Goal: Task Accomplishment & Management: Complete application form

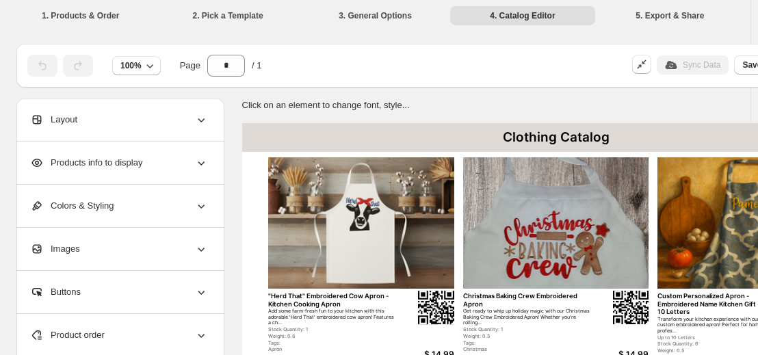
click at [90, 16] on li "1. Products & Order" at bounding box center [80, 14] width 144 height 19
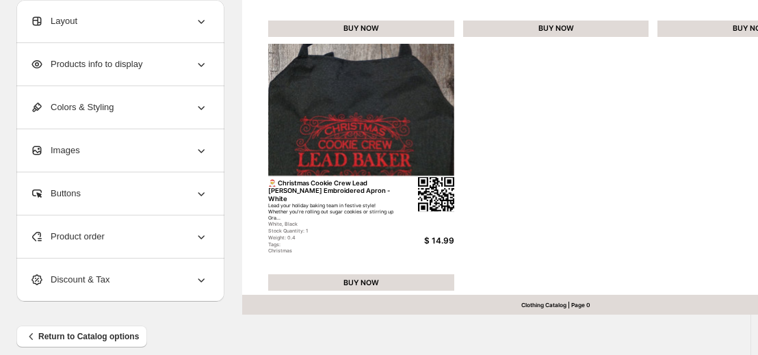
scroll to position [637, 0]
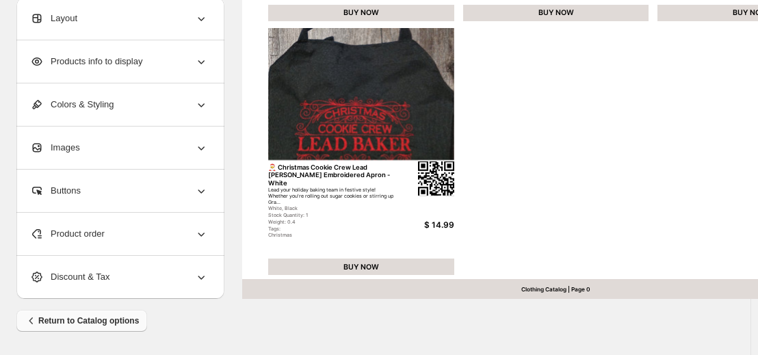
click at [103, 318] on span "Return to Catalog options" at bounding box center [82, 321] width 114 height 14
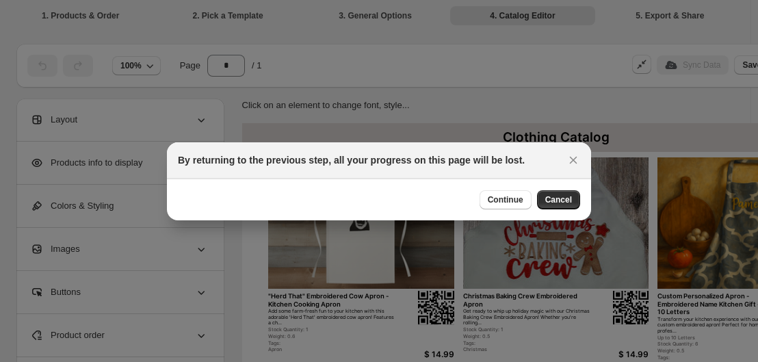
scroll to position [630, 0]
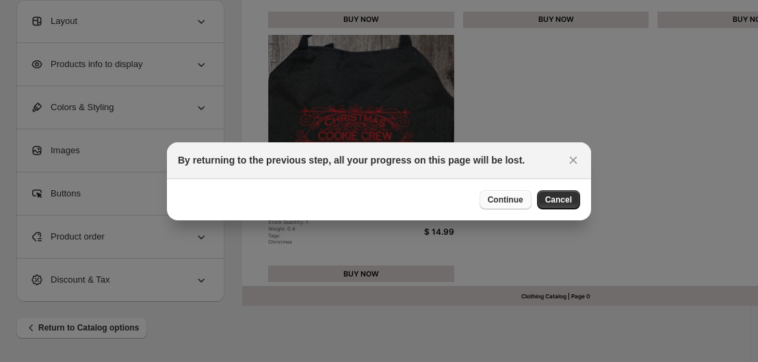
click at [492, 200] on span "Continue" at bounding box center [506, 199] width 36 height 11
select select "****"
select select "**********"
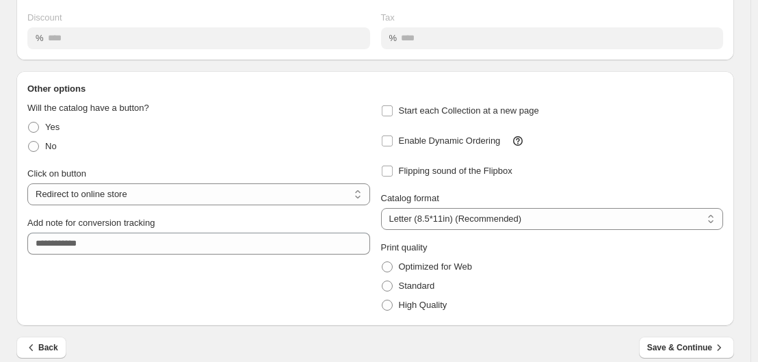
scroll to position [202, 0]
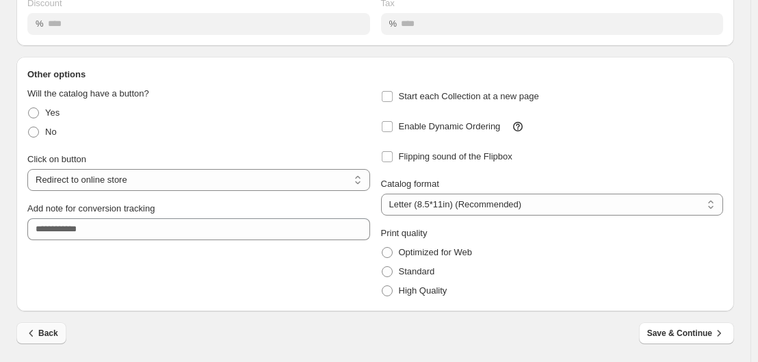
click at [52, 334] on span "Back" at bounding box center [42, 333] width 34 height 14
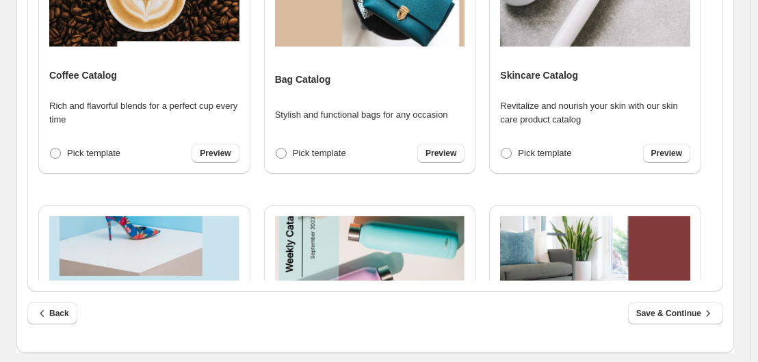
scroll to position [597, 0]
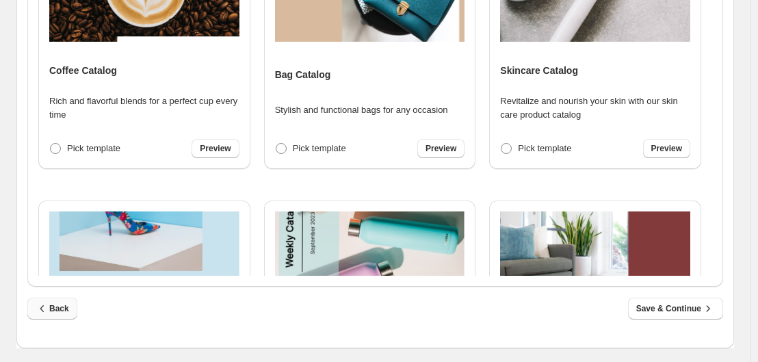
click at [55, 311] on span "Back" at bounding box center [53, 309] width 34 height 14
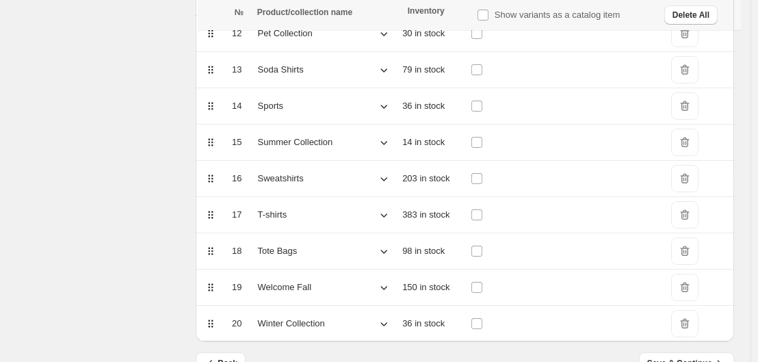
scroll to position [672, 0]
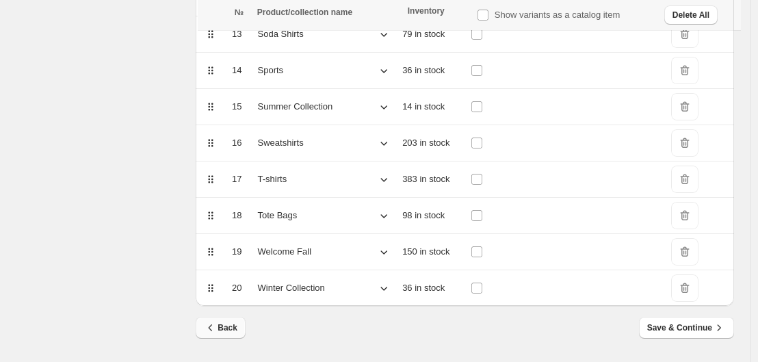
click at [224, 330] on span "Back" at bounding box center [221, 328] width 34 height 14
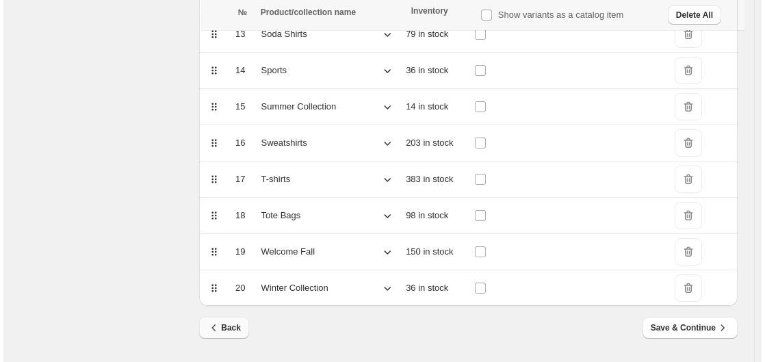
scroll to position [0, 0]
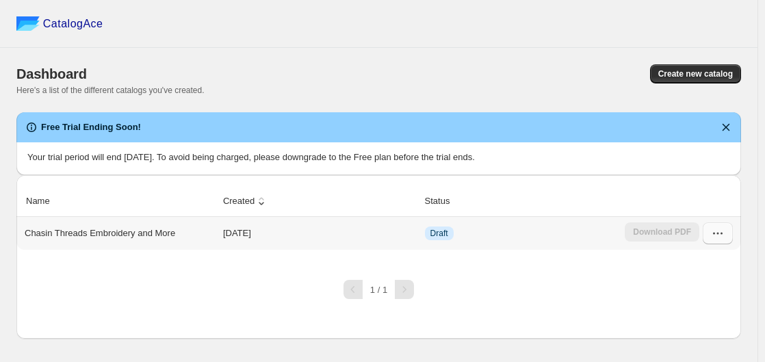
click at [716, 235] on icon "button" at bounding box center [718, 233] width 14 height 14
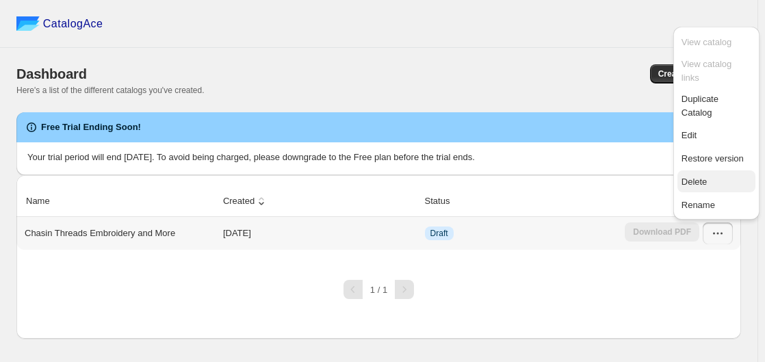
click at [710, 175] on span "Delete" at bounding box center [716, 182] width 70 height 14
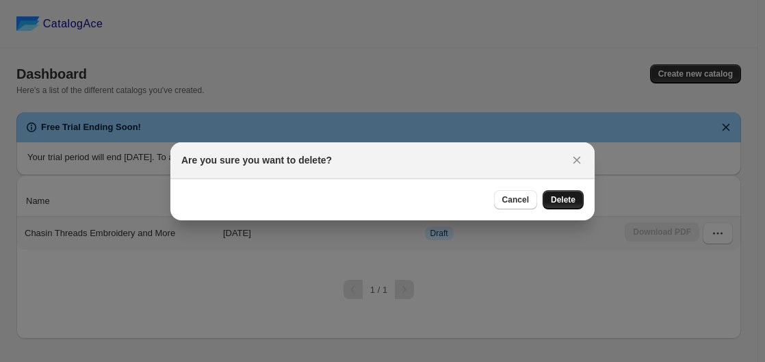
click at [579, 200] on button "Delete" at bounding box center [562, 199] width 41 height 19
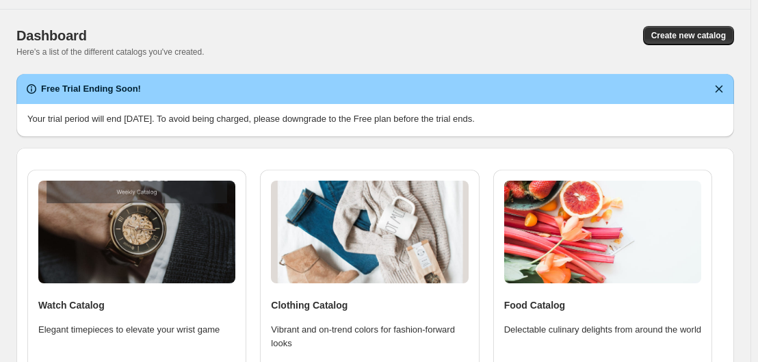
scroll to position [137, 0]
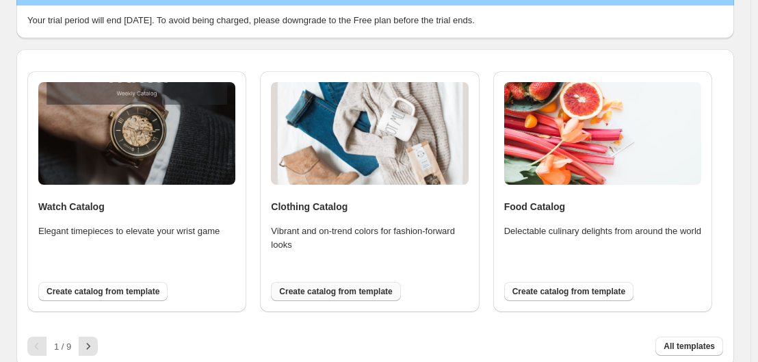
click at [339, 291] on span "Create catalog from template" at bounding box center [335, 291] width 113 height 11
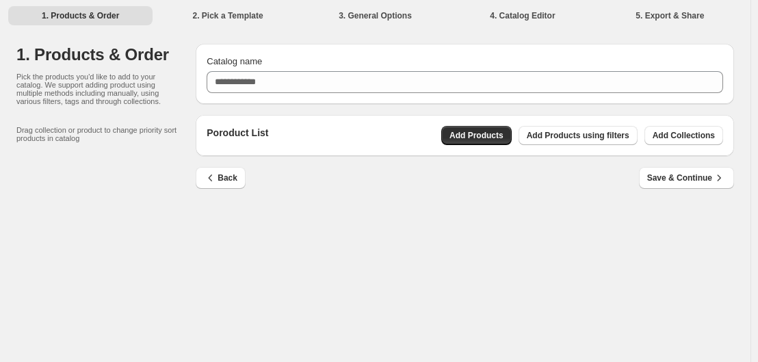
scroll to position [0, 0]
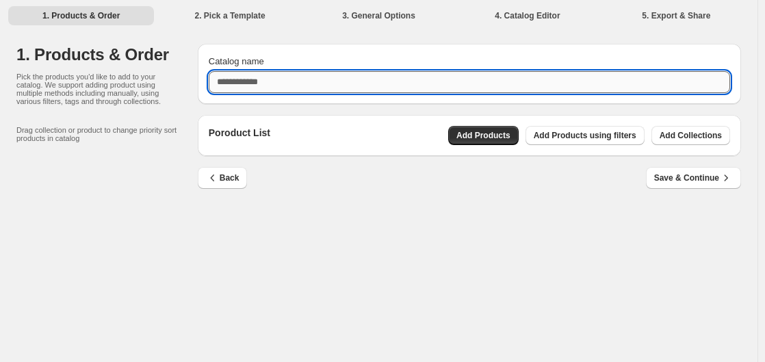
click at [293, 79] on input "Catalog name" at bounding box center [469, 82] width 521 height 22
type input "**********"
click at [485, 133] on span "Add Products" at bounding box center [483, 135] width 54 height 11
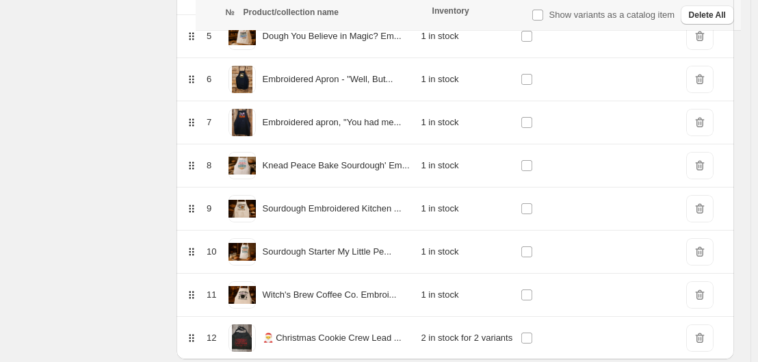
scroll to position [464, 0]
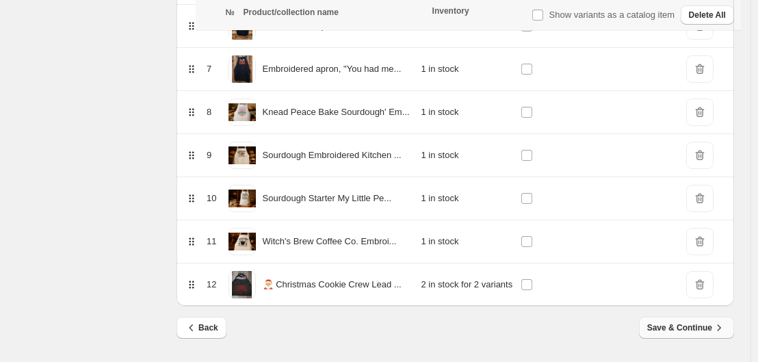
click at [685, 326] on span "Save & Continue" at bounding box center [686, 328] width 79 height 14
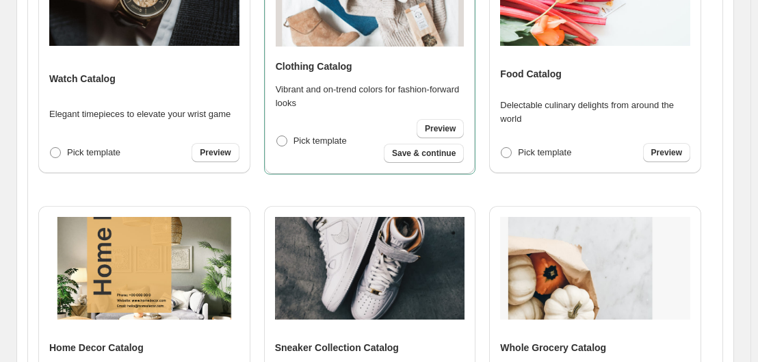
scroll to position [0, 0]
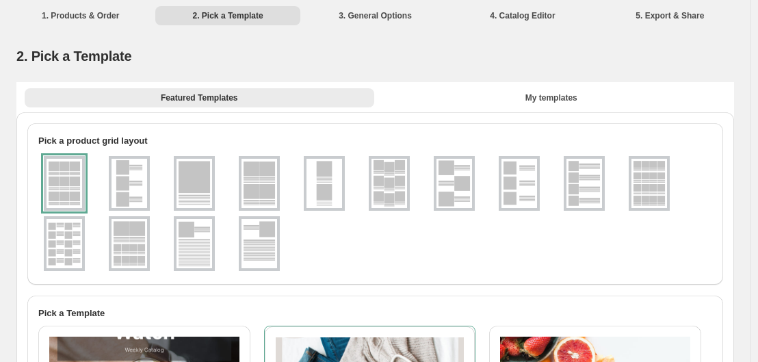
click at [64, 254] on img at bounding box center [65, 243] width 36 height 49
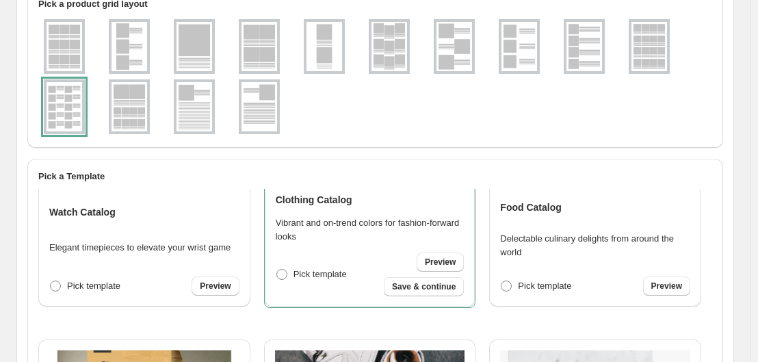
scroll to position [55, 0]
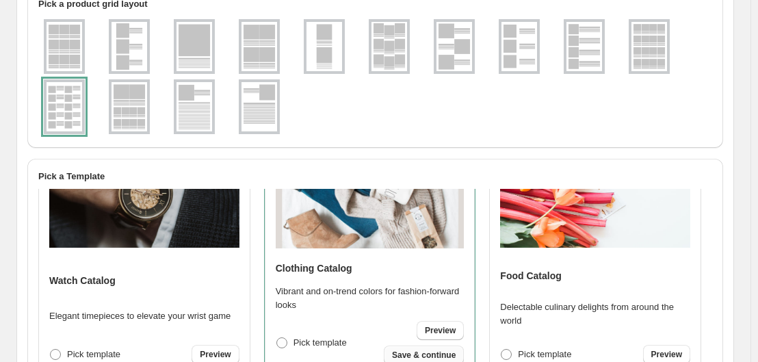
click at [425, 354] on span "Save & continue" at bounding box center [424, 355] width 64 height 11
select select "**********"
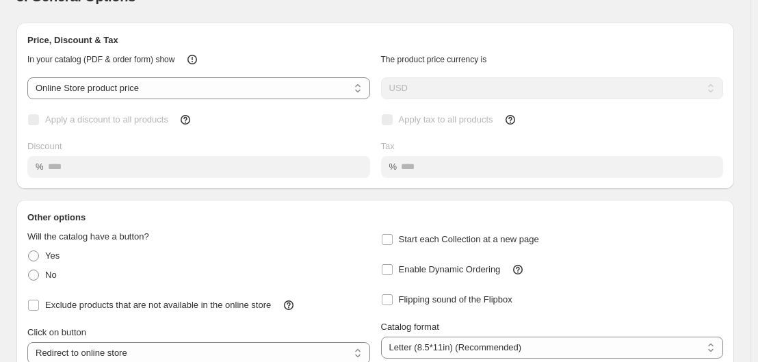
scroll to position [0, 0]
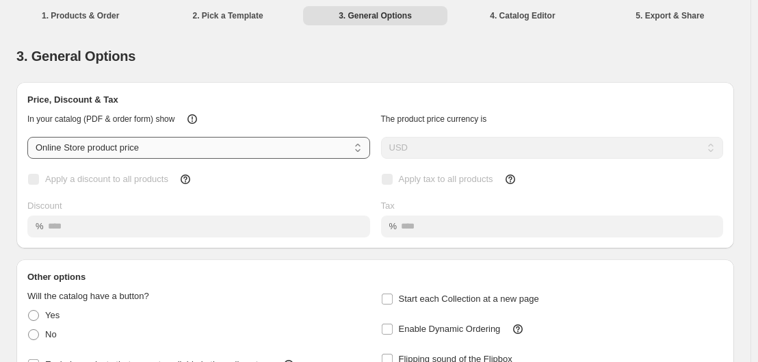
click at [358, 146] on select "**********" at bounding box center [198, 148] width 343 height 22
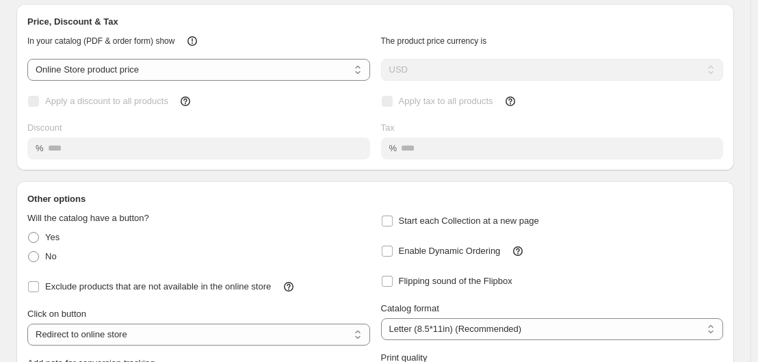
scroll to position [137, 0]
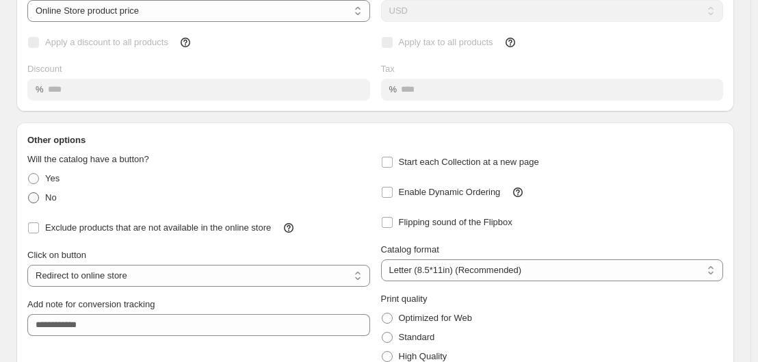
click at [31, 197] on span at bounding box center [33, 197] width 11 height 11
select select "**********"
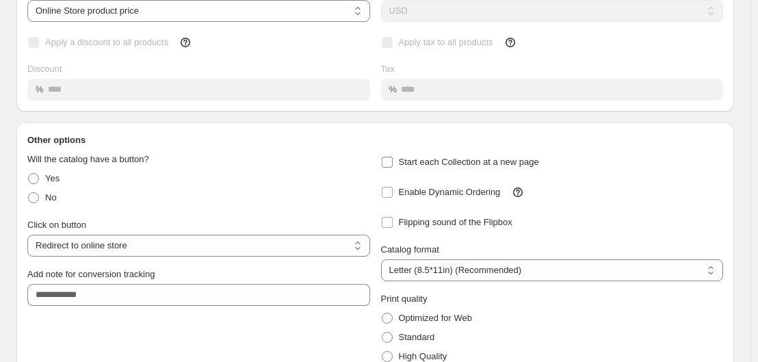
scroll to position [202, 0]
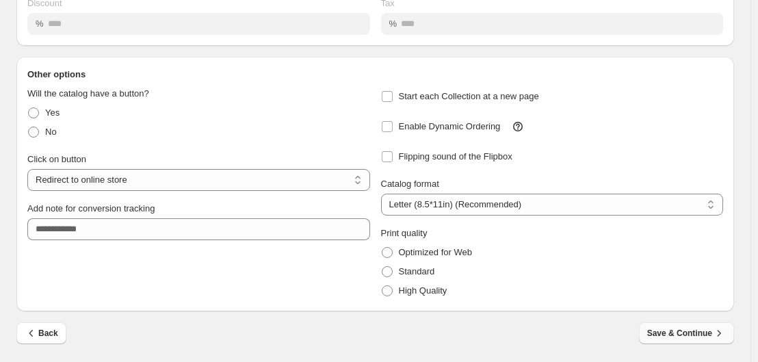
click at [694, 336] on span "Save & Continue" at bounding box center [686, 333] width 79 height 14
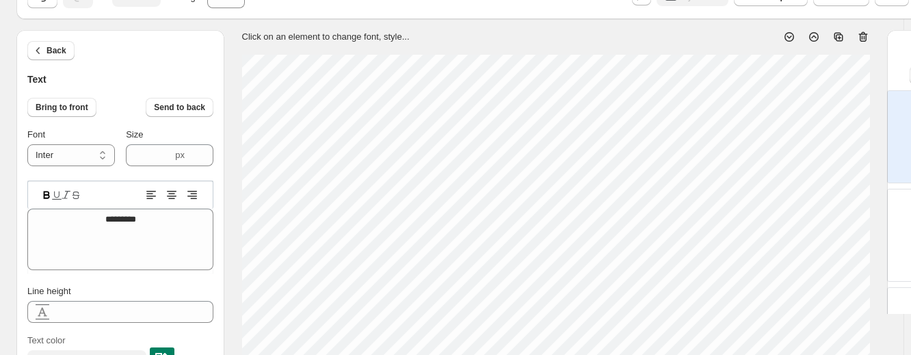
scroll to position [11, 3]
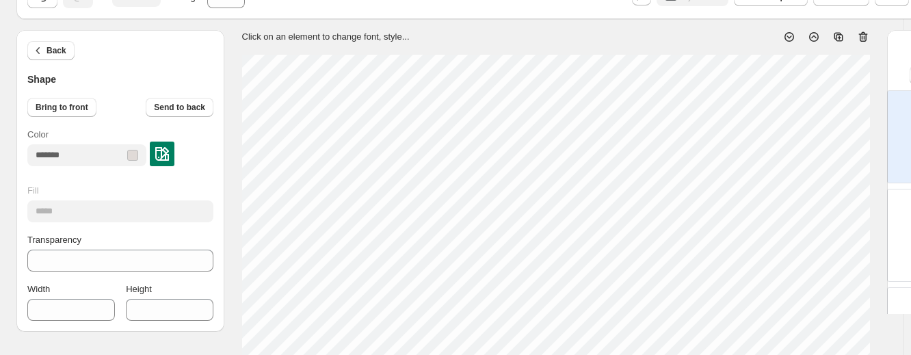
type input "***"
click at [64, 107] on span "Bring to front" at bounding box center [62, 107] width 53 height 11
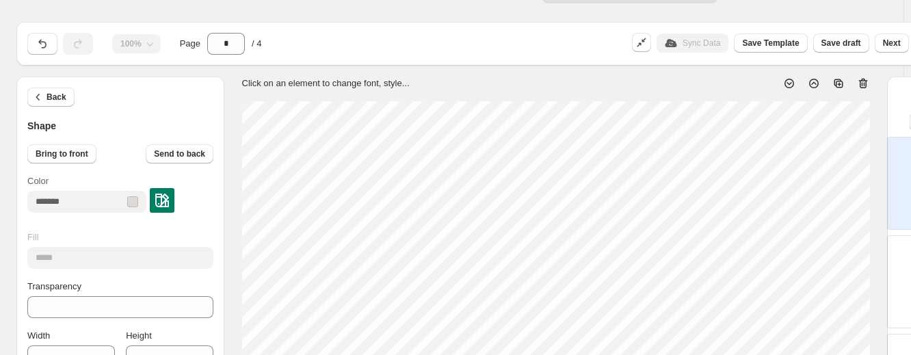
scroll to position [0, 0]
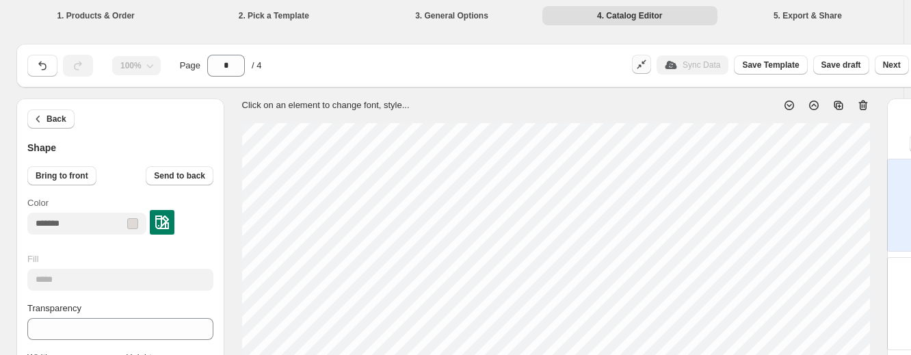
click at [648, 68] on icon "button" at bounding box center [642, 64] width 14 height 14
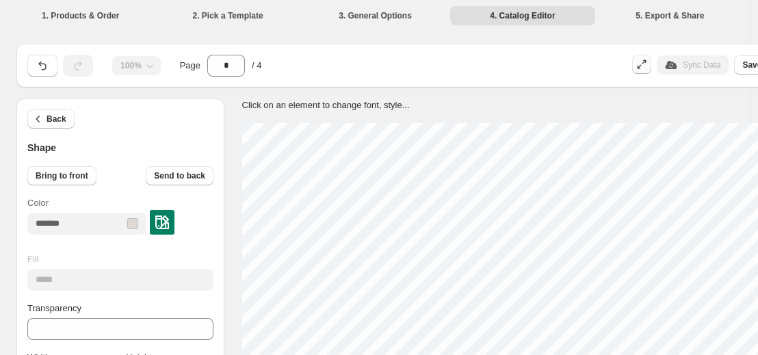
click at [648, 64] on icon "button" at bounding box center [642, 64] width 14 height 14
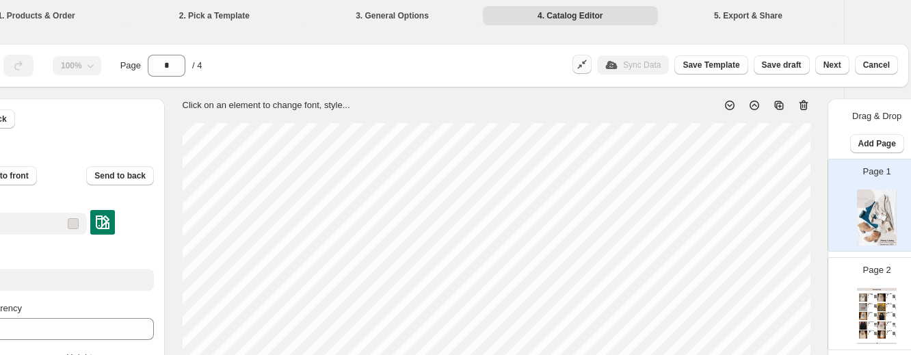
scroll to position [0, 75]
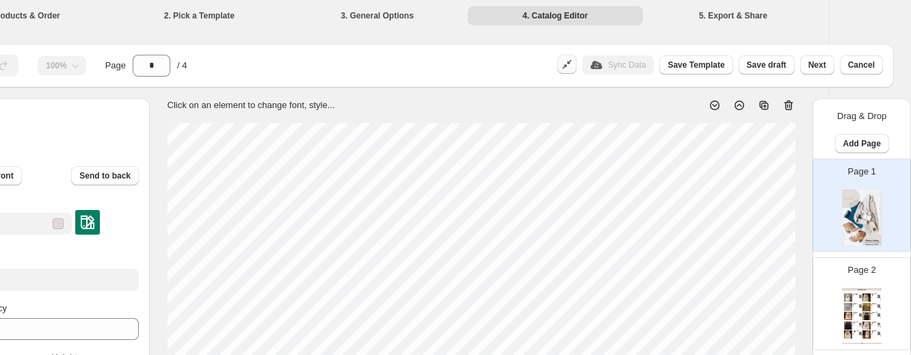
click at [871, 307] on div "Tags:" at bounding box center [874, 307] width 6 height 0
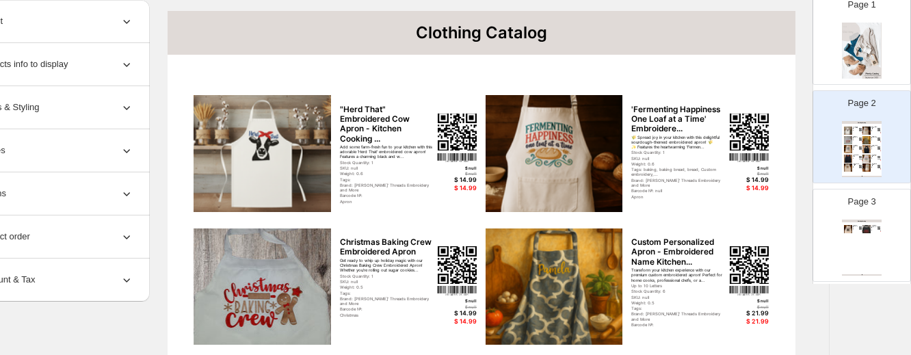
scroll to position [90, 75]
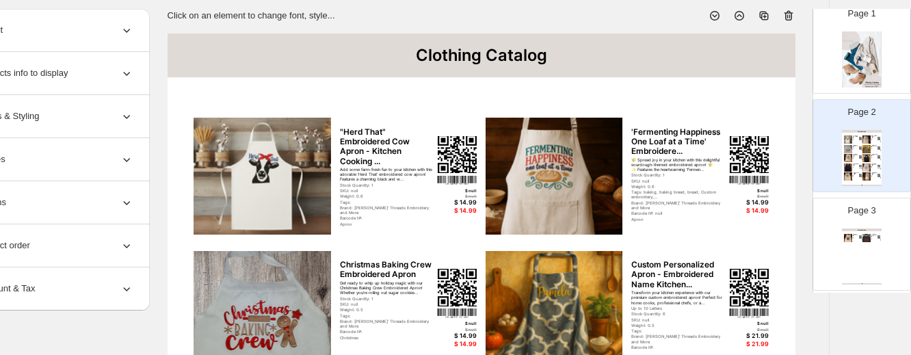
click at [863, 238] on img at bounding box center [867, 238] width 9 height 8
type input "*"
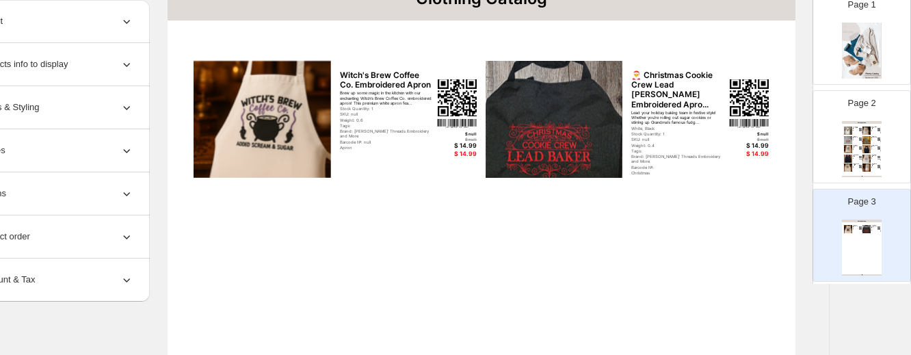
scroll to position [0, 75]
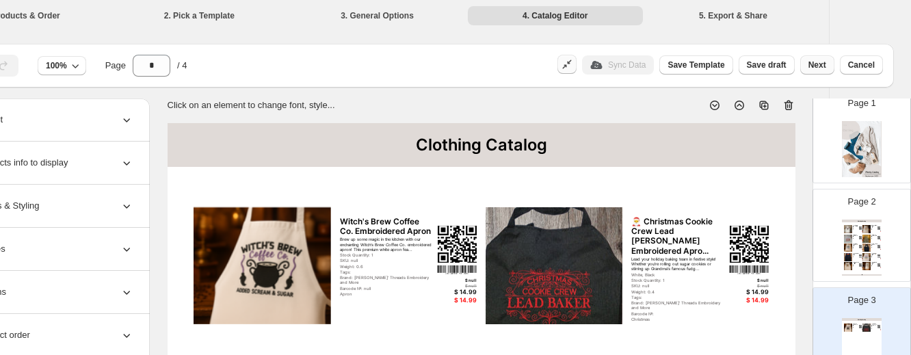
click at [820, 68] on span "Next" at bounding box center [818, 65] width 18 height 11
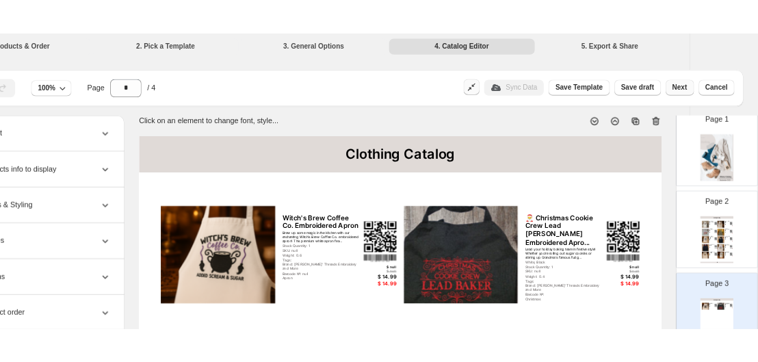
scroll to position [0, 0]
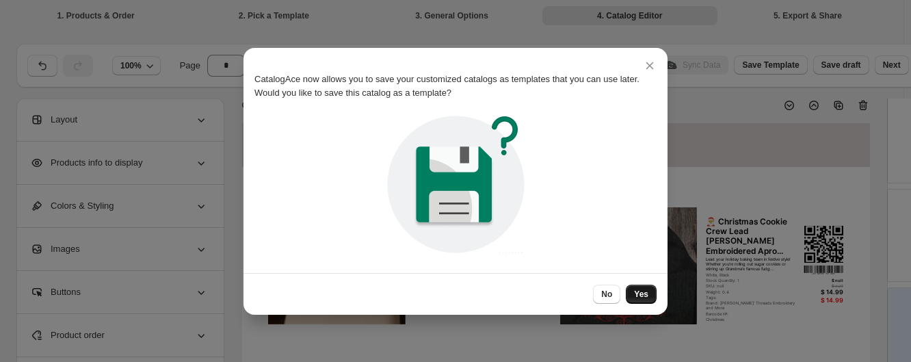
click at [642, 290] on span "Yes" at bounding box center [641, 294] width 14 height 11
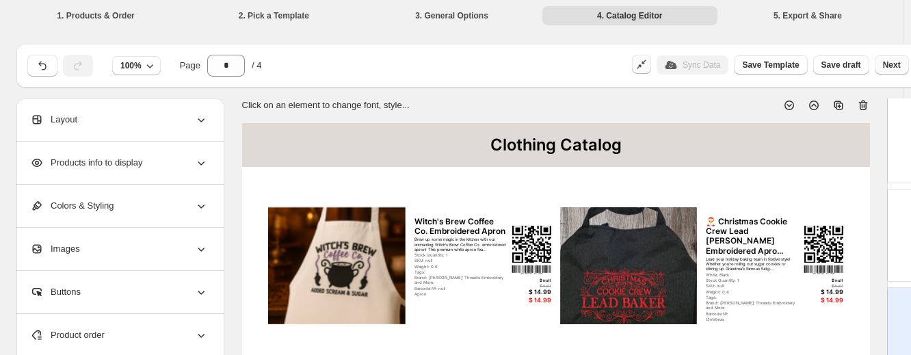
click at [895, 69] on span "Next" at bounding box center [892, 65] width 18 height 11
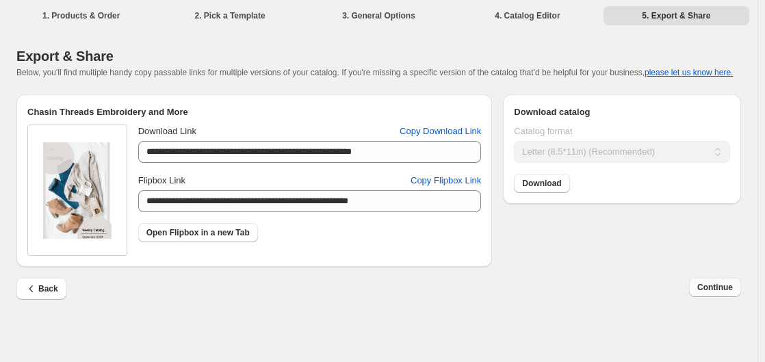
click at [721, 287] on span "Continue" at bounding box center [715, 287] width 36 height 11
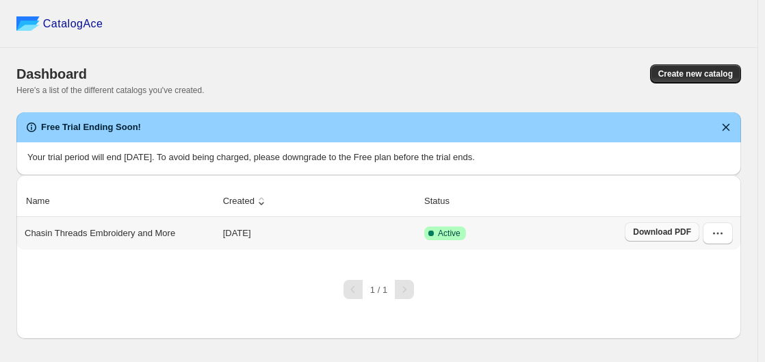
click at [656, 228] on span "Download PDF" at bounding box center [662, 231] width 58 height 11
click at [710, 74] on span "Create new catalog" at bounding box center [695, 73] width 75 height 11
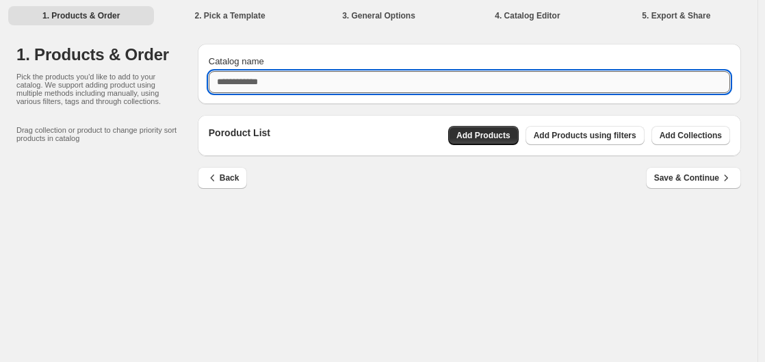
click at [286, 79] on input "Catalog name" at bounding box center [469, 82] width 521 height 22
type input "*********"
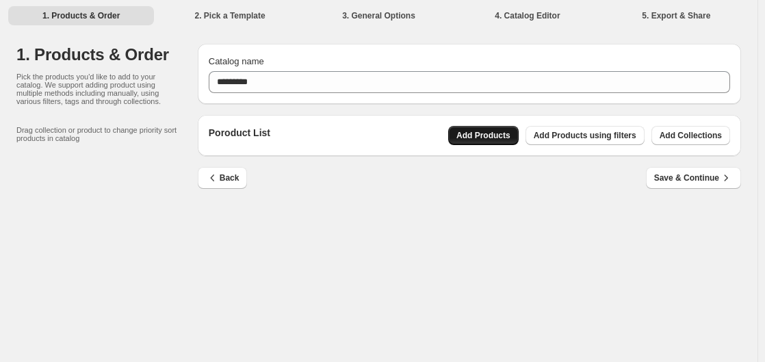
click at [484, 134] on span "Add Products" at bounding box center [483, 135] width 54 height 11
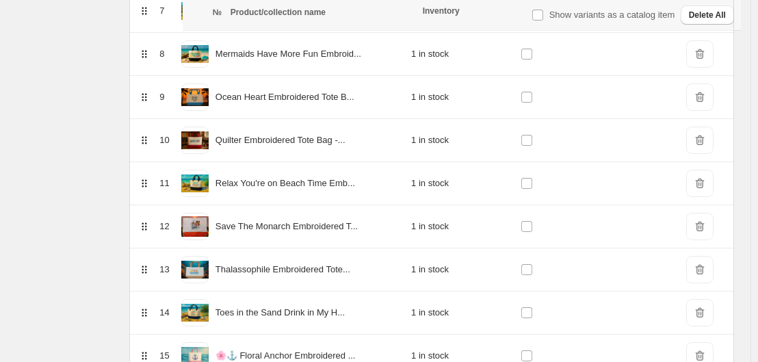
scroll to position [636, 0]
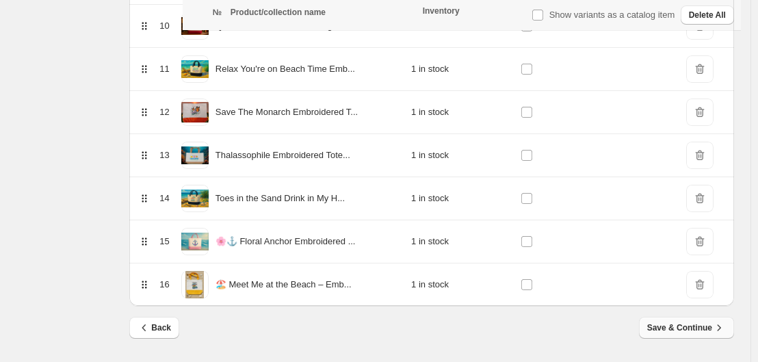
click at [698, 327] on span "Save & Continue" at bounding box center [686, 328] width 79 height 14
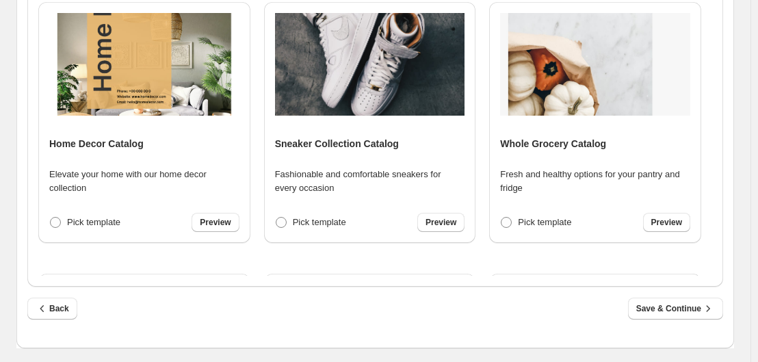
scroll to position [0, 0]
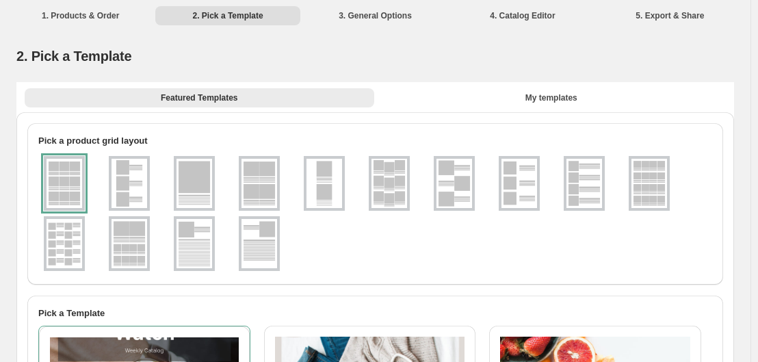
click at [590, 185] on img at bounding box center [584, 183] width 36 height 49
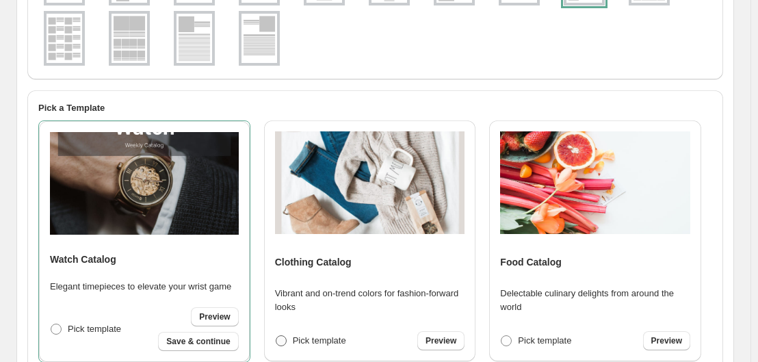
click at [277, 339] on span at bounding box center [281, 340] width 11 height 11
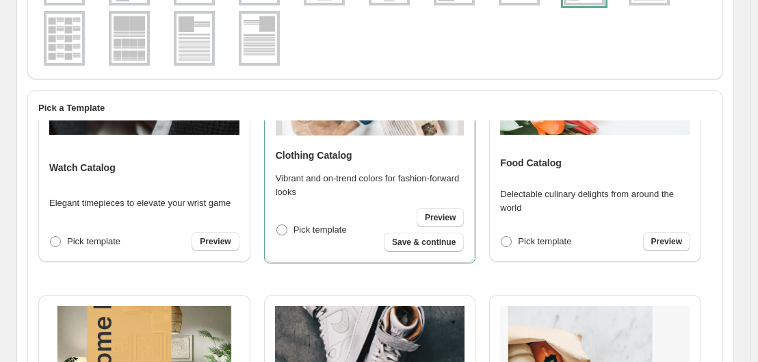
scroll to position [137, 0]
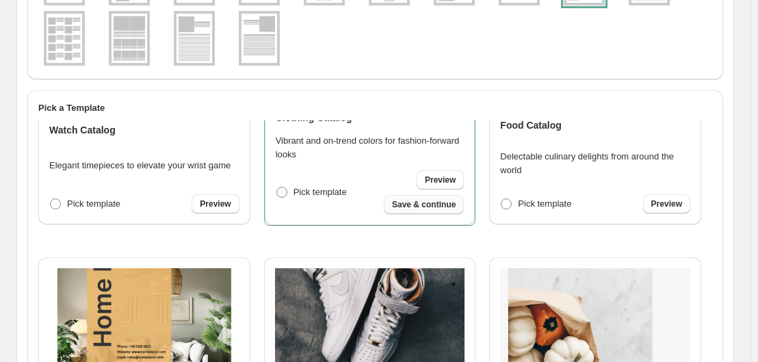
click at [440, 206] on span "Save & continue" at bounding box center [424, 204] width 64 height 11
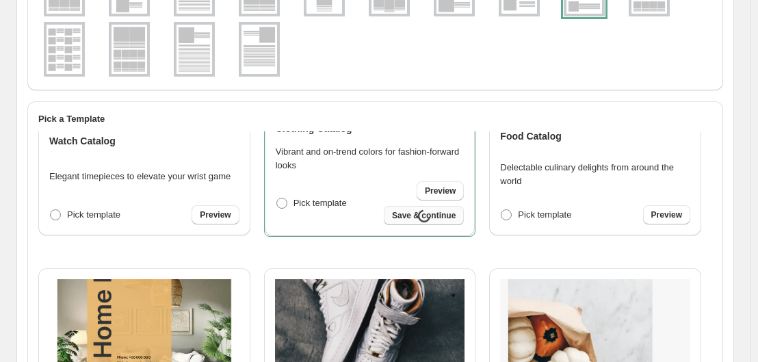
select select "**********"
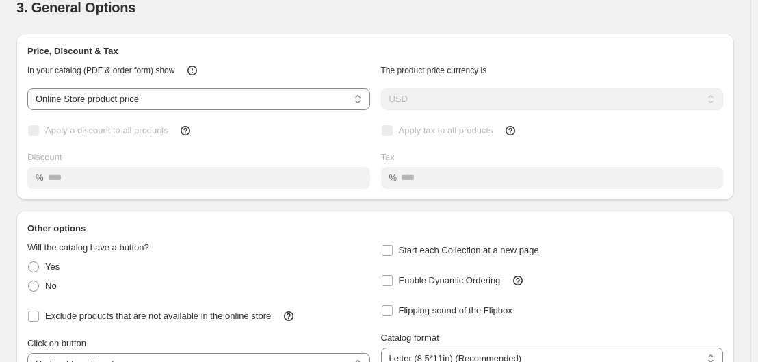
scroll to position [68, 0]
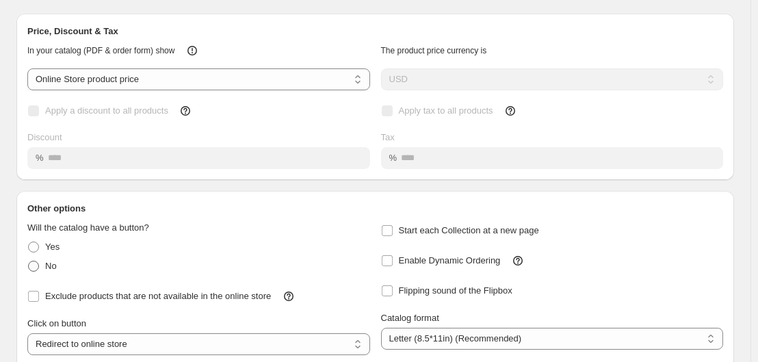
click at [36, 265] on span at bounding box center [33, 266] width 11 height 11
select select "**********"
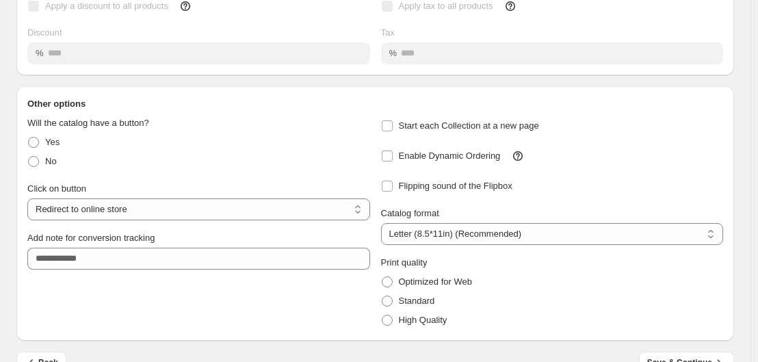
scroll to position [202, 0]
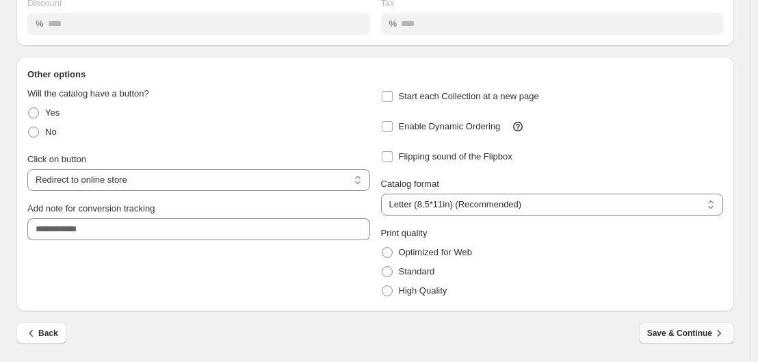
click at [705, 333] on span "Save & Continue" at bounding box center [686, 333] width 79 height 14
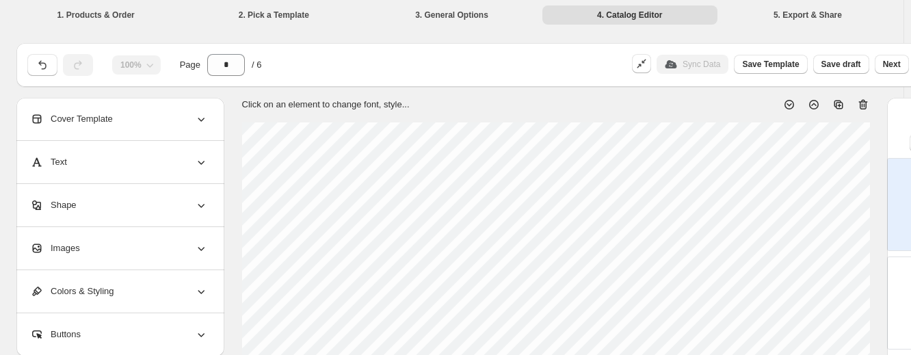
scroll to position [0, 0]
click at [890, 66] on span "Next" at bounding box center [892, 65] width 18 height 11
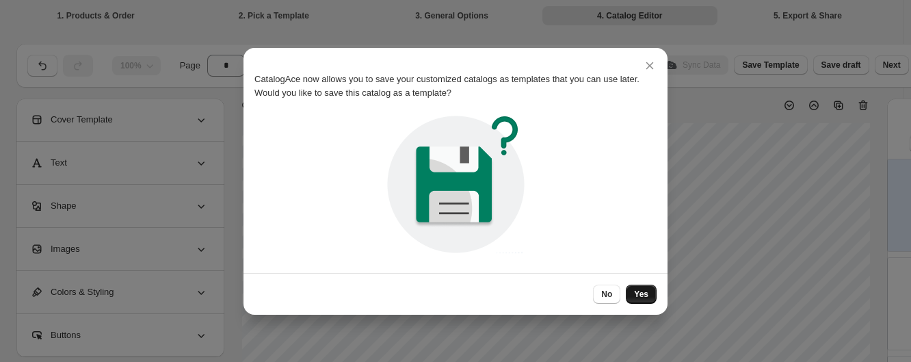
click at [638, 291] on span "Yes" at bounding box center [641, 294] width 14 height 11
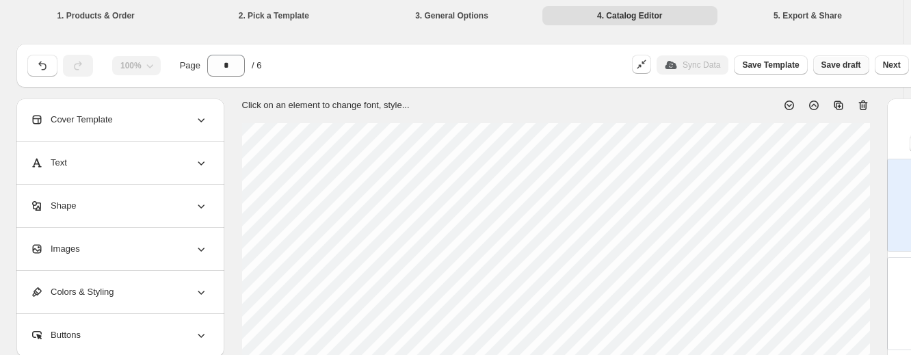
click at [848, 64] on span "Save draft" at bounding box center [842, 65] width 40 height 11
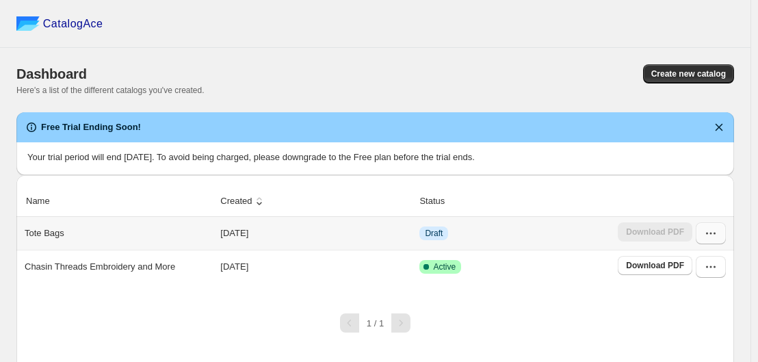
click at [718, 234] on icon "button" at bounding box center [711, 233] width 14 height 14
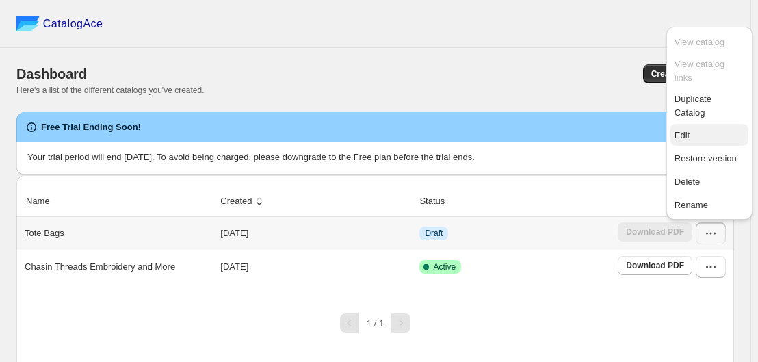
click at [689, 129] on span "Edit" at bounding box center [709, 136] width 70 height 14
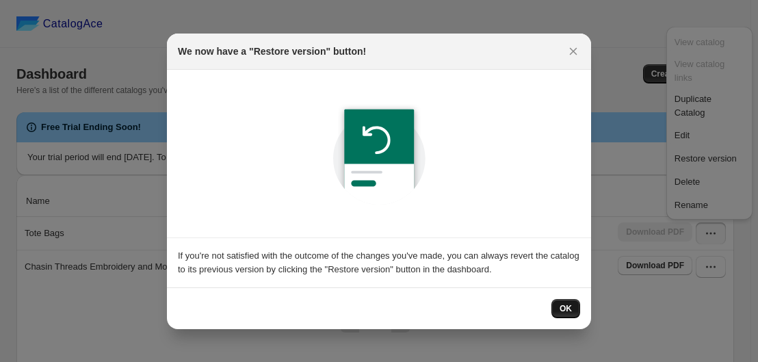
click at [571, 308] on span "OK" at bounding box center [566, 308] width 12 height 11
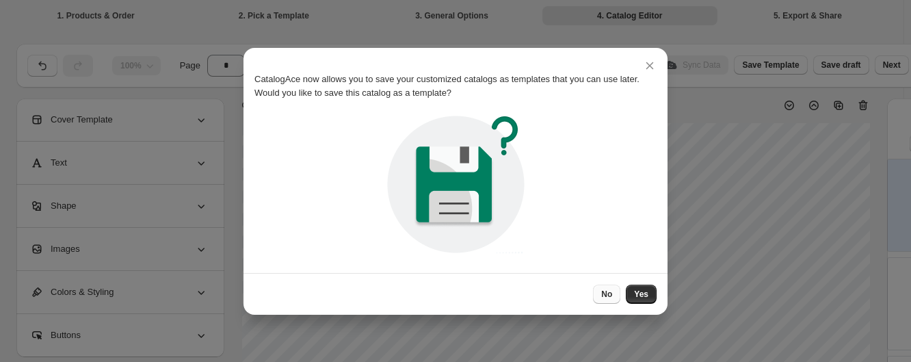
click at [603, 292] on button "No" at bounding box center [606, 294] width 27 height 19
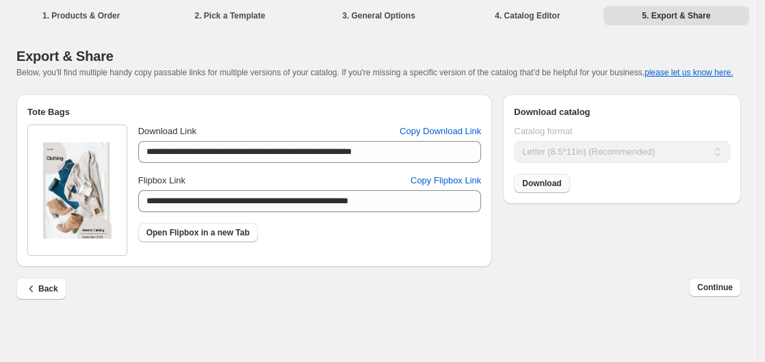
click at [536, 189] on span "Download" at bounding box center [541, 183] width 39 height 11
click at [39, 289] on span "Back" at bounding box center [42, 289] width 34 height 14
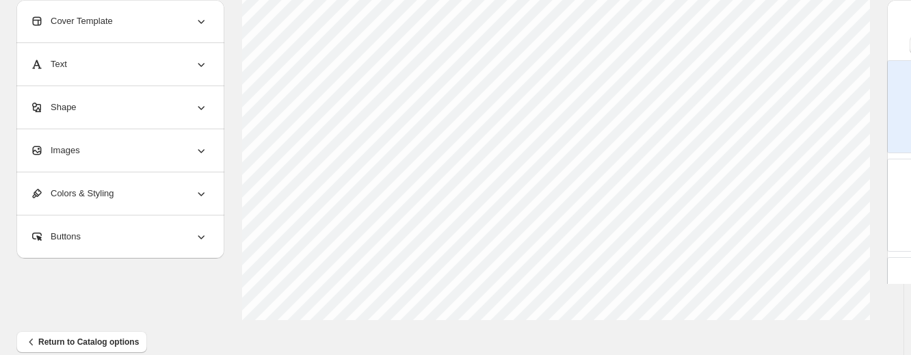
scroll to position [637, 0]
click at [98, 319] on span "Return to Catalog options" at bounding box center [82, 321] width 114 height 14
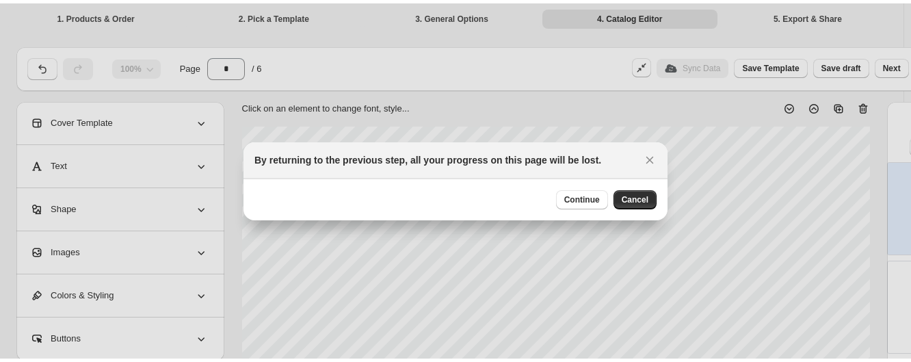
scroll to position [630, 0]
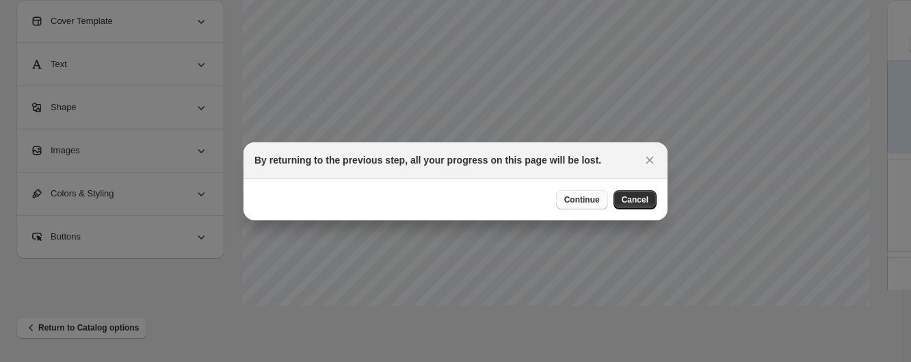
click at [590, 200] on span "Continue" at bounding box center [582, 199] width 36 height 11
select select "**********"
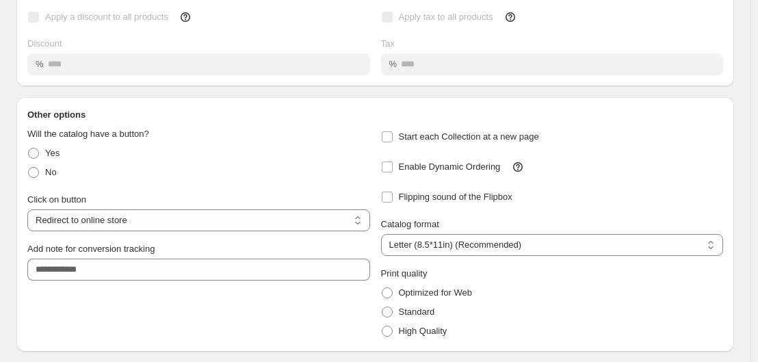
scroll to position [202, 0]
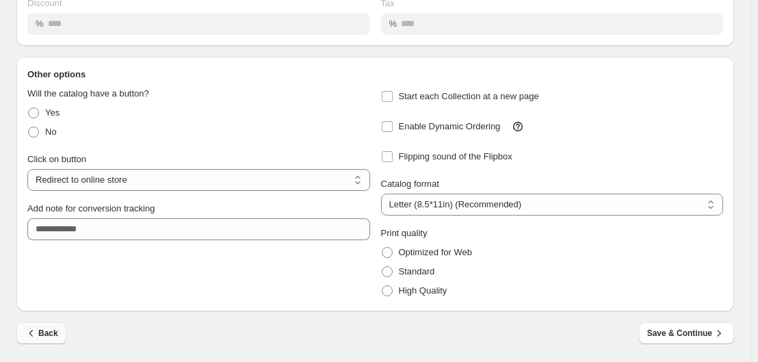
click at [36, 329] on icon "button" at bounding box center [32, 333] width 14 height 14
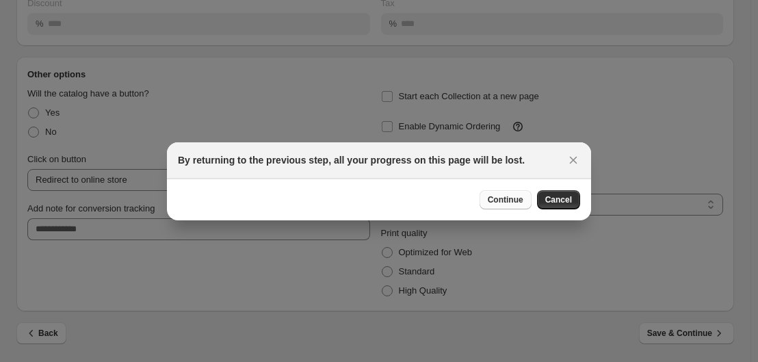
click at [513, 198] on span "Continue" at bounding box center [506, 199] width 36 height 11
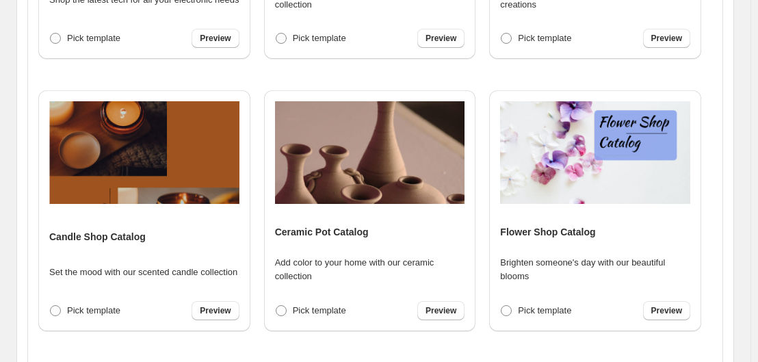
scroll to position [597, 0]
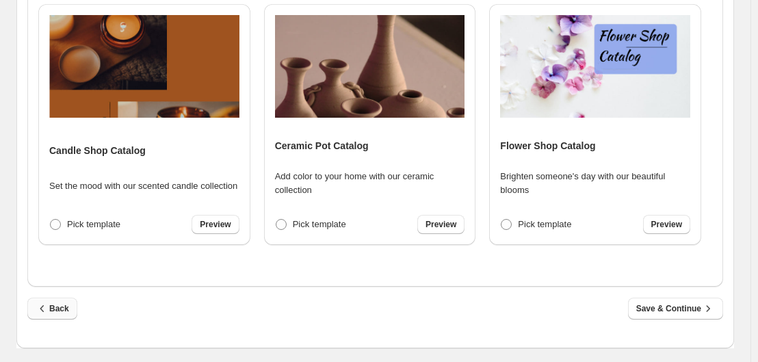
click at [42, 306] on icon "button" at bounding box center [43, 309] width 14 height 14
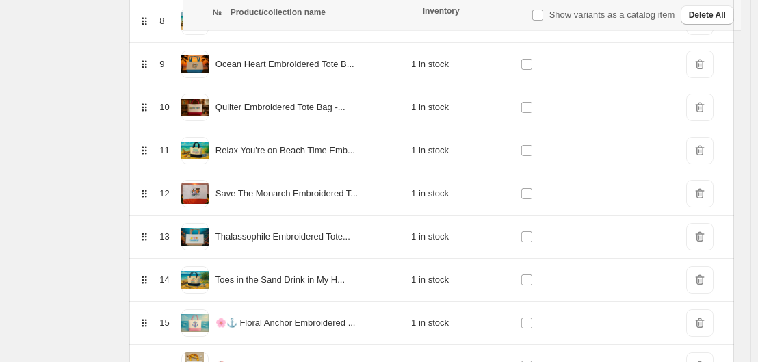
scroll to position [636, 0]
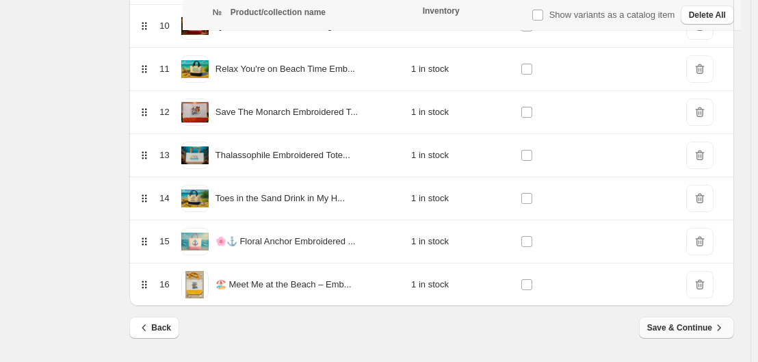
click at [692, 326] on span "Save & Continue" at bounding box center [686, 328] width 79 height 14
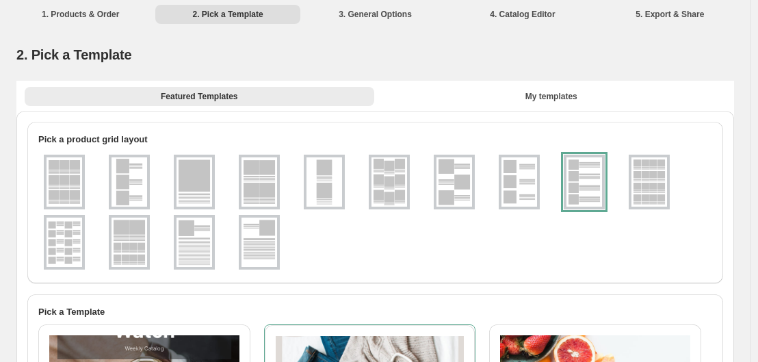
scroll to position [0, 0]
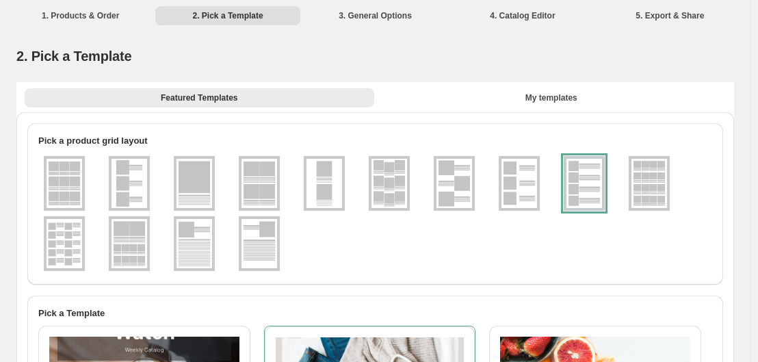
click at [590, 189] on div at bounding box center [584, 183] width 41 height 55
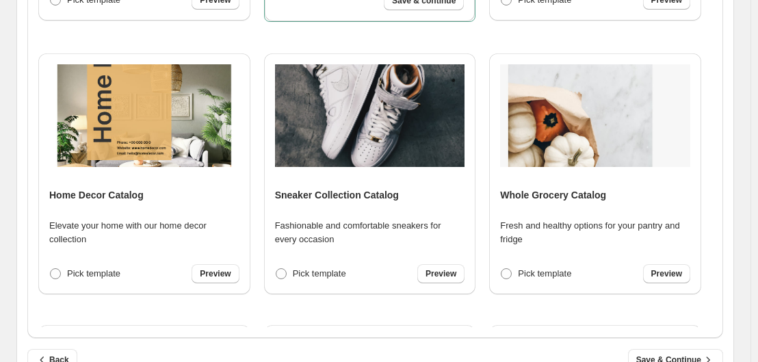
scroll to position [597, 0]
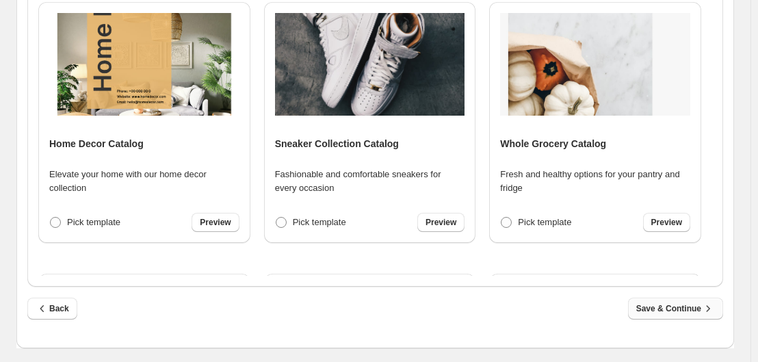
click at [677, 306] on span "Save & Continue" at bounding box center [675, 309] width 79 height 14
select select "**********"
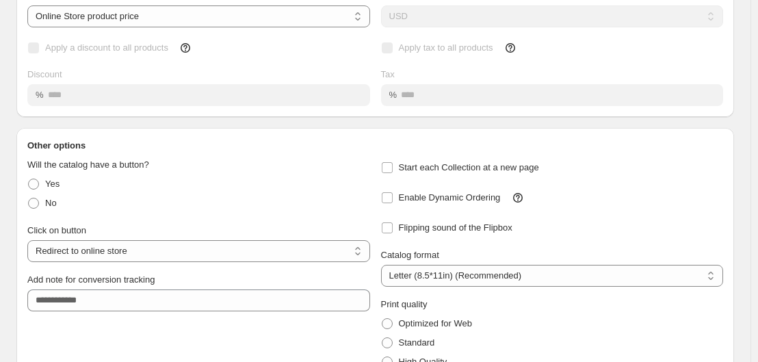
scroll to position [202, 0]
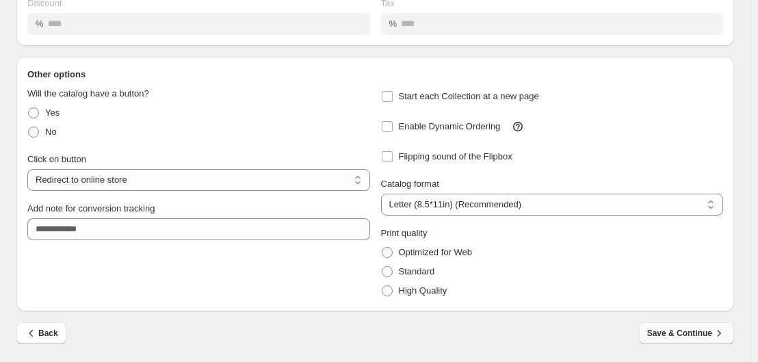
click at [687, 337] on span "Save & Continue" at bounding box center [686, 333] width 79 height 14
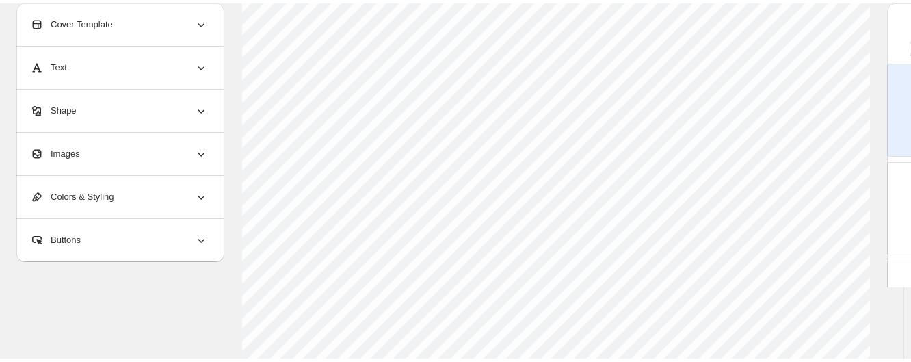
scroll to position [0, 0]
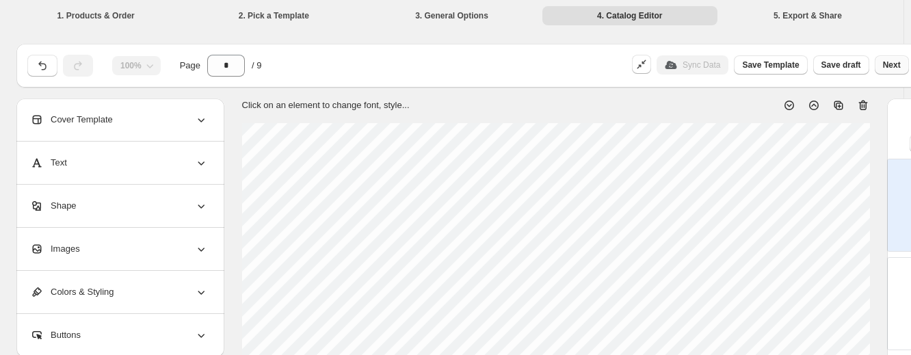
click at [898, 68] on span "Next" at bounding box center [892, 65] width 18 height 11
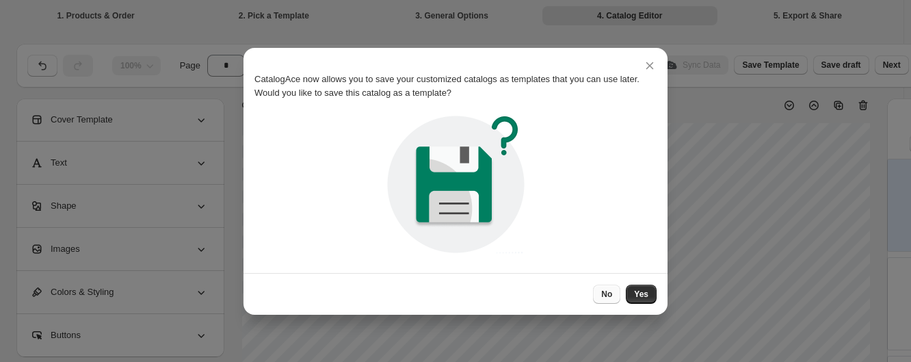
click at [612, 294] on span "No" at bounding box center [606, 294] width 11 height 11
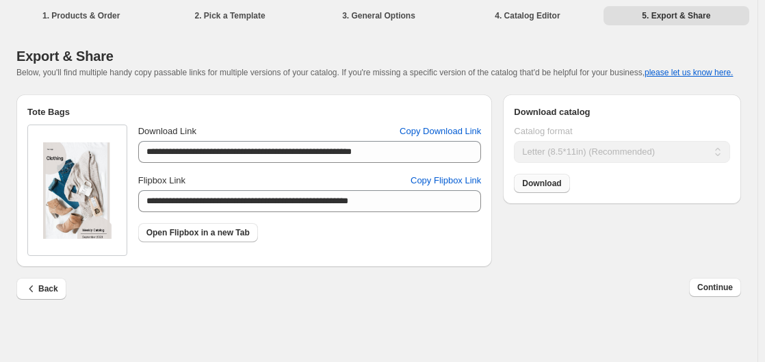
click at [551, 183] on span "Download" at bounding box center [541, 183] width 39 height 11
click at [40, 292] on span "Back" at bounding box center [42, 289] width 34 height 14
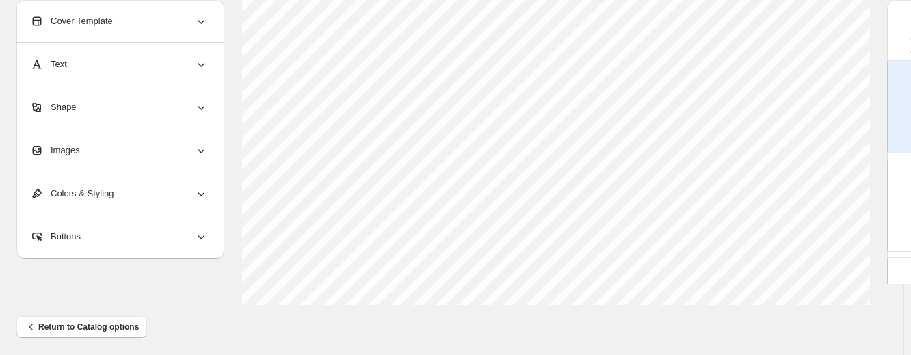
scroll to position [637, 0]
click at [115, 318] on span "Return to Catalog options" at bounding box center [82, 321] width 114 height 14
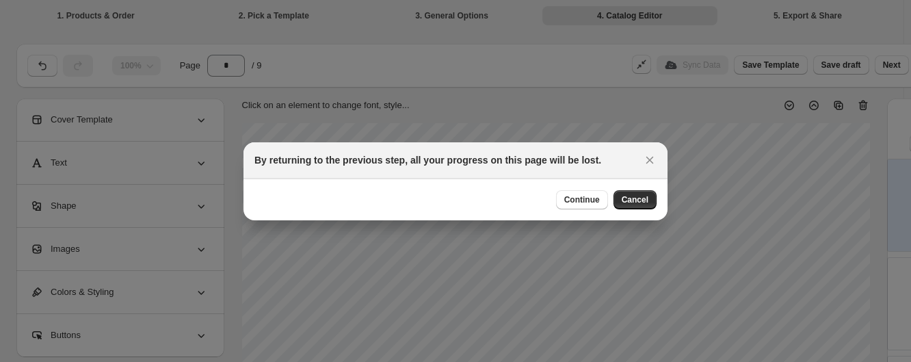
scroll to position [630, 0]
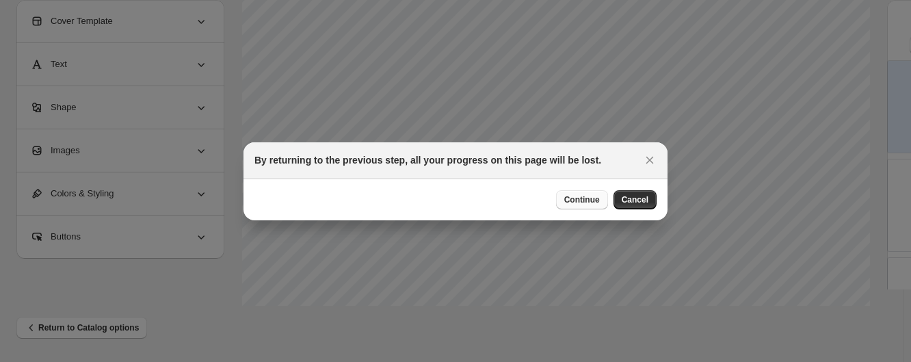
click at [573, 198] on span "Continue" at bounding box center [582, 199] width 36 height 11
select select "**********"
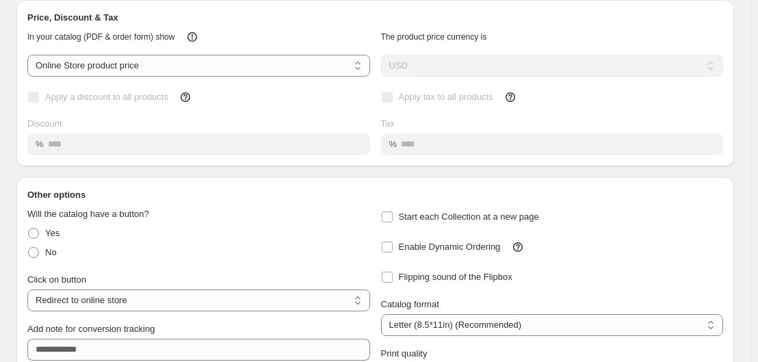
scroll to position [202, 0]
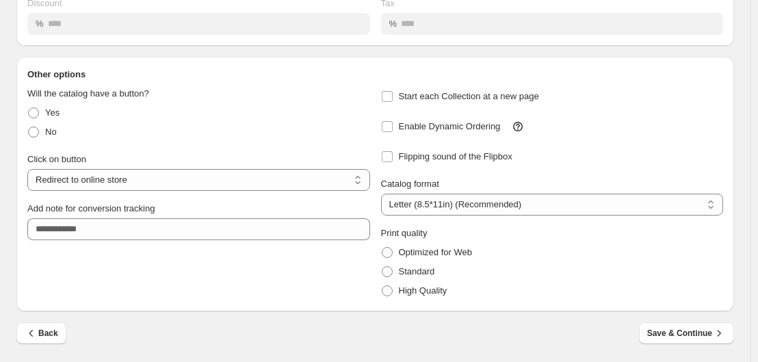
click at [44, 332] on span "Back" at bounding box center [42, 333] width 34 height 14
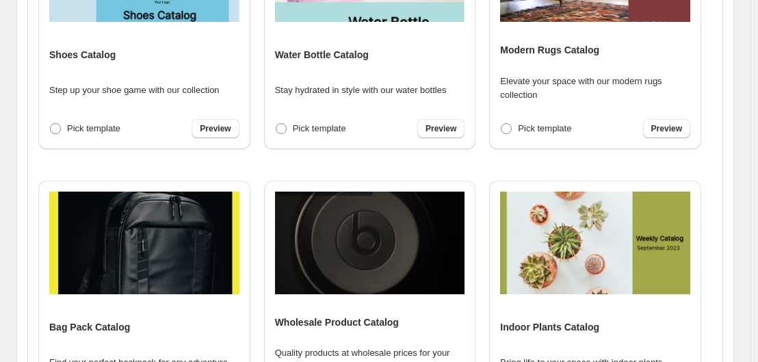
scroll to position [597, 0]
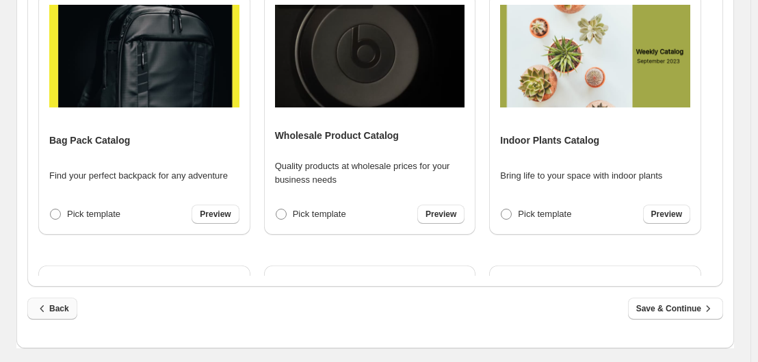
click at [50, 313] on span "Back" at bounding box center [53, 309] width 34 height 14
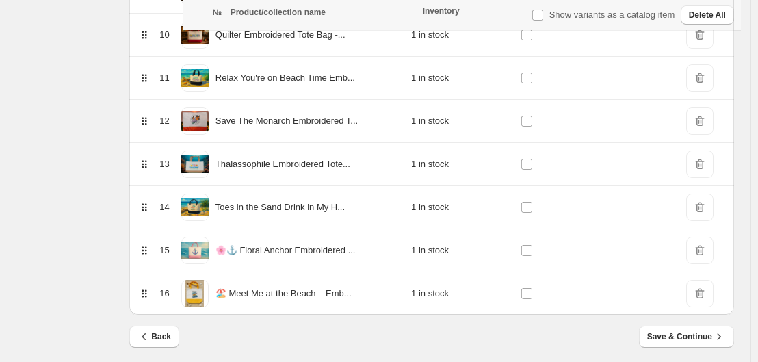
scroll to position [636, 0]
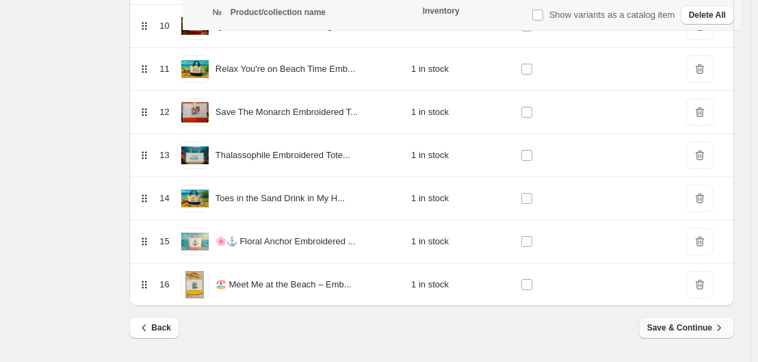
click at [694, 325] on span "Save & Continue" at bounding box center [686, 328] width 79 height 14
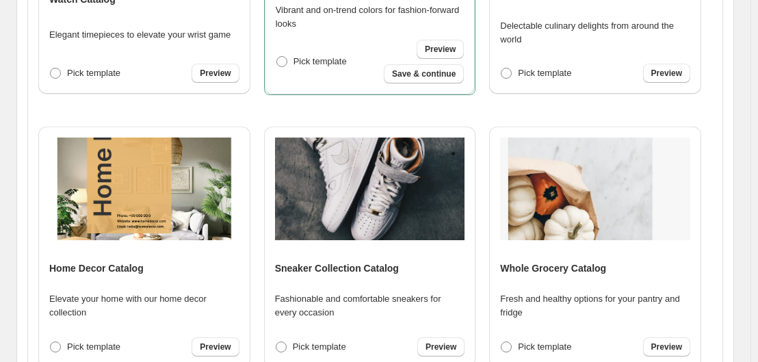
scroll to position [597, 0]
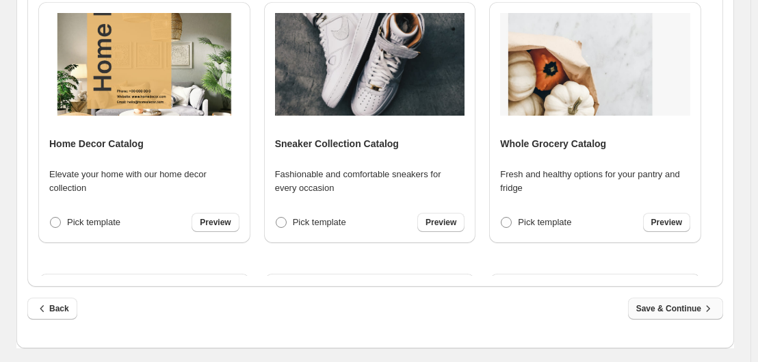
click at [681, 310] on span "Save & Continue" at bounding box center [675, 309] width 79 height 14
select select "**********"
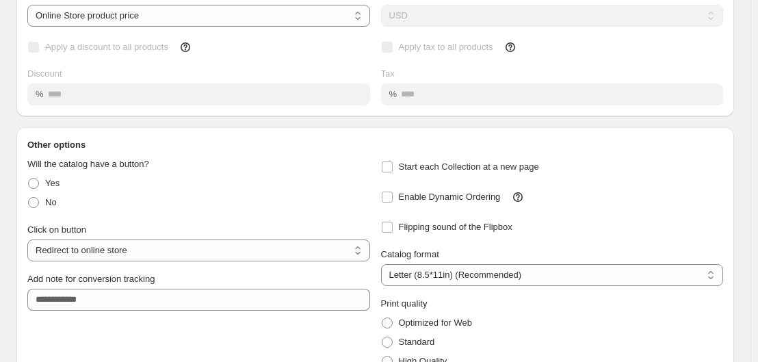
scroll to position [202, 0]
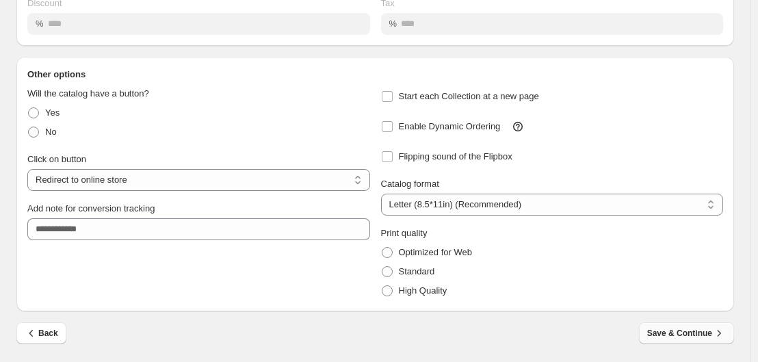
click at [692, 333] on span "Save & Continue" at bounding box center [686, 333] width 79 height 14
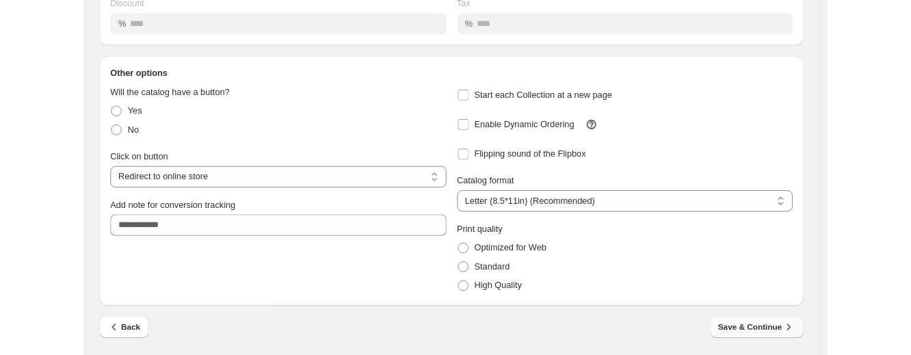
scroll to position [0, 0]
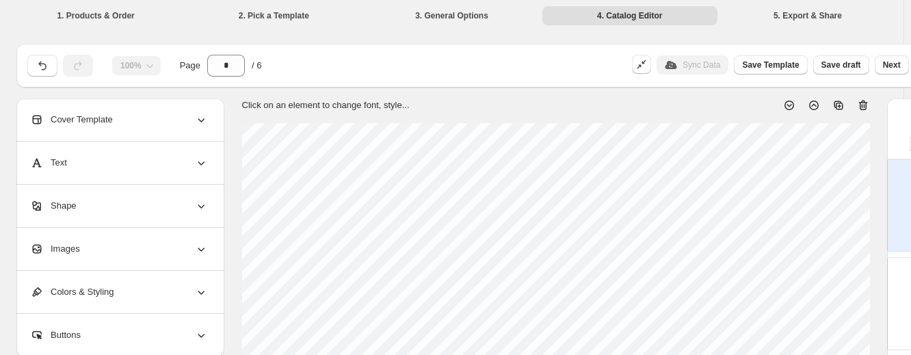
type input "*"
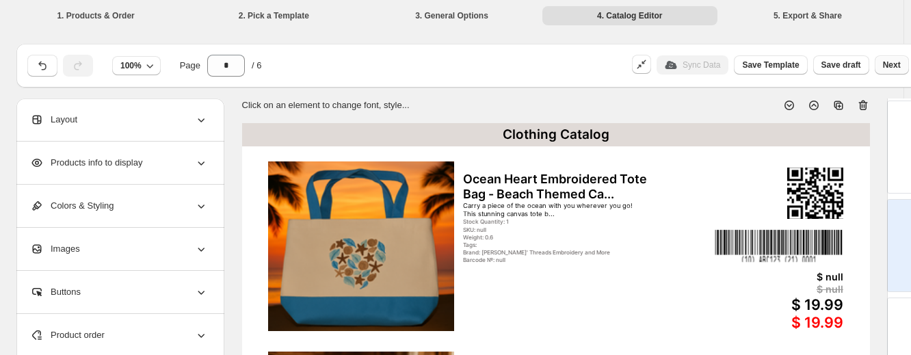
click at [897, 63] on span "Next" at bounding box center [892, 65] width 18 height 11
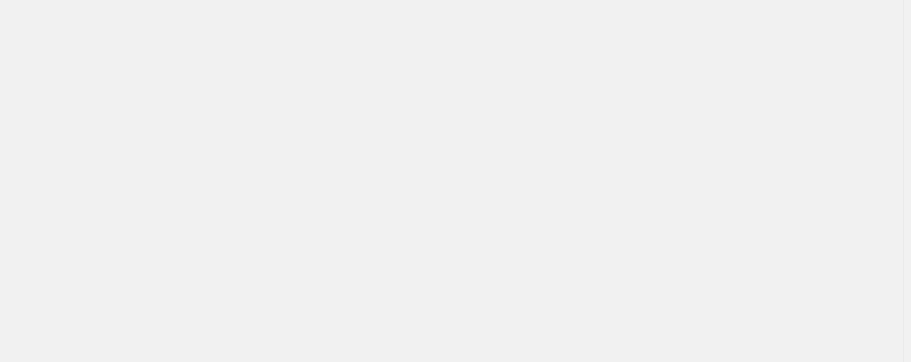
click at [589, 266] on div "Billing Help Center Get Support Suggestion box" at bounding box center [452, 181] width 904 height 362
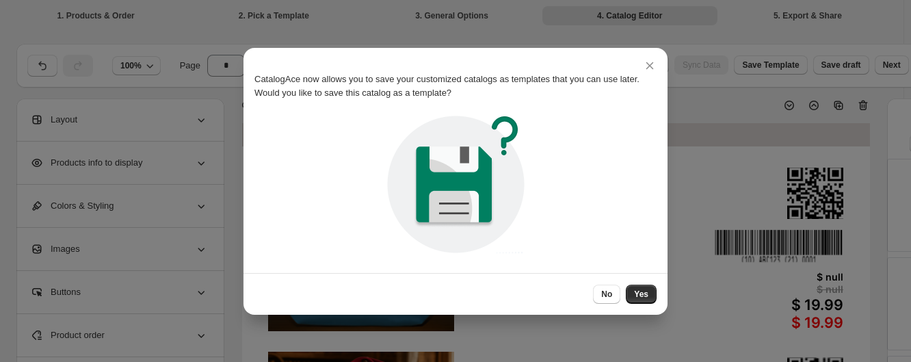
click at [587, 239] on div "CatalogAce now allows you to save your customized catalogs as templates that yo…" at bounding box center [455, 155] width 402 height 214
click at [603, 289] on span "No" at bounding box center [606, 294] width 11 height 11
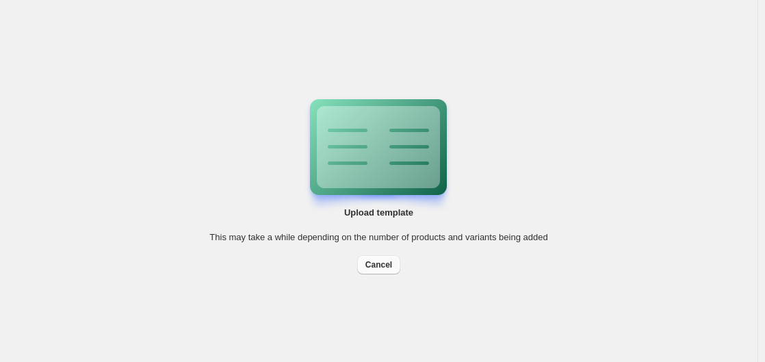
click at [378, 268] on span "Cancel" at bounding box center [378, 264] width 27 height 11
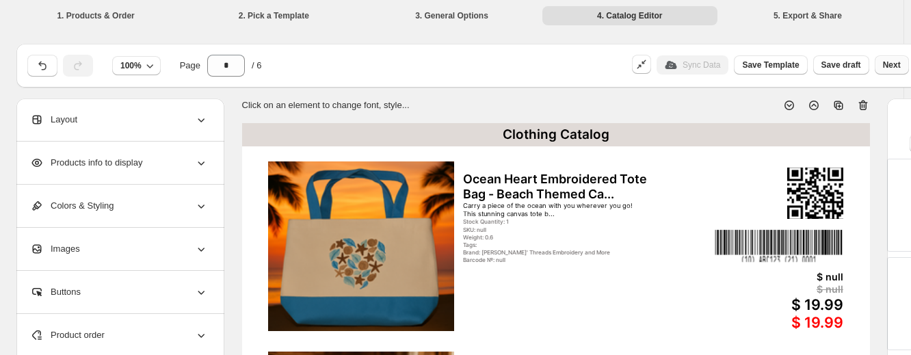
click at [893, 64] on span "Next" at bounding box center [892, 65] width 18 height 11
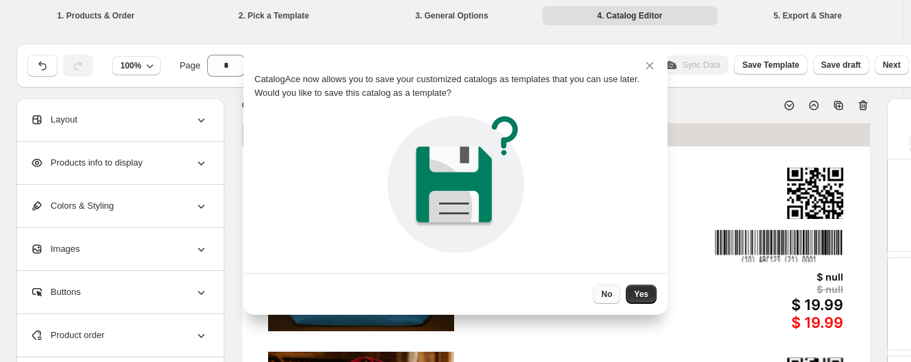
click at [609, 294] on span "No" at bounding box center [606, 294] width 11 height 11
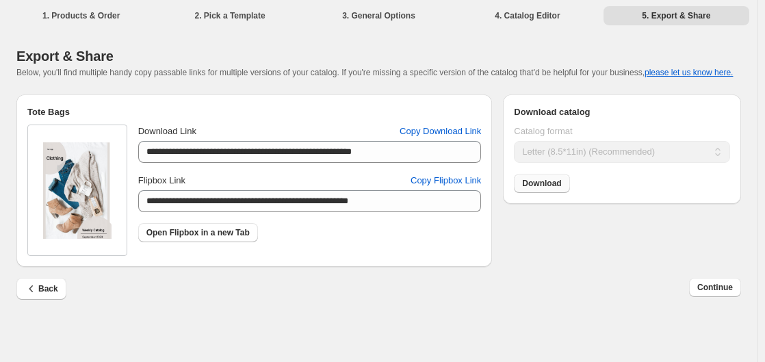
click at [542, 181] on span "Download" at bounding box center [541, 183] width 39 height 11
click at [715, 283] on button "Continue" at bounding box center [715, 287] width 52 height 19
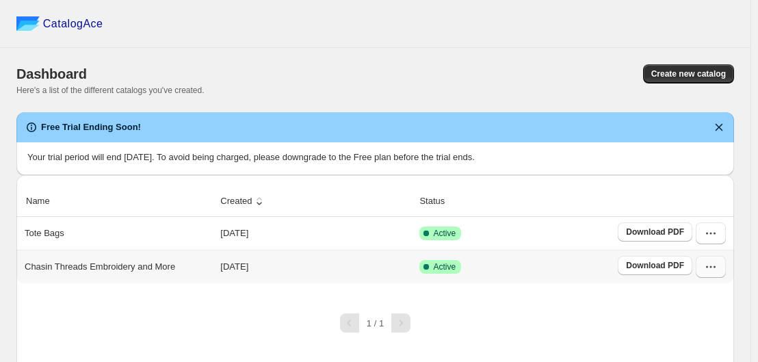
click at [715, 269] on icon "button" at bounding box center [711, 267] width 14 height 14
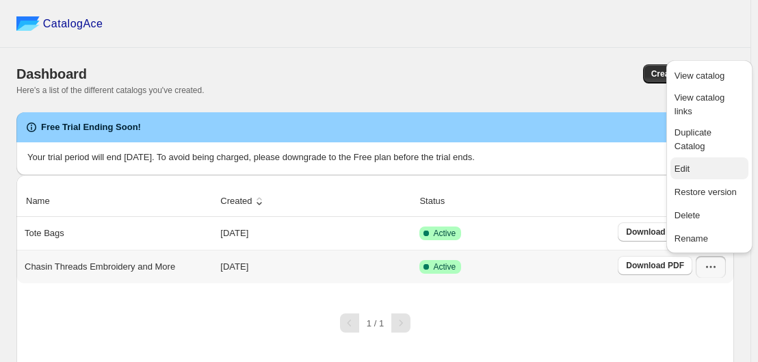
click at [696, 162] on span "Edit" at bounding box center [709, 169] width 70 height 14
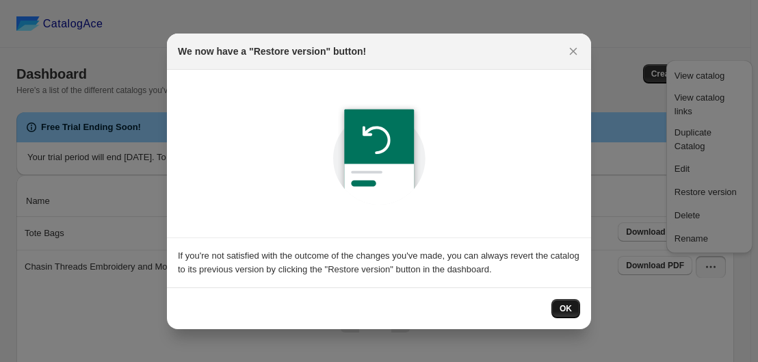
click at [566, 312] on span "OK" at bounding box center [566, 308] width 12 height 11
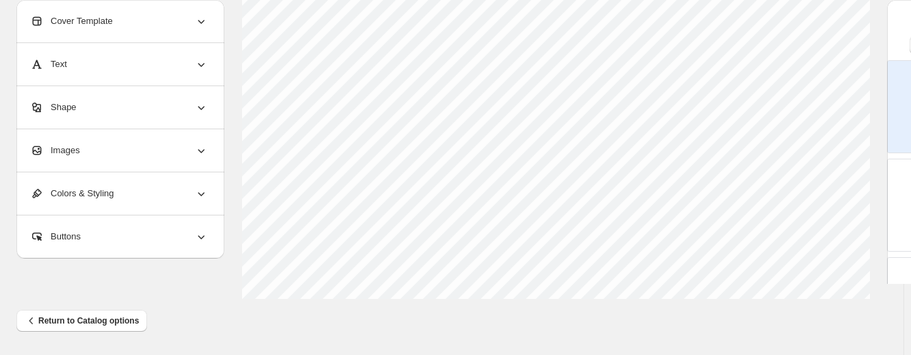
scroll to position [195, 0]
click at [82, 321] on span "Return to Catalog options" at bounding box center [82, 321] width 114 height 14
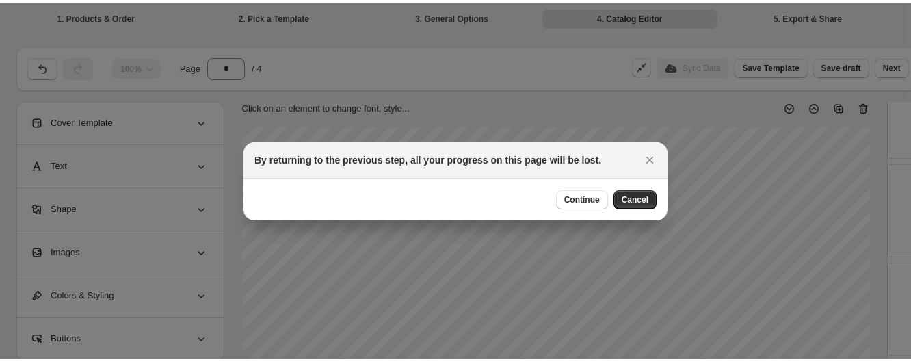
scroll to position [630, 0]
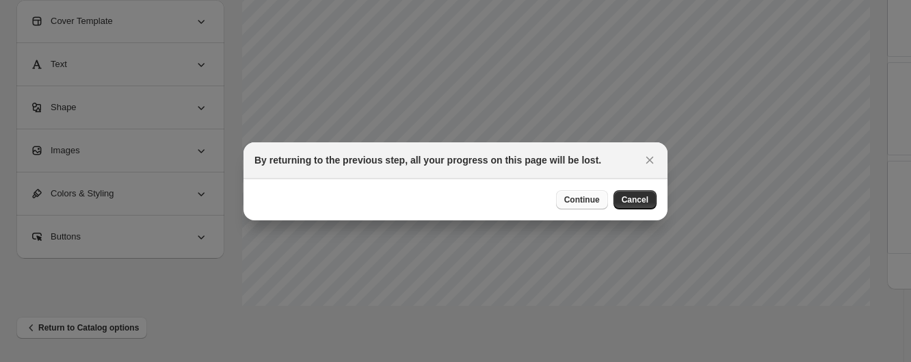
click at [588, 200] on span "Continue" at bounding box center [582, 199] width 36 height 11
select select "**********"
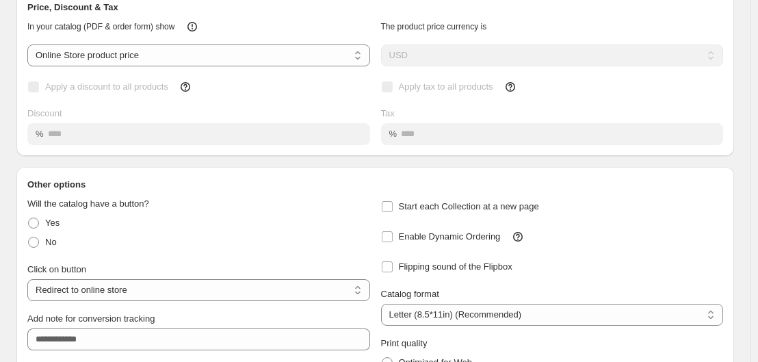
scroll to position [202, 0]
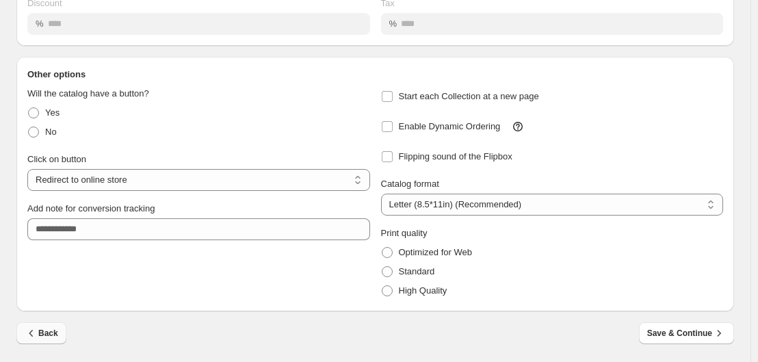
click at [36, 334] on icon "button" at bounding box center [32, 333] width 14 height 14
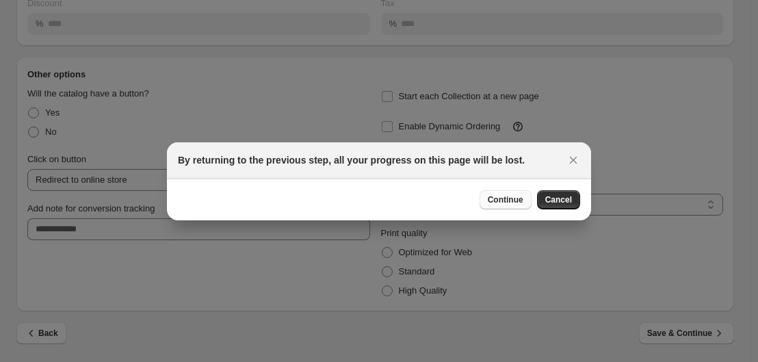
click at [502, 195] on span "Continue" at bounding box center [506, 199] width 36 height 11
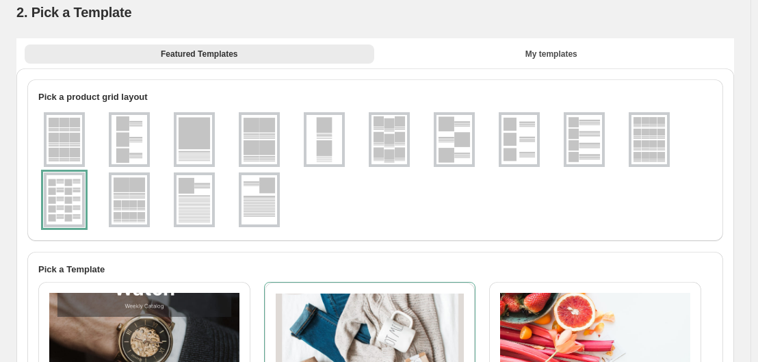
scroll to position [0, 0]
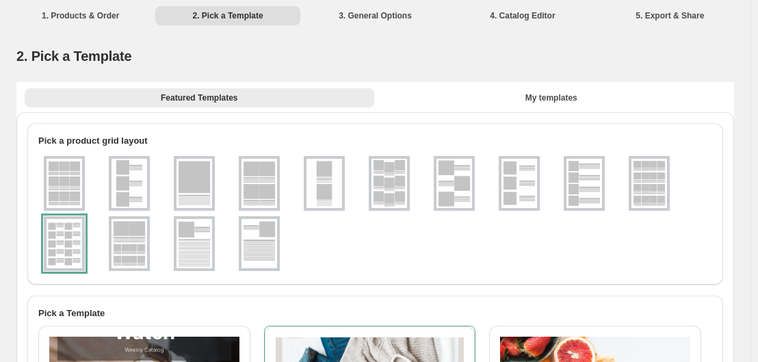
click at [583, 183] on img at bounding box center [584, 183] width 36 height 49
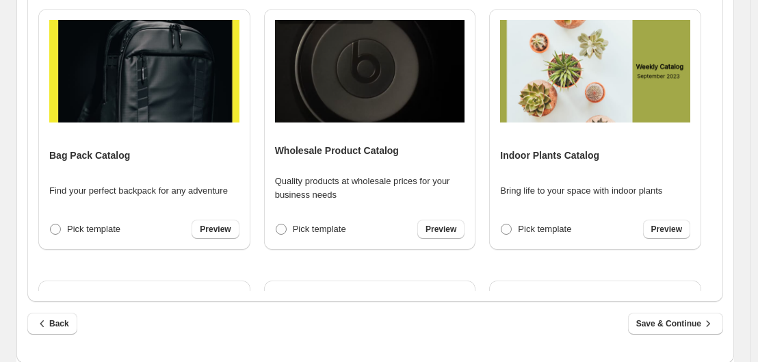
scroll to position [597, 0]
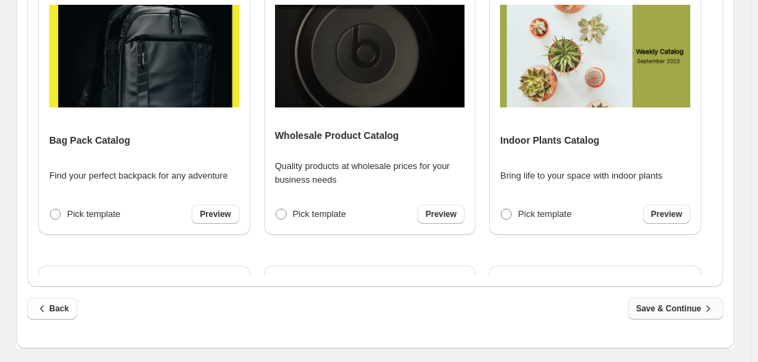
click at [683, 306] on span "Save & Continue" at bounding box center [675, 309] width 79 height 14
select select "**********"
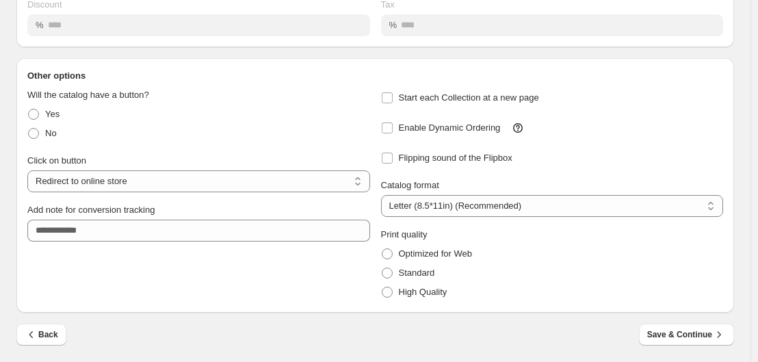
scroll to position [202, 0]
click at [707, 330] on span "Save & Continue" at bounding box center [686, 333] width 79 height 14
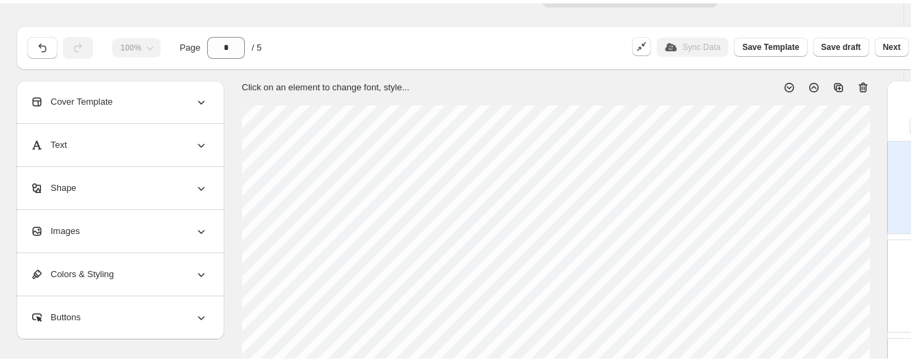
scroll to position [0, 0]
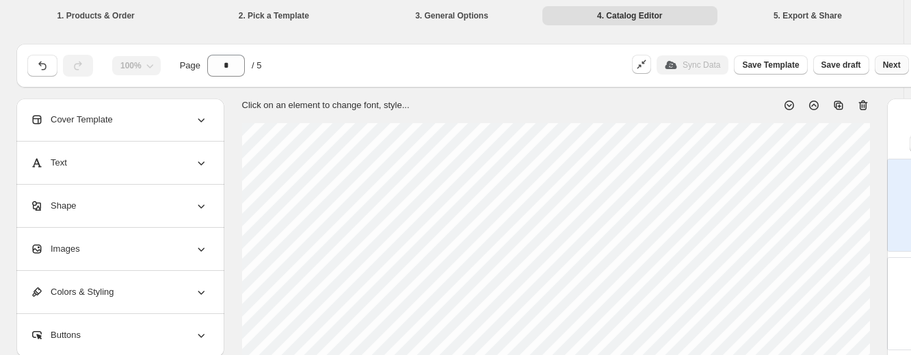
click at [893, 60] on span "Next" at bounding box center [892, 65] width 18 height 11
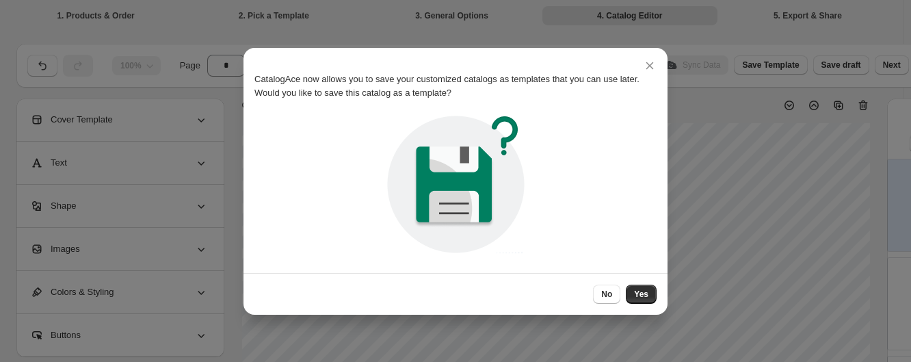
drag, startPoint x: 605, startPoint y: 294, endPoint x: 447, endPoint y: 291, distance: 158.7
click at [605, 293] on span "No" at bounding box center [606, 294] width 11 height 11
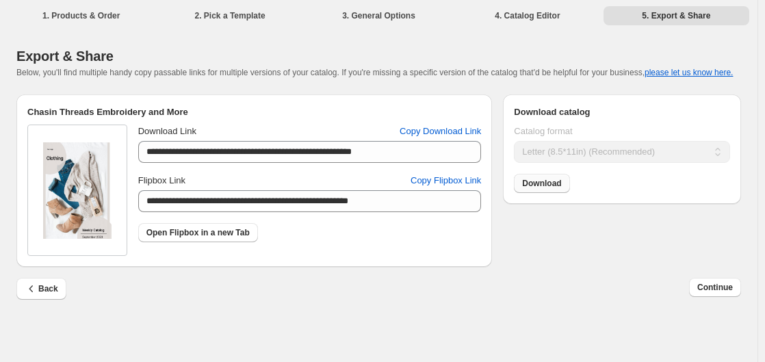
click at [548, 181] on span "Download" at bounding box center [541, 183] width 39 height 11
click at [720, 289] on span "Continue" at bounding box center [715, 287] width 36 height 11
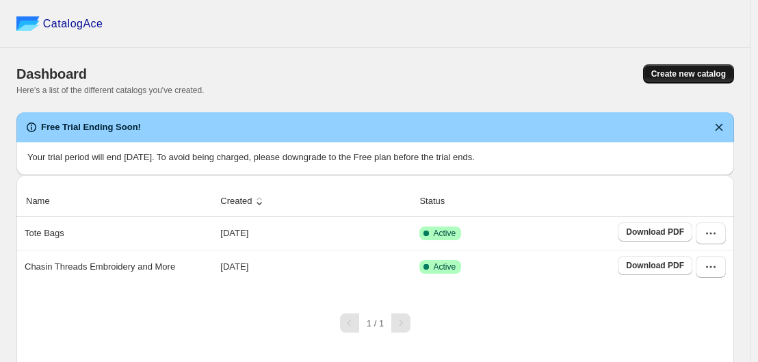
click at [711, 68] on button "Create new catalog" at bounding box center [688, 73] width 91 height 19
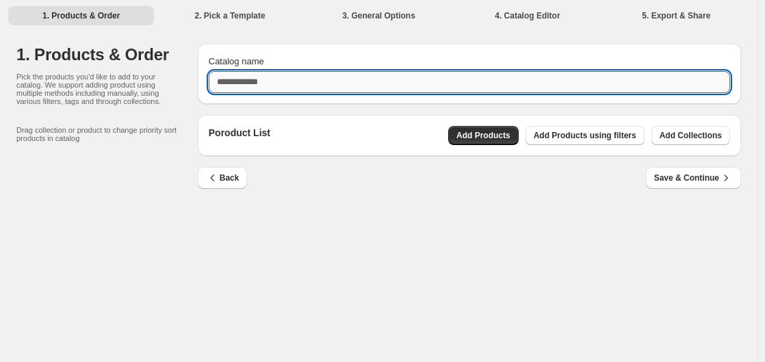
click at [376, 80] on input "Catalog name" at bounding box center [469, 82] width 521 height 22
type input "*"
type input "**********"
click at [477, 133] on span "Add Products" at bounding box center [483, 135] width 54 height 11
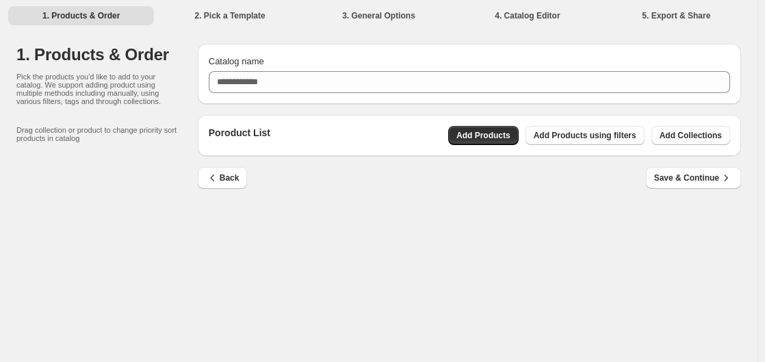
click at [696, 172] on span "Save & Continue" at bounding box center [693, 178] width 79 height 14
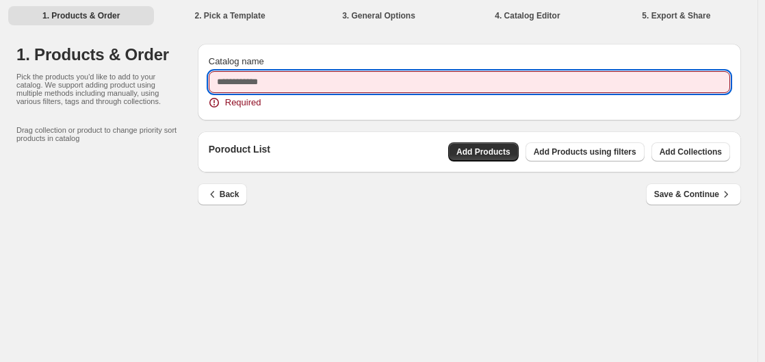
click at [355, 77] on input "Catalog name" at bounding box center [469, 82] width 521 height 22
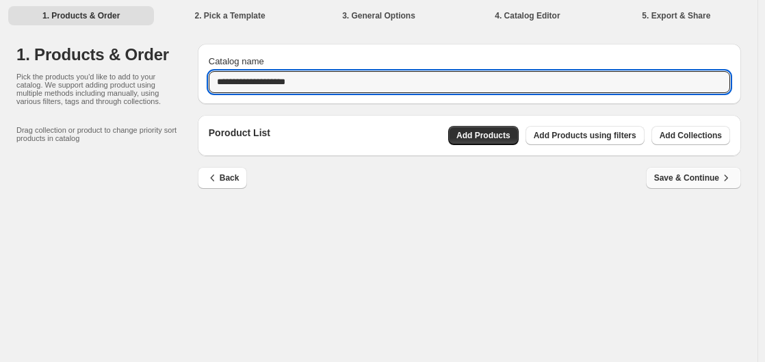
click at [715, 180] on span "Save & Continue" at bounding box center [693, 178] width 79 height 14
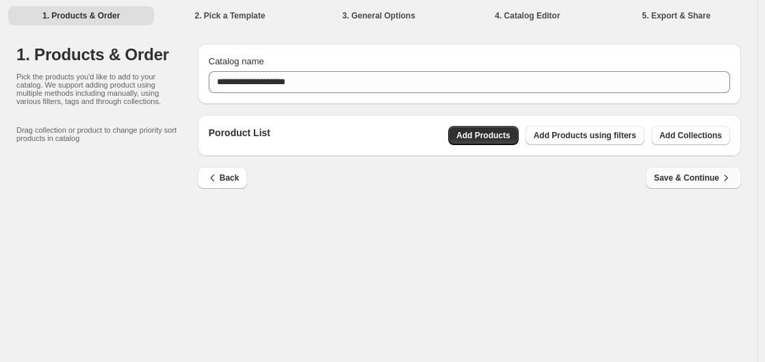
click at [714, 176] on span "Save & Continue" at bounding box center [693, 178] width 79 height 14
click at [715, 176] on span "Save & Continue" at bounding box center [693, 178] width 79 height 14
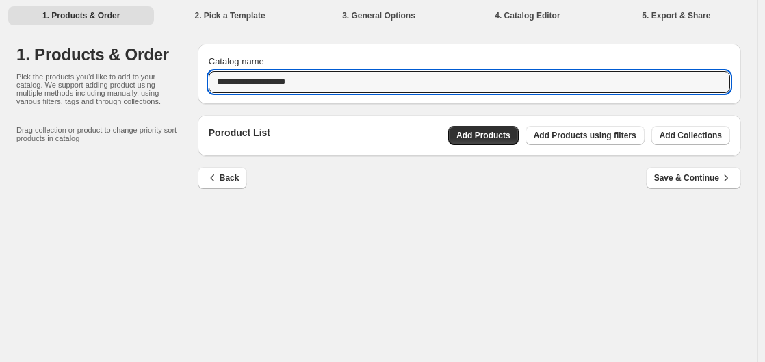
drag, startPoint x: 306, startPoint y: 82, endPoint x: 189, endPoint y: 81, distance: 117.7
click at [189, 81] on div "**********" at bounding box center [464, 120] width 554 height 174
type input "**********"
click at [497, 137] on span "Add Products" at bounding box center [483, 135] width 54 height 11
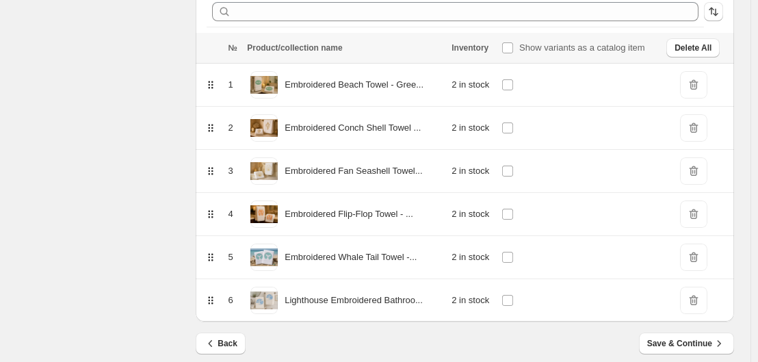
scroll to position [205, 0]
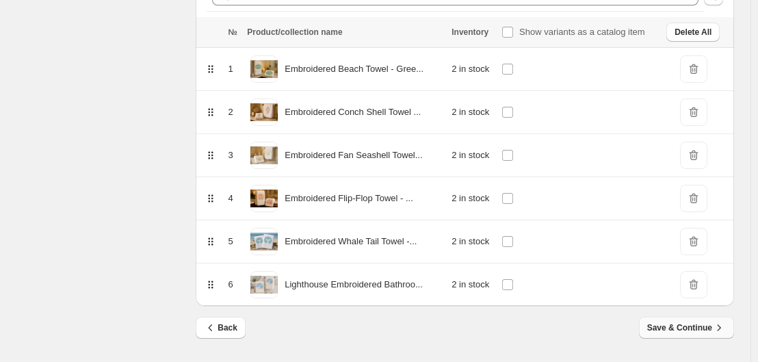
click at [702, 330] on span "Save & Continue" at bounding box center [686, 328] width 79 height 14
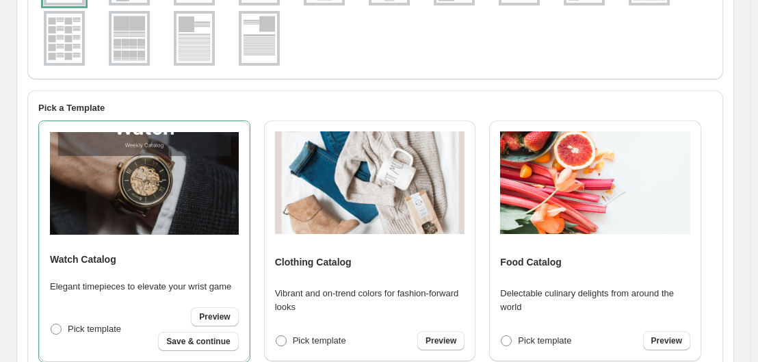
scroll to position [0, 0]
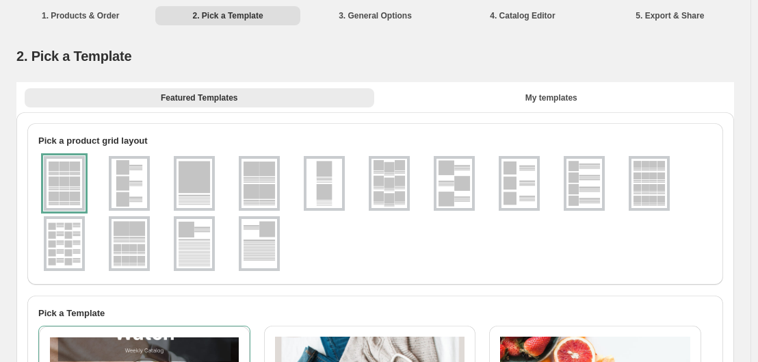
click at [127, 189] on img at bounding box center [129, 183] width 36 height 49
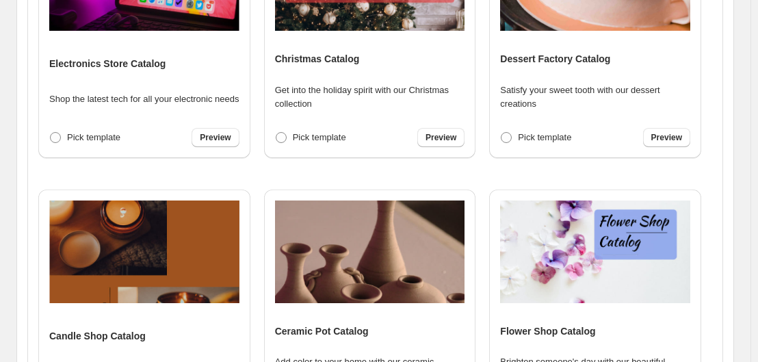
scroll to position [597, 0]
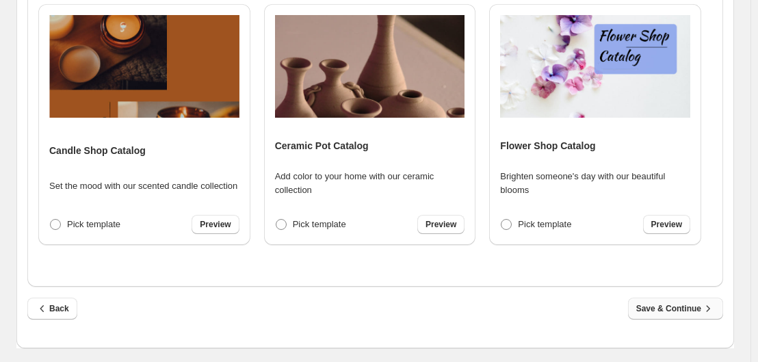
click at [697, 309] on span "Save & Continue" at bounding box center [675, 309] width 79 height 14
select select "**********"
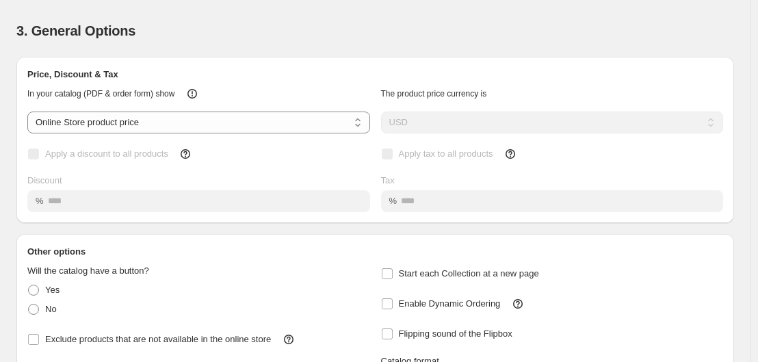
scroll to position [0, 0]
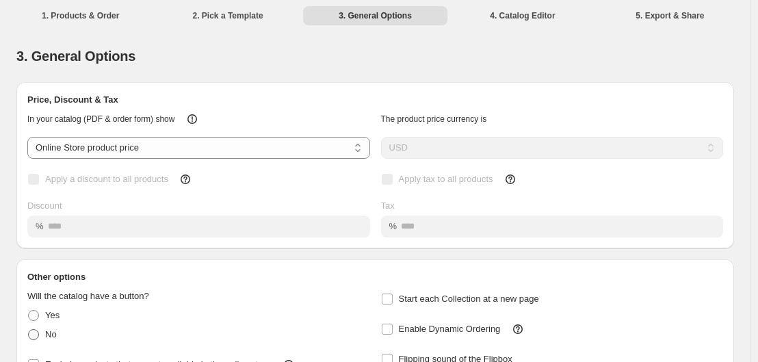
click at [38, 330] on span at bounding box center [33, 334] width 11 height 11
select select "**********"
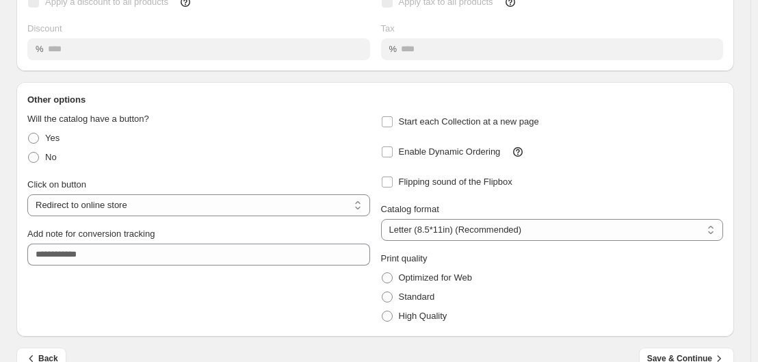
scroll to position [202, 0]
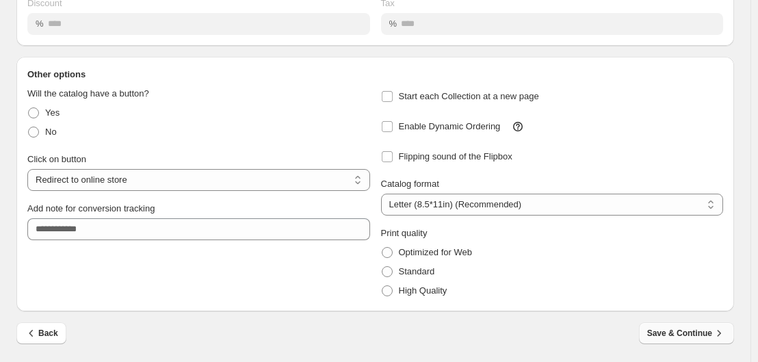
click at [693, 332] on span "Save & Continue" at bounding box center [686, 333] width 79 height 14
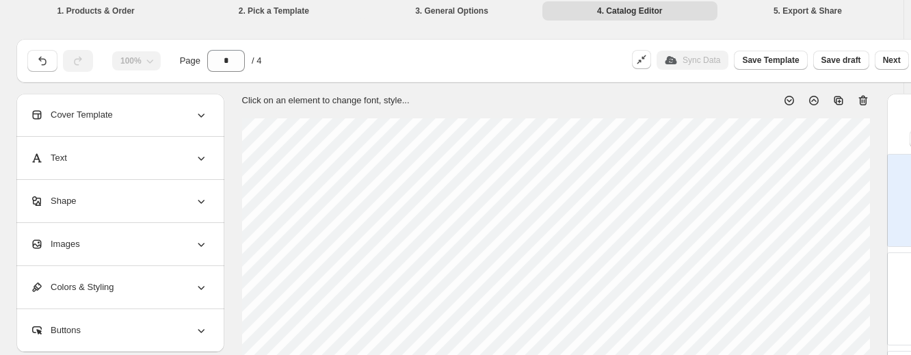
scroll to position [0, 0]
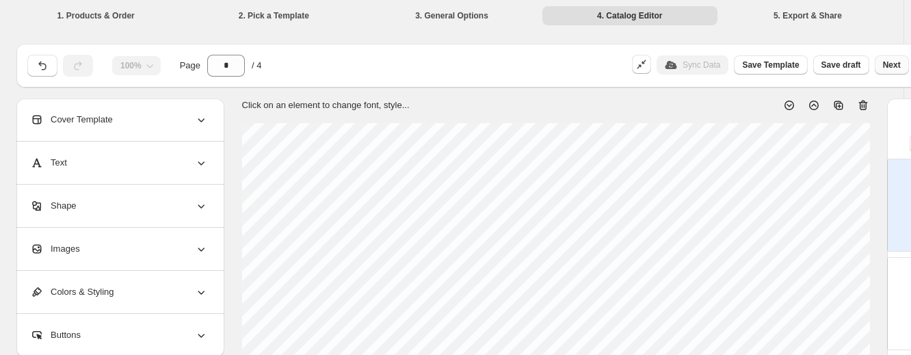
click at [893, 64] on span "Next" at bounding box center [892, 65] width 18 height 11
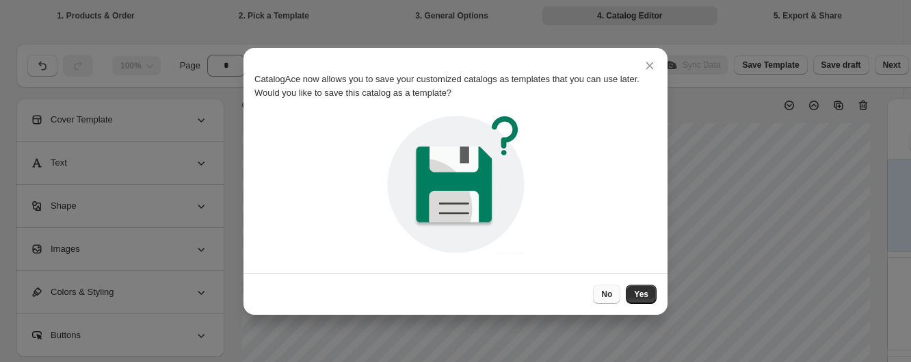
click at [605, 289] on span "No" at bounding box center [606, 294] width 11 height 11
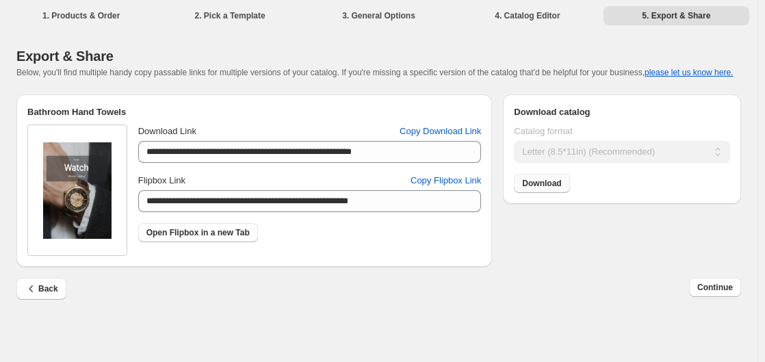
click at [535, 179] on link "Download" at bounding box center [541, 183] width 55 height 19
click at [709, 287] on span "Continue" at bounding box center [715, 287] width 36 height 11
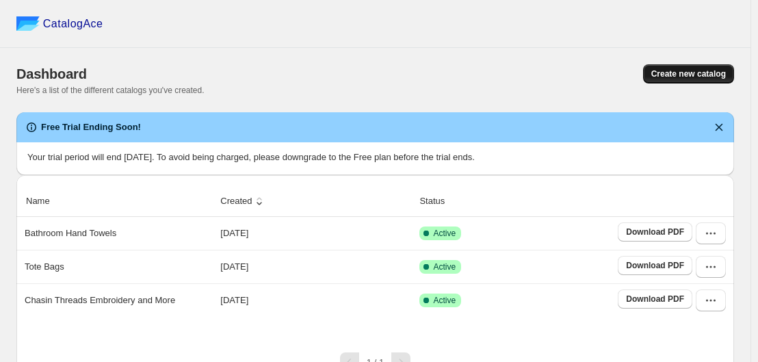
click at [688, 70] on span "Create new catalog" at bounding box center [688, 73] width 75 height 11
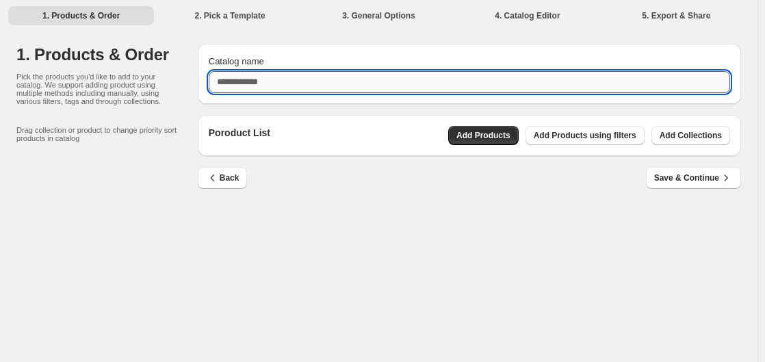
click at [286, 80] on input "Catalog name" at bounding box center [469, 82] width 521 height 22
type input "**********"
click at [692, 176] on span "Save & Continue" at bounding box center [693, 178] width 79 height 14
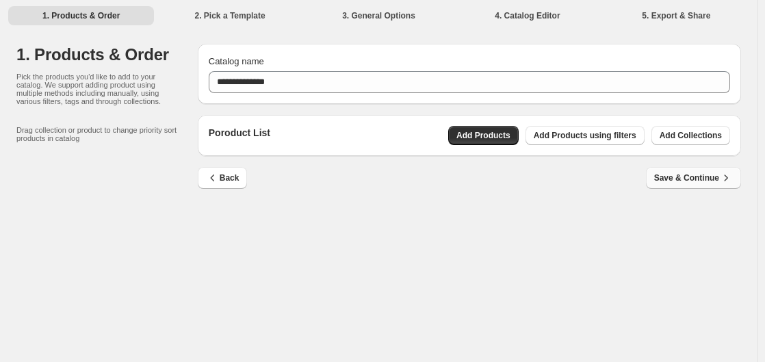
click at [693, 175] on span "Save & Continue" at bounding box center [693, 178] width 79 height 14
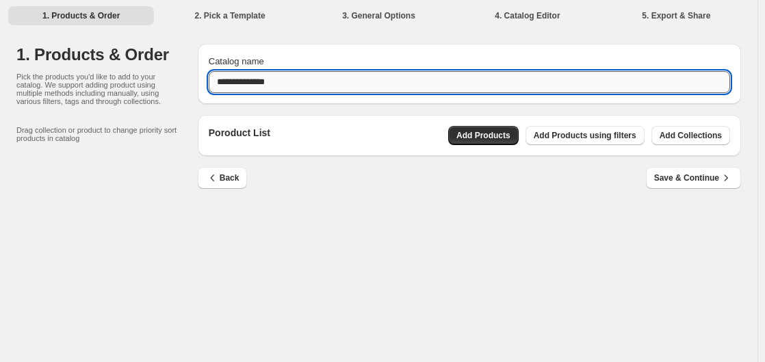
click at [264, 84] on input "**********" at bounding box center [469, 82] width 521 height 22
click at [297, 83] on input "**********" at bounding box center [469, 82] width 521 height 22
click at [495, 139] on span "Add Products" at bounding box center [483, 135] width 54 height 11
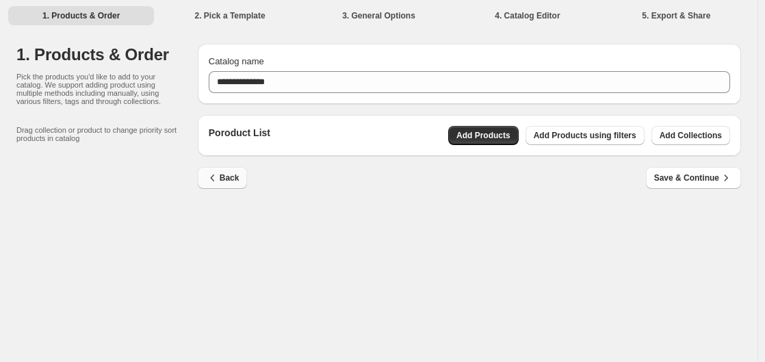
click at [222, 173] on span "Back" at bounding box center [223, 178] width 34 height 14
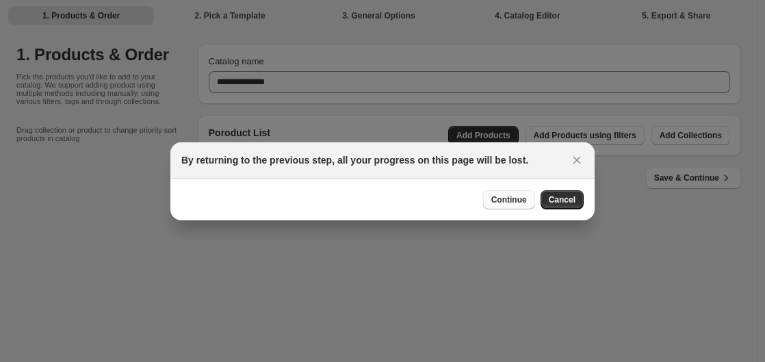
click at [501, 201] on span "Continue" at bounding box center [509, 199] width 36 height 11
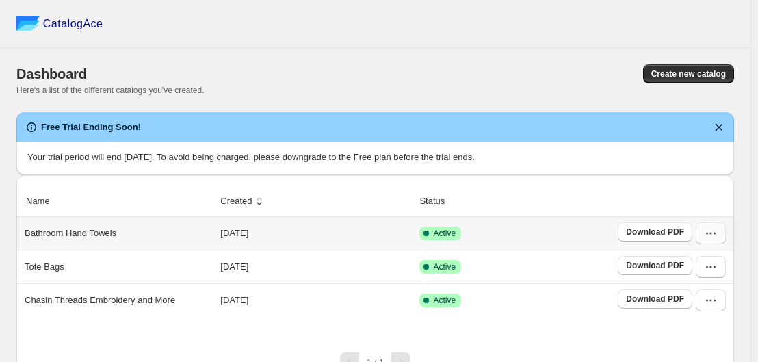
click at [718, 233] on icon "button" at bounding box center [711, 233] width 14 height 14
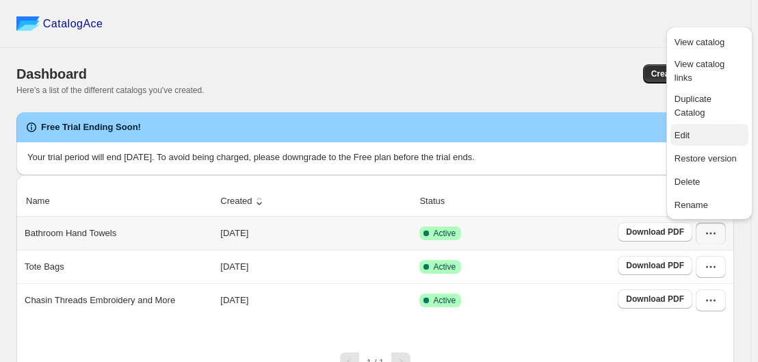
click at [695, 129] on span "Edit" at bounding box center [709, 136] width 70 height 14
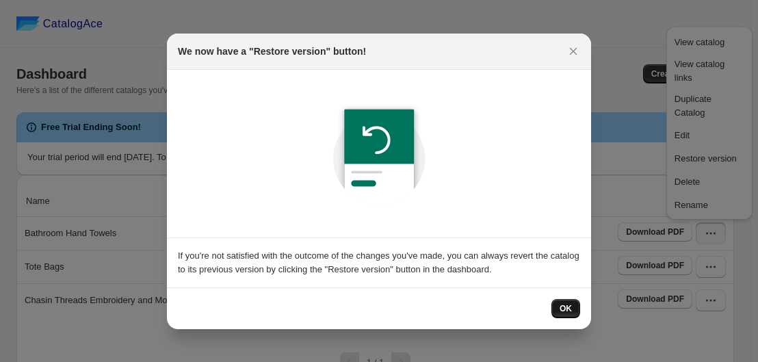
click at [570, 308] on span "OK" at bounding box center [566, 308] width 12 height 11
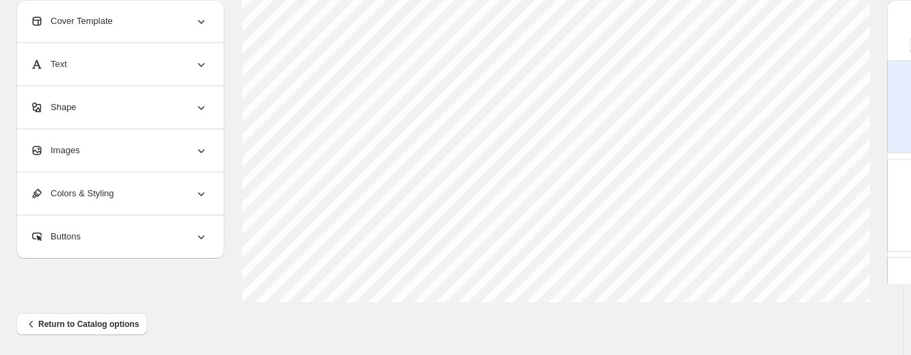
scroll to position [637, 0]
click at [75, 319] on span "Return to Catalog options" at bounding box center [82, 321] width 114 height 14
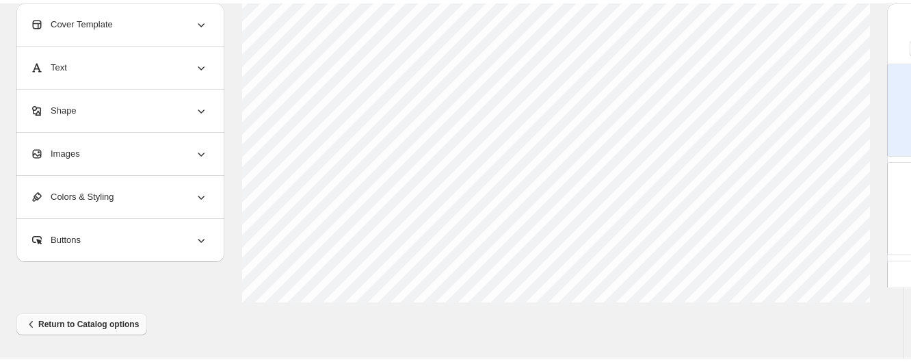
scroll to position [630, 0]
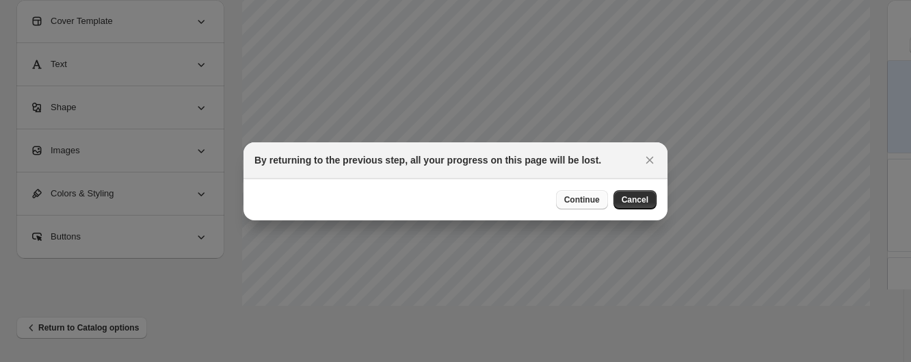
click at [591, 200] on span "Continue" at bounding box center [582, 199] width 36 height 11
select select "**********"
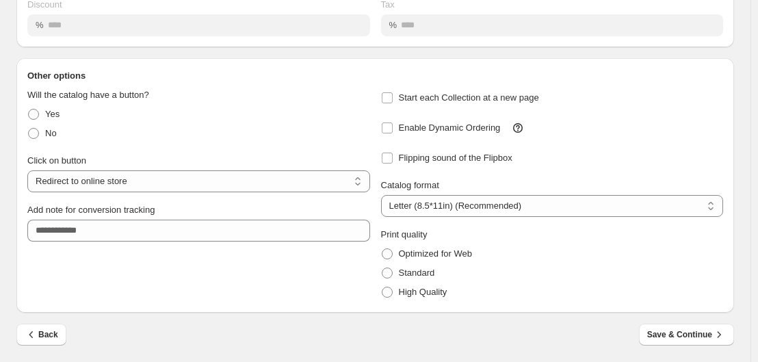
scroll to position [202, 0]
click at [36, 332] on icon "button" at bounding box center [32, 333] width 14 height 14
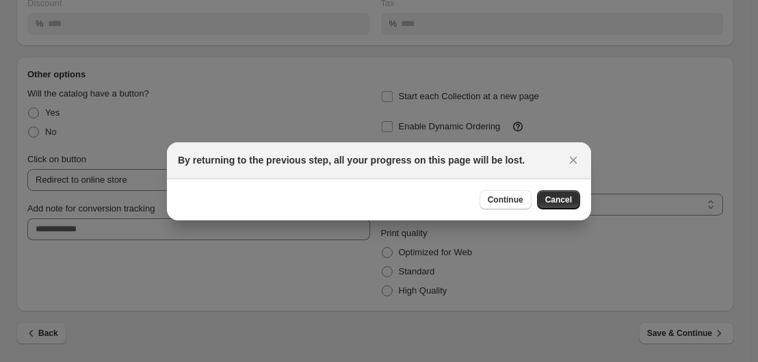
scroll to position [0, 0]
click at [506, 199] on span "Continue" at bounding box center [506, 199] width 36 height 11
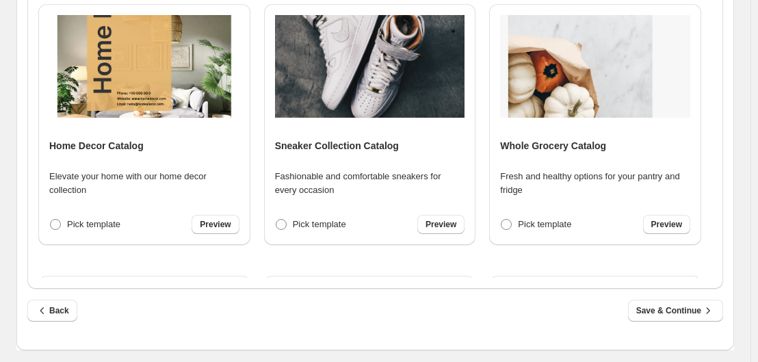
scroll to position [597, 0]
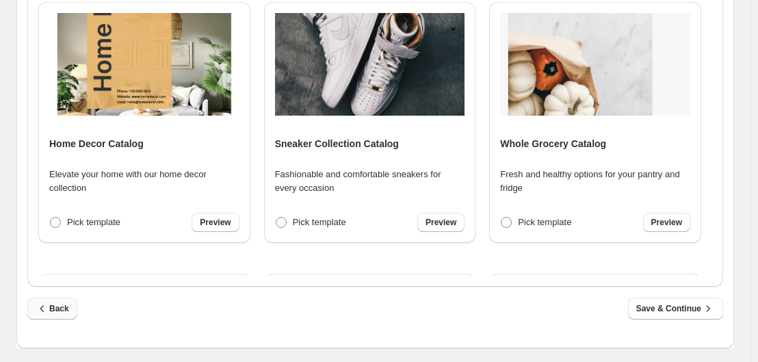
click at [62, 303] on span "Back" at bounding box center [53, 309] width 34 height 14
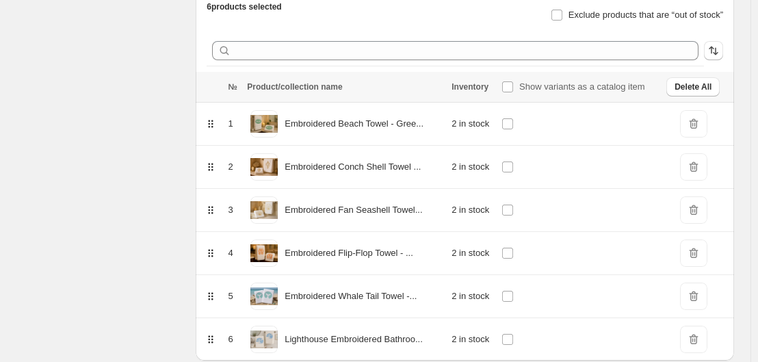
scroll to position [68, 0]
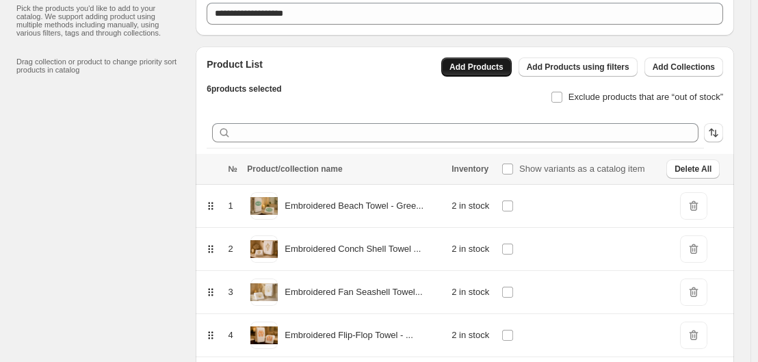
click at [499, 69] on span "Add Products" at bounding box center [476, 67] width 54 height 11
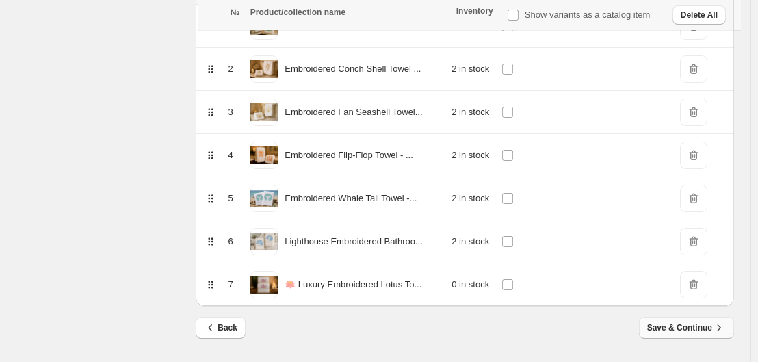
click at [705, 323] on span "Save & Continue" at bounding box center [686, 328] width 79 height 14
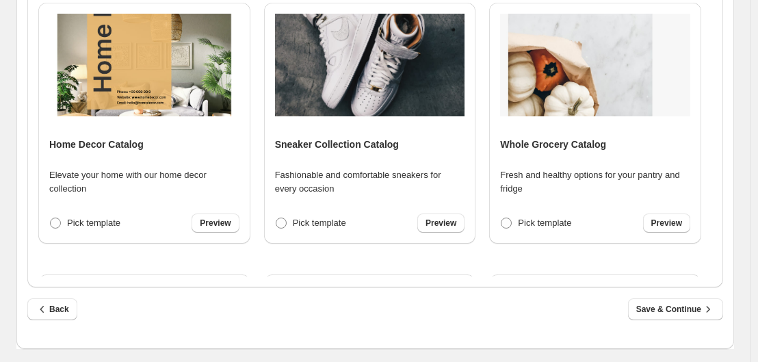
scroll to position [597, 0]
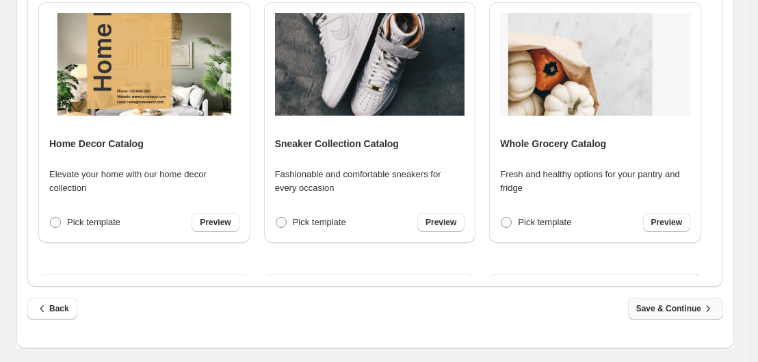
click at [687, 306] on span "Save & Continue" at bounding box center [675, 309] width 79 height 14
select select "**********"
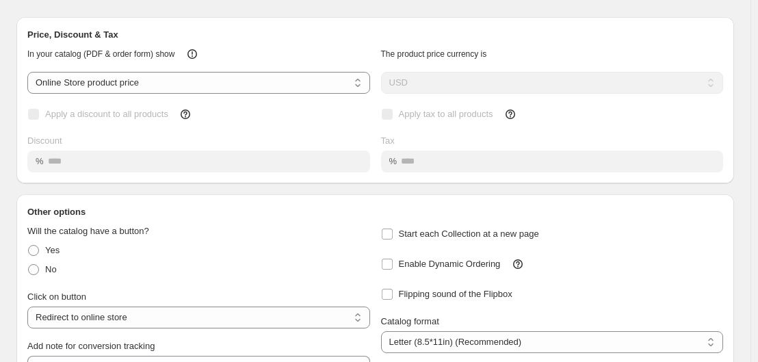
scroll to position [202, 0]
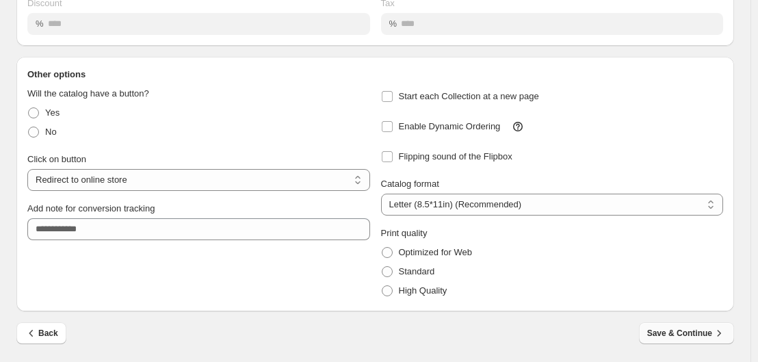
click at [694, 337] on span "Save & Continue" at bounding box center [686, 333] width 79 height 14
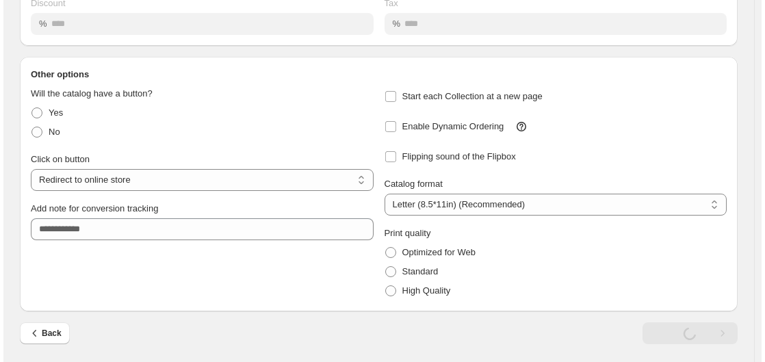
scroll to position [0, 0]
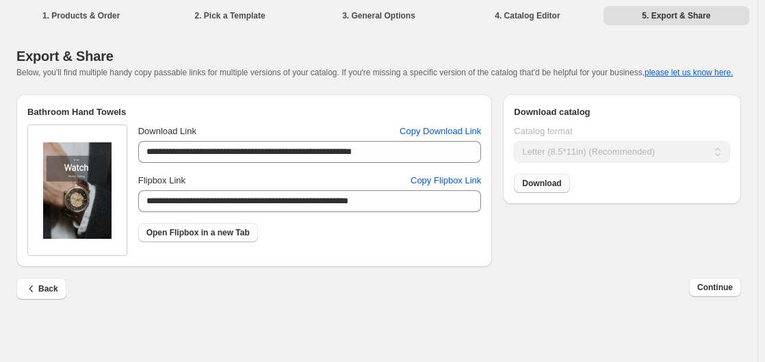
click at [545, 186] on span "Download" at bounding box center [541, 183] width 39 height 11
click at [717, 285] on span "Continue" at bounding box center [715, 287] width 36 height 11
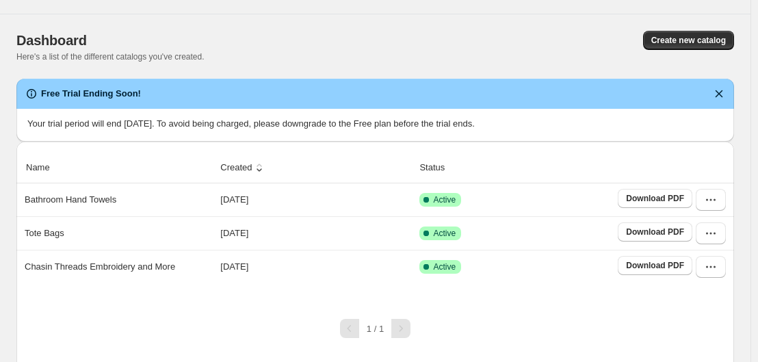
scroll to position [50, 0]
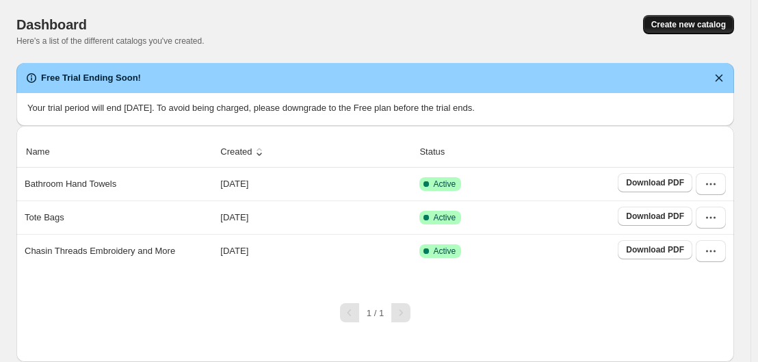
click at [687, 21] on span "Create new catalog" at bounding box center [688, 24] width 75 height 11
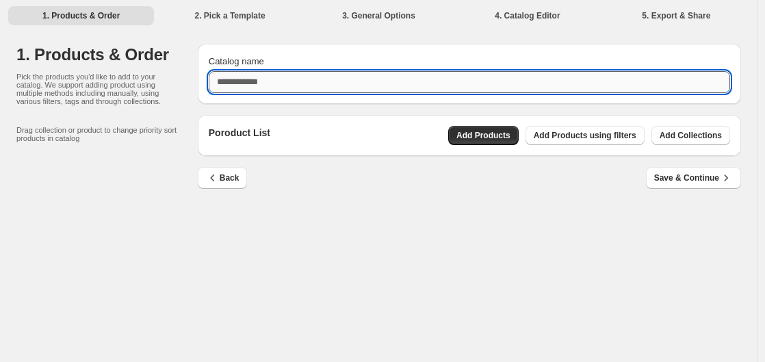
click at [279, 83] on input "Catalog name" at bounding box center [469, 82] width 521 height 22
type input "**********"
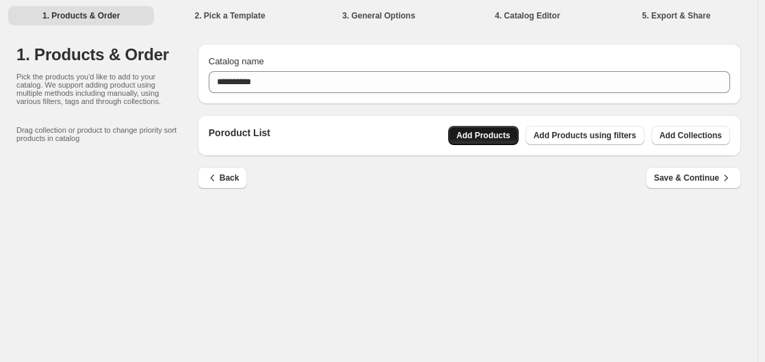
click at [486, 135] on span "Add Products" at bounding box center [483, 135] width 54 height 11
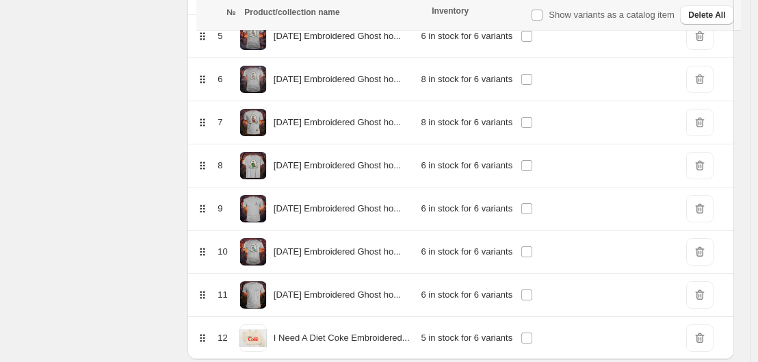
scroll to position [464, 0]
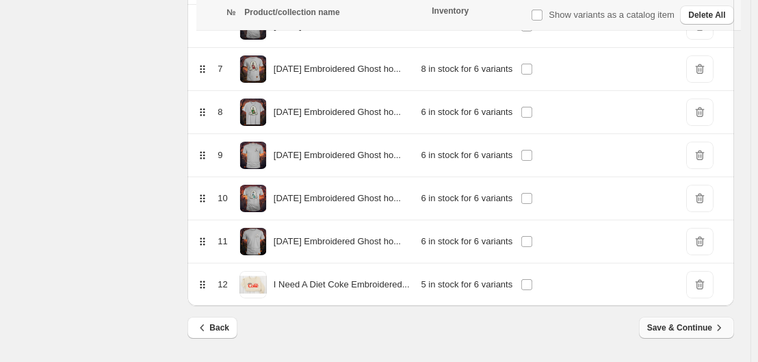
click at [694, 321] on span "Save & Continue" at bounding box center [686, 328] width 79 height 14
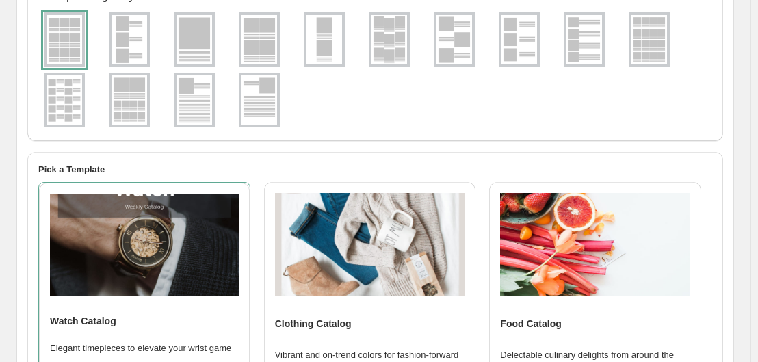
scroll to position [0, 0]
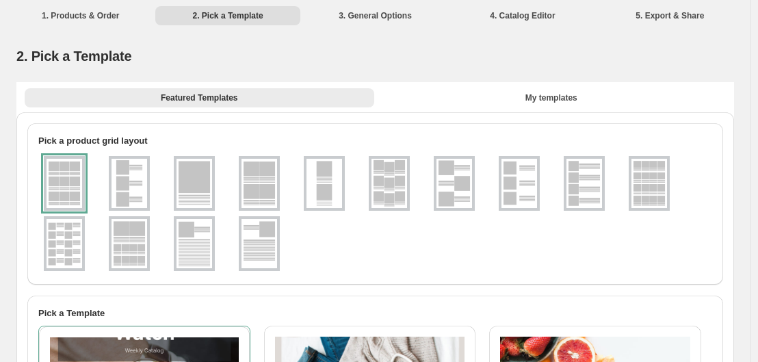
click at [131, 180] on img at bounding box center [129, 183] width 36 height 49
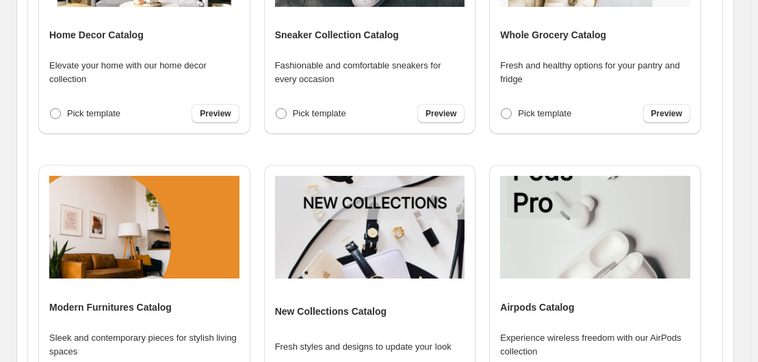
scroll to position [597, 0]
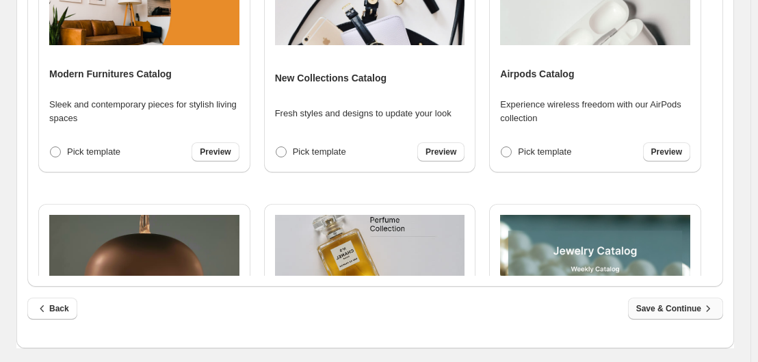
click at [683, 300] on button "Save & Continue" at bounding box center [675, 309] width 95 height 22
select select "**********"
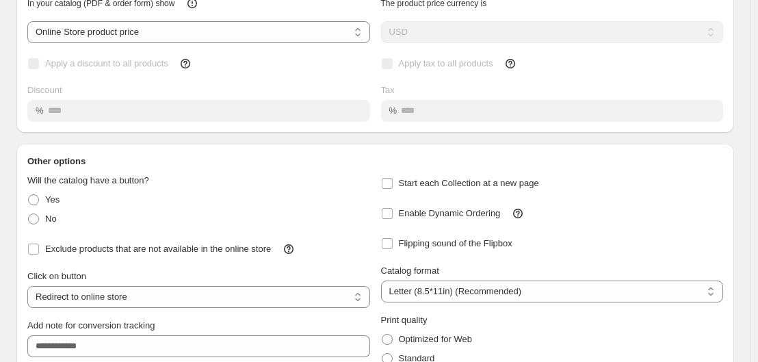
scroll to position [202, 0]
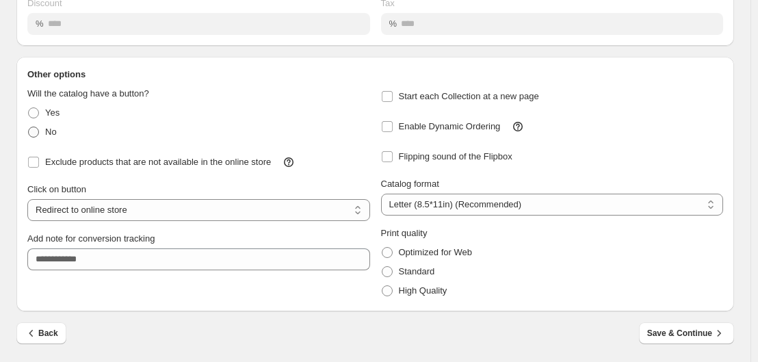
click at [31, 126] on span at bounding box center [33, 132] width 12 height 12
select select "**********"
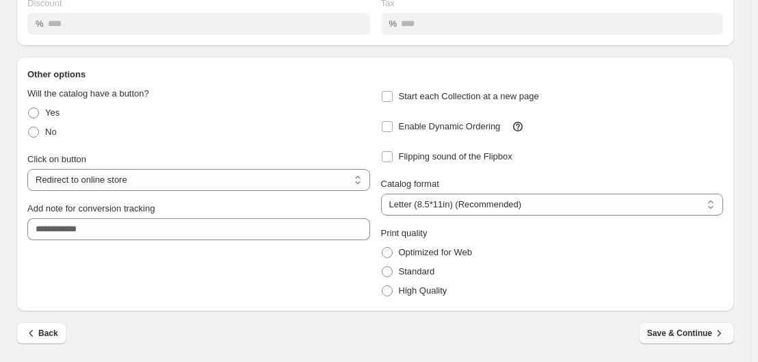
click at [718, 332] on span "Save & Continue" at bounding box center [686, 333] width 79 height 14
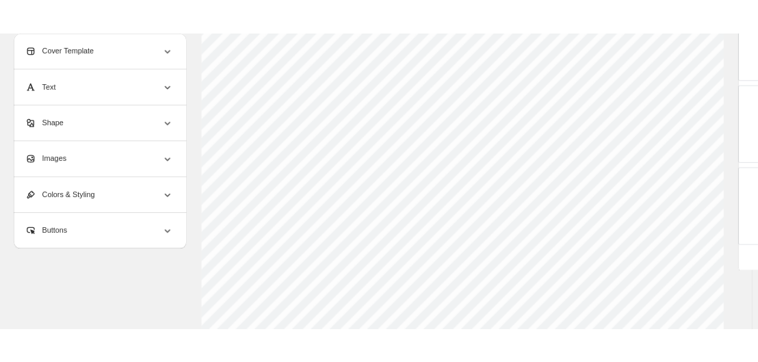
scroll to position [0, 0]
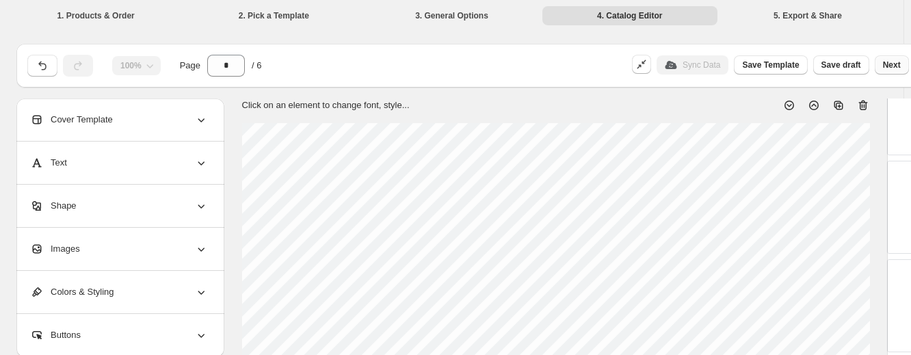
click at [764, 66] on span "Next" at bounding box center [892, 65] width 18 height 11
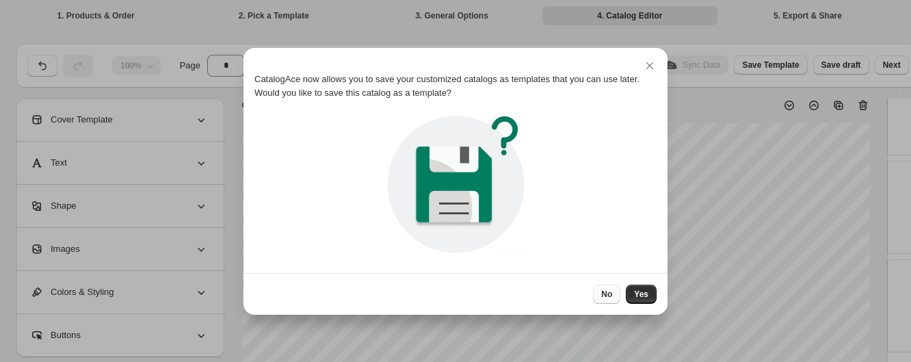
click at [603, 293] on button "No" at bounding box center [606, 294] width 27 height 19
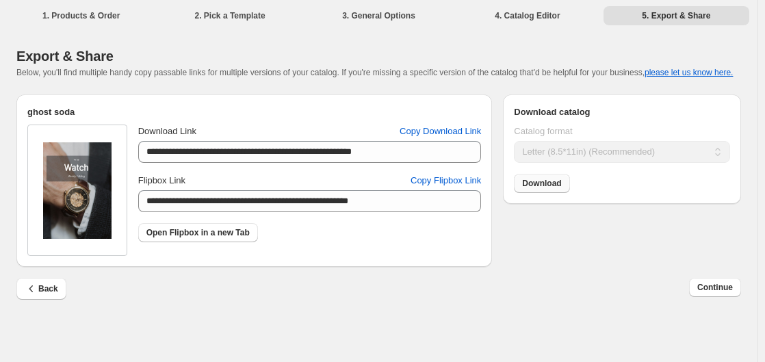
click at [544, 183] on span "Download" at bounding box center [541, 183] width 39 height 11
click at [709, 287] on span "Continue" at bounding box center [715, 287] width 36 height 11
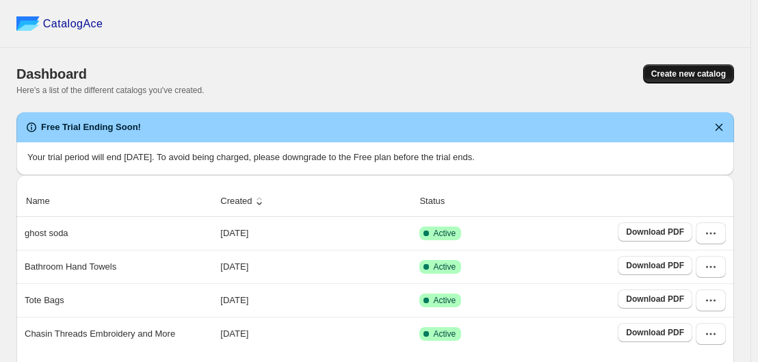
click at [694, 72] on span "Create new catalog" at bounding box center [688, 73] width 75 height 11
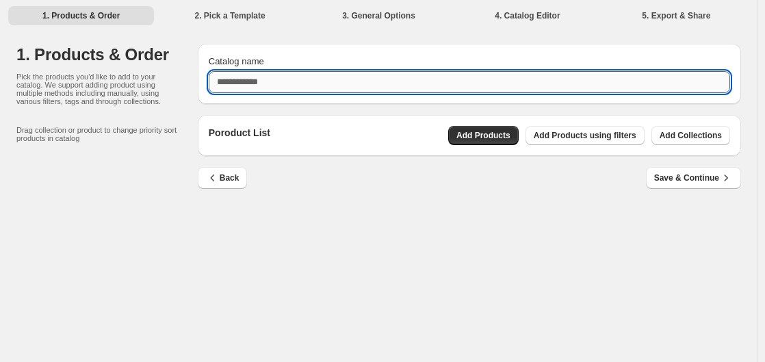
click at [271, 83] on input "Catalog name" at bounding box center [469, 82] width 521 height 22
type input "**********"
click at [503, 137] on span "Add Products" at bounding box center [483, 135] width 54 height 11
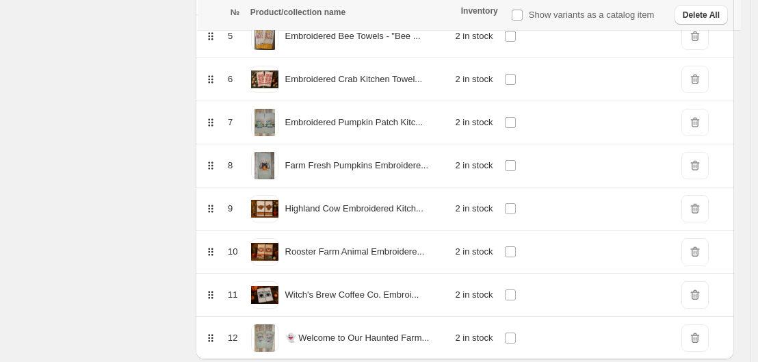
scroll to position [464, 0]
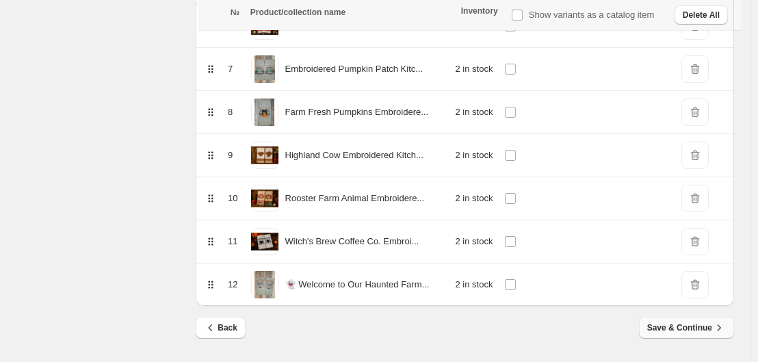
click at [721, 322] on icon "button" at bounding box center [719, 328] width 14 height 14
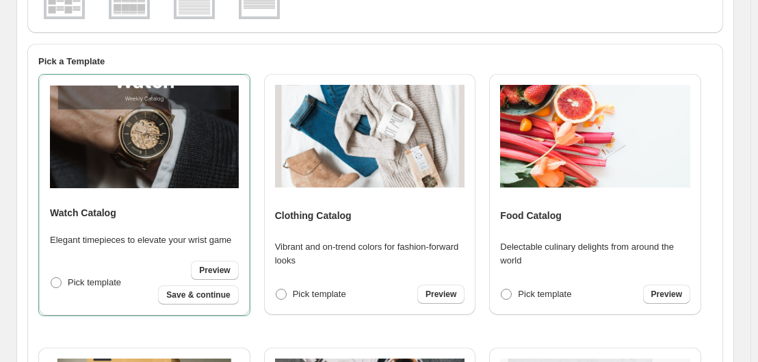
scroll to position [0, 0]
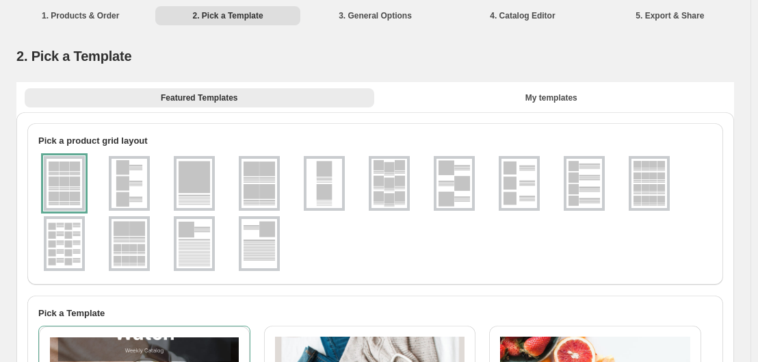
click at [578, 187] on img at bounding box center [584, 183] width 36 height 49
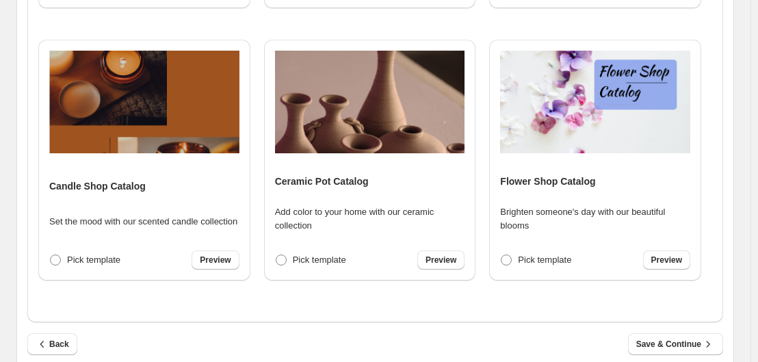
scroll to position [597, 0]
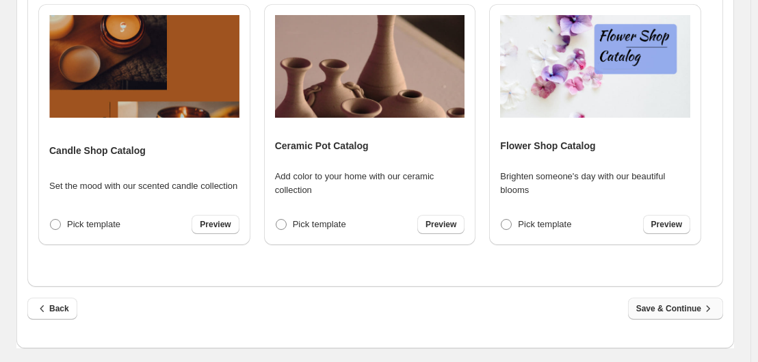
click at [681, 306] on span "Save & Continue" at bounding box center [675, 309] width 79 height 14
select select "**********"
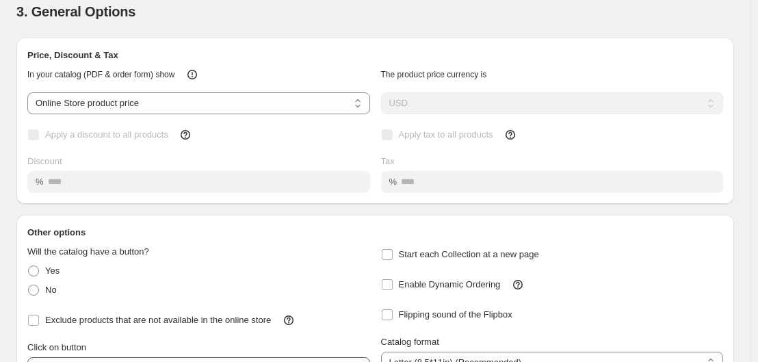
scroll to position [68, 0]
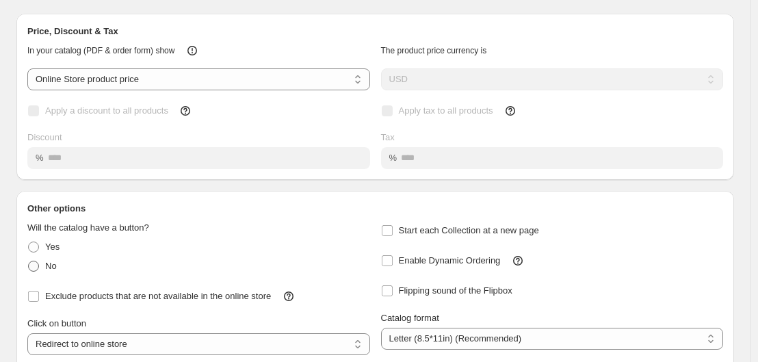
click at [30, 266] on span at bounding box center [33, 266] width 11 height 11
select select "**********"
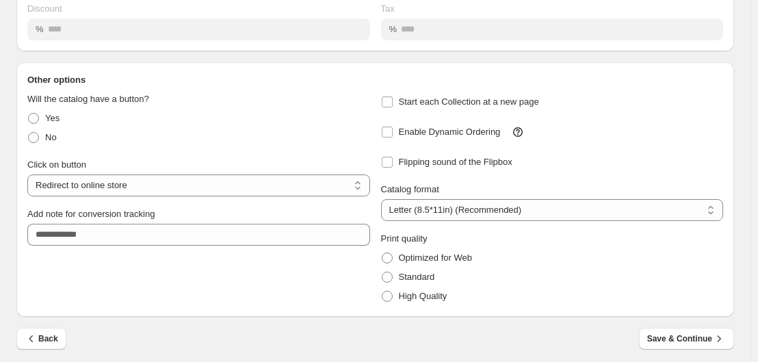
scroll to position [202, 0]
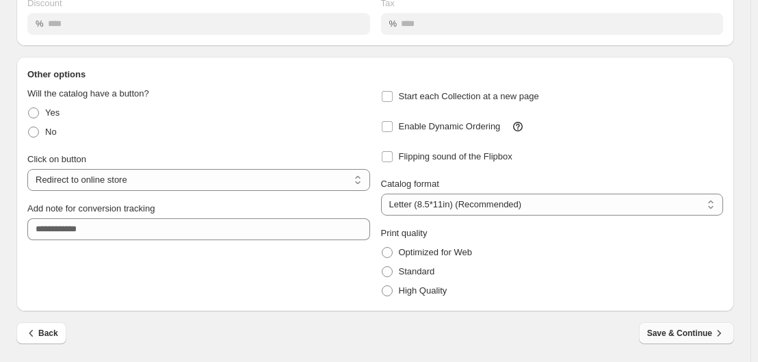
click at [685, 337] on span "Save & Continue" at bounding box center [686, 333] width 79 height 14
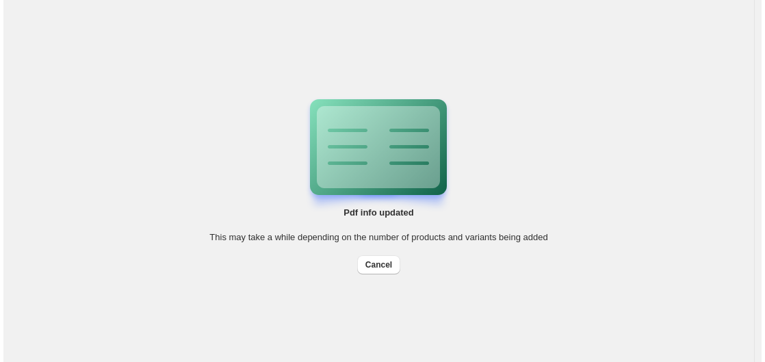
scroll to position [0, 0]
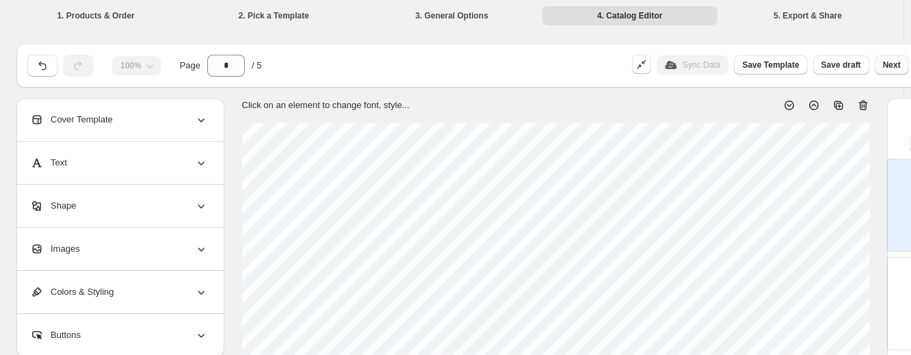
click at [764, 67] on span "Next" at bounding box center [892, 65] width 18 height 11
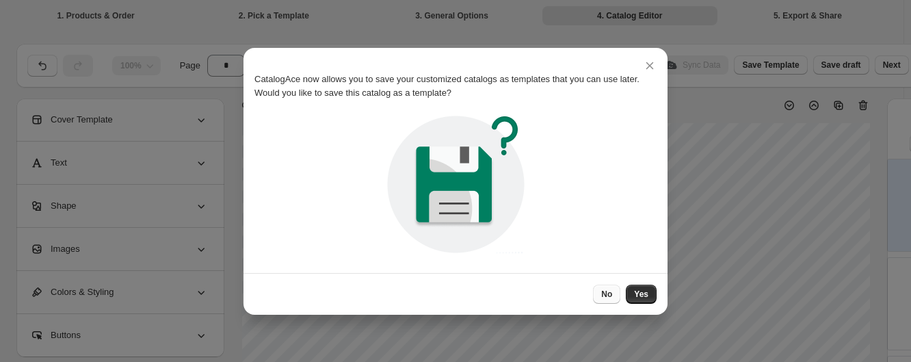
click at [603, 297] on span "No" at bounding box center [606, 294] width 11 height 11
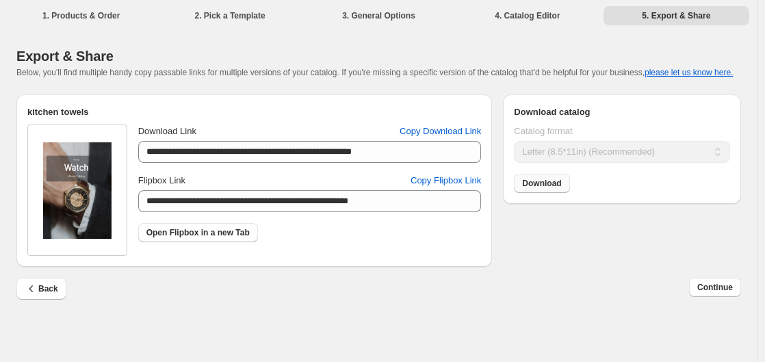
click at [525, 181] on span "Download" at bounding box center [541, 183] width 39 height 11
click at [712, 288] on span "Continue" at bounding box center [715, 287] width 36 height 11
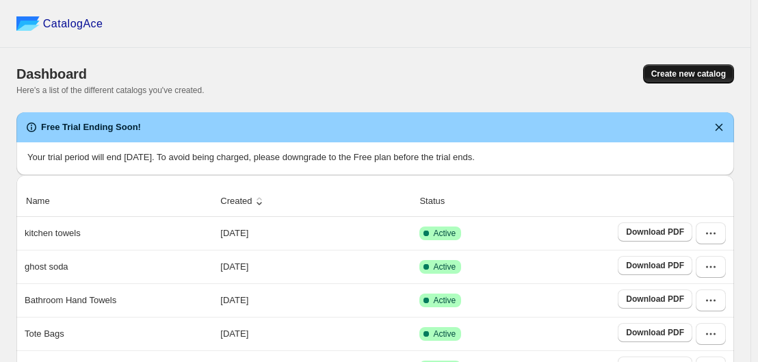
click at [700, 69] on span "Create new catalog" at bounding box center [688, 73] width 75 height 11
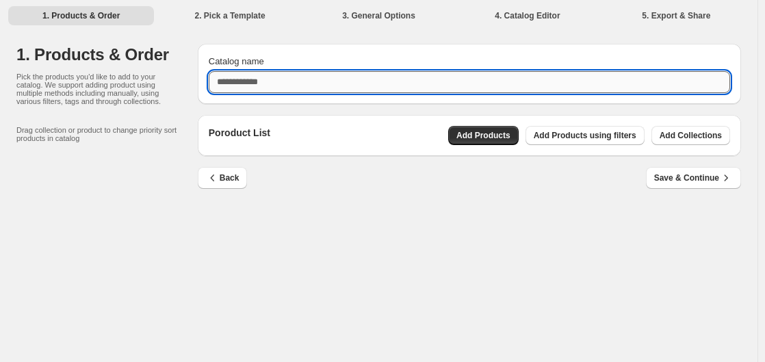
click at [339, 79] on input "Catalog name" at bounding box center [469, 82] width 521 height 22
type input "*******"
click at [497, 134] on span "Add Products" at bounding box center [483, 135] width 54 height 11
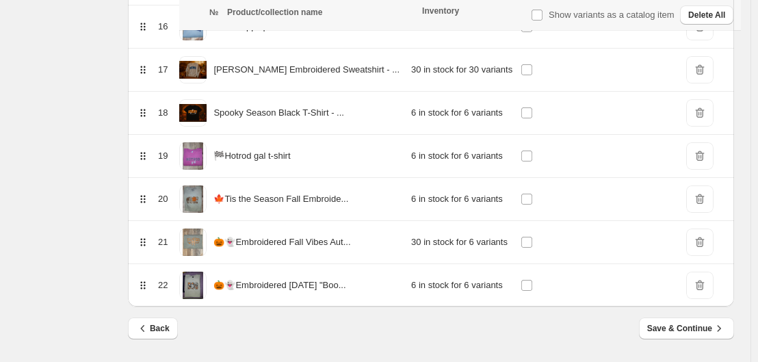
scroll to position [895, 0]
click at [709, 329] on span "Save & Continue" at bounding box center [686, 328] width 79 height 14
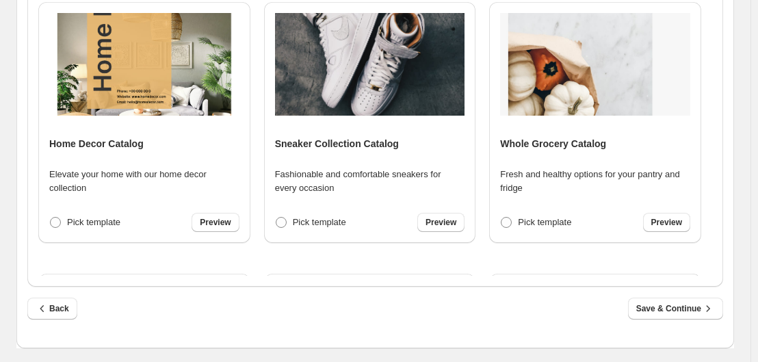
scroll to position [0, 0]
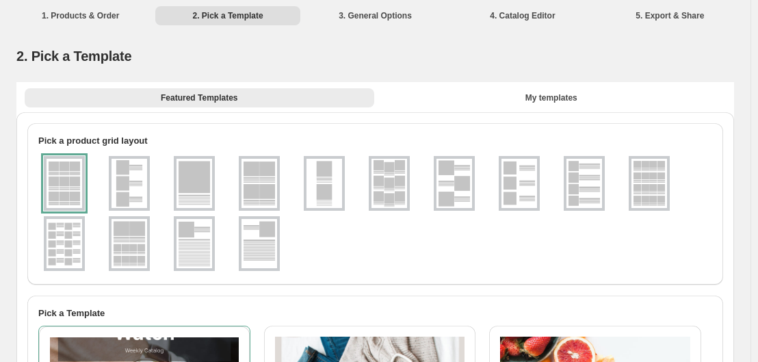
click at [590, 198] on img at bounding box center [584, 183] width 36 height 49
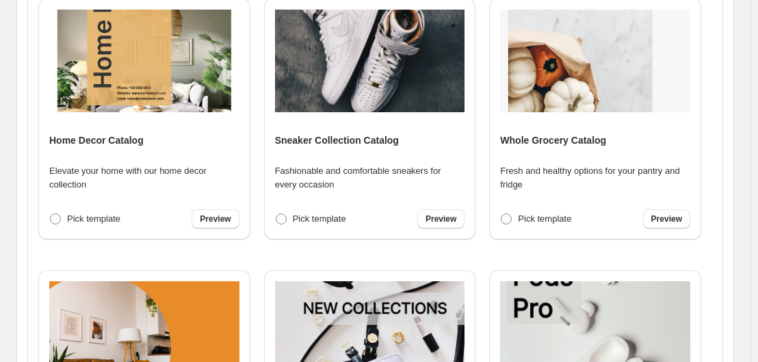
scroll to position [597, 0]
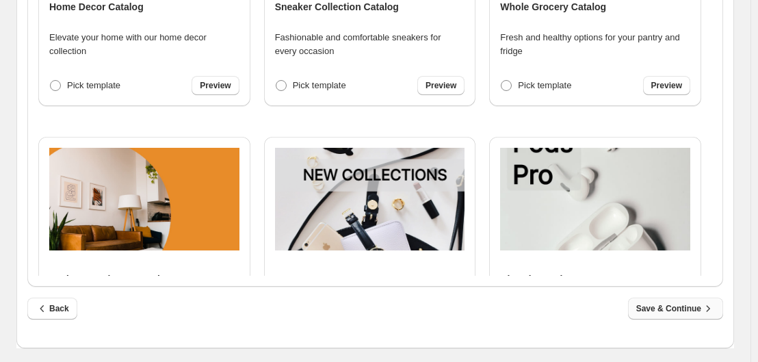
click at [689, 311] on span "Save & Continue" at bounding box center [675, 309] width 79 height 14
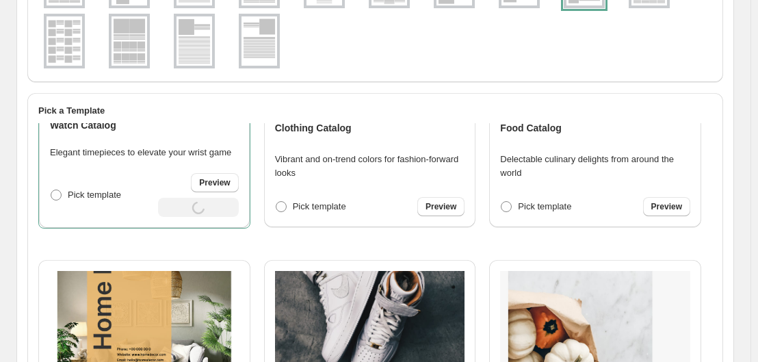
select select "**********"
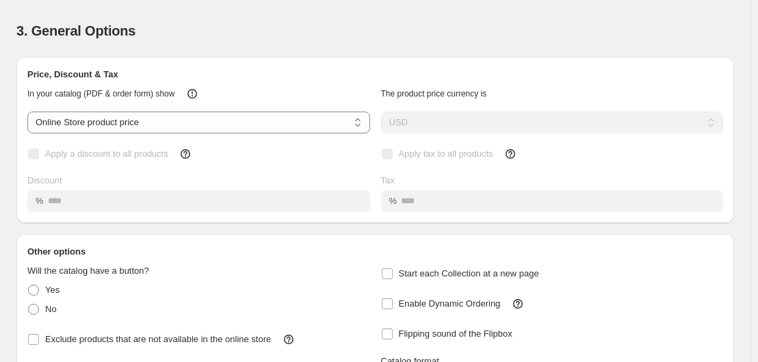
scroll to position [0, 0]
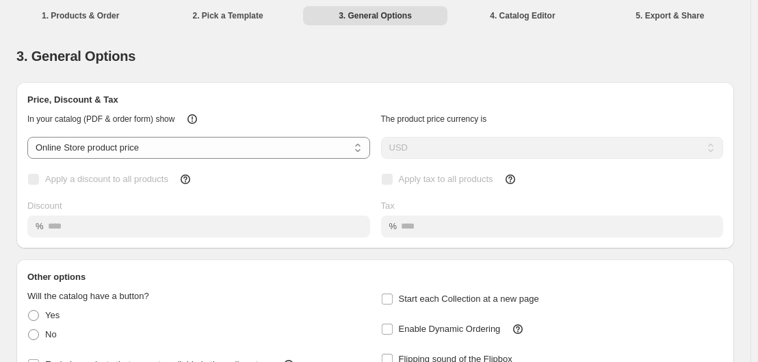
click at [33, 335] on span at bounding box center [33, 334] width 11 height 11
select select "**********"
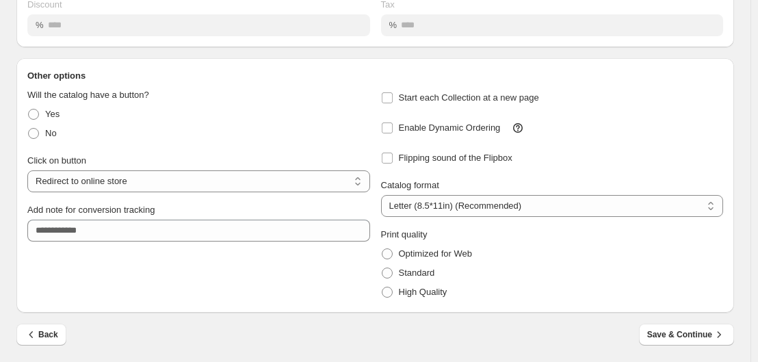
scroll to position [202, 0]
click at [692, 339] on span "Save & Continue" at bounding box center [686, 333] width 79 height 14
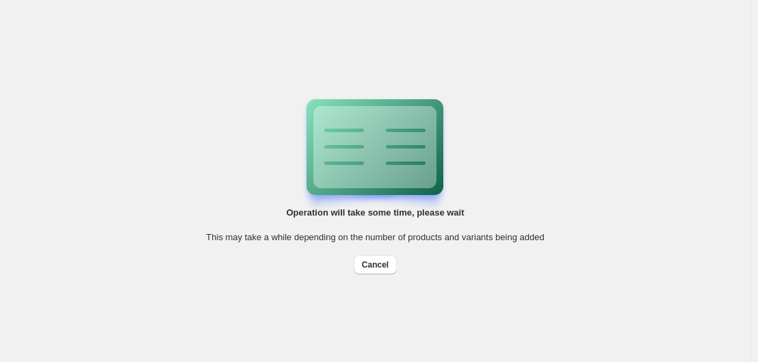
scroll to position [0, 0]
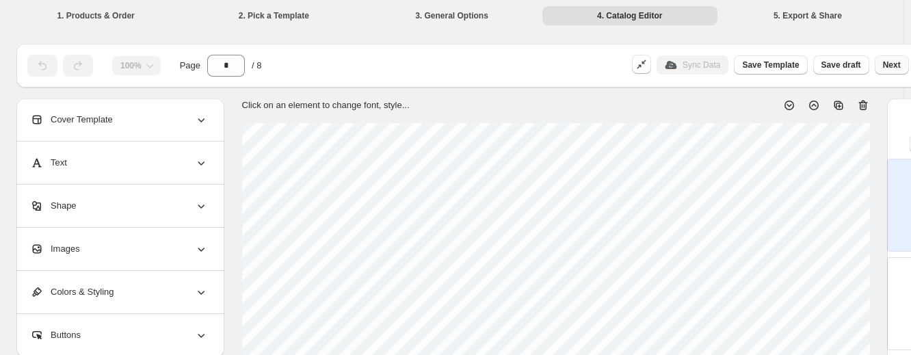
click at [764, 60] on span "Next" at bounding box center [892, 65] width 18 height 11
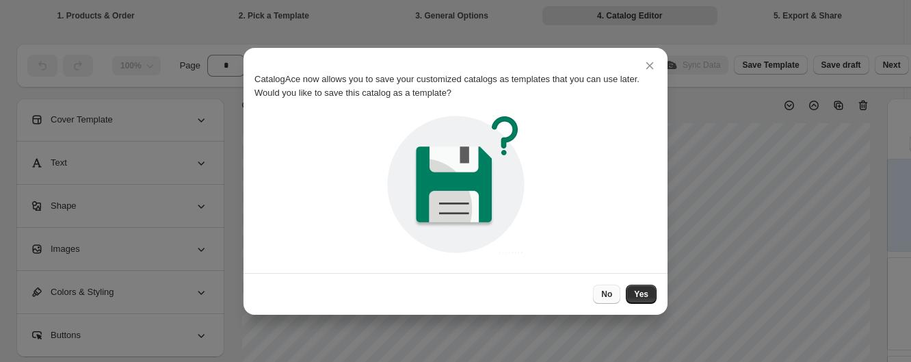
click at [608, 295] on span "No" at bounding box center [606, 294] width 11 height 11
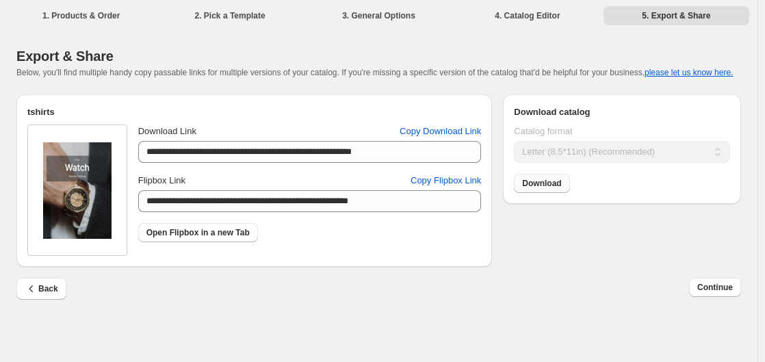
click at [527, 182] on span "Download" at bounding box center [541, 183] width 39 height 11
click at [717, 286] on span "Continue" at bounding box center [715, 287] width 36 height 11
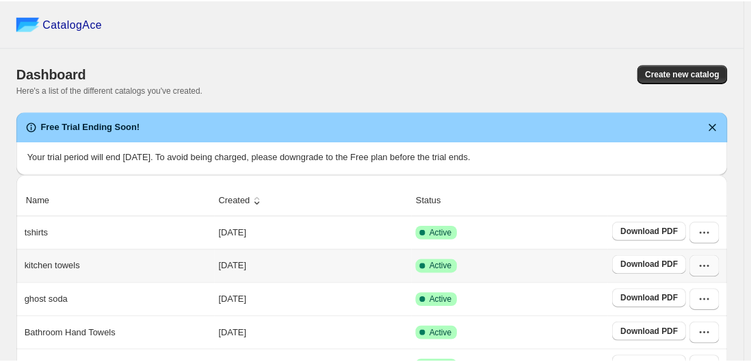
scroll to position [68, 0]
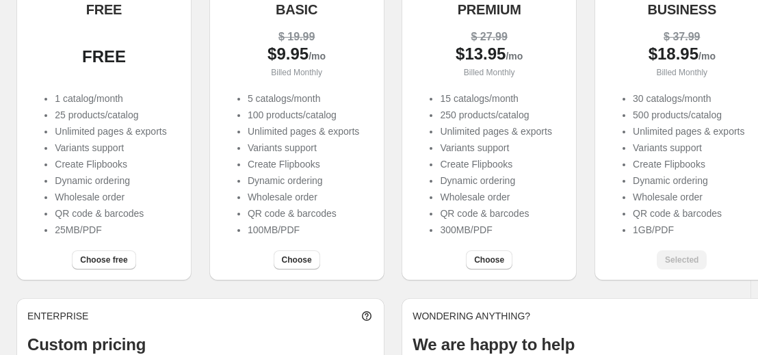
scroll to position [147, 0]
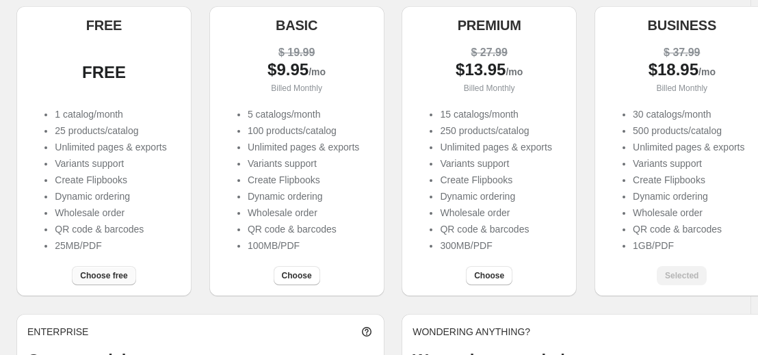
click at [95, 272] on button "Choose free" at bounding box center [104, 275] width 64 height 19
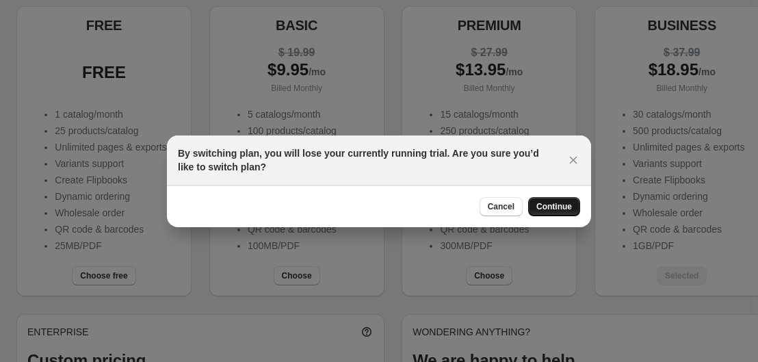
click at [549, 208] on span "Continue" at bounding box center [554, 206] width 36 height 11
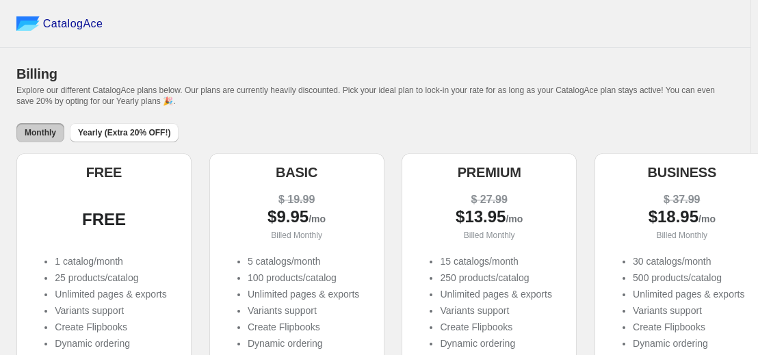
click at [111, 226] on div "FREE" at bounding box center [103, 220] width 153 height 14
